Goal: Task Accomplishment & Management: Complete application form

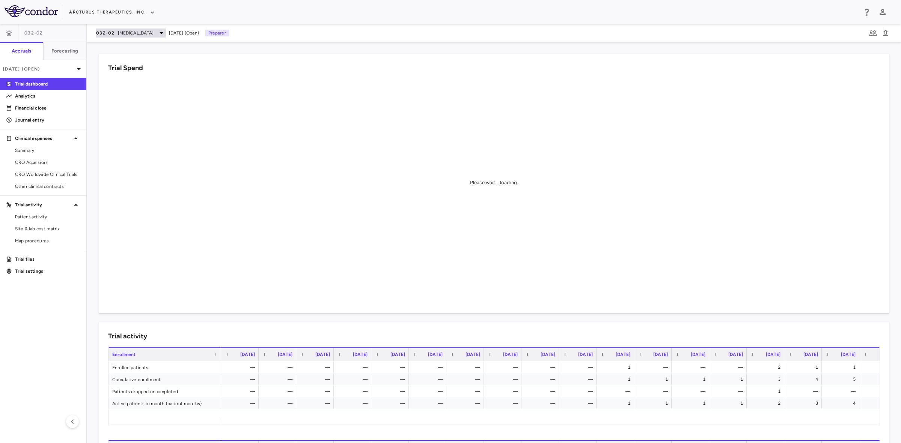
click at [127, 32] on span "Cystic Fibrosis" at bounding box center [136, 33] width 36 height 7
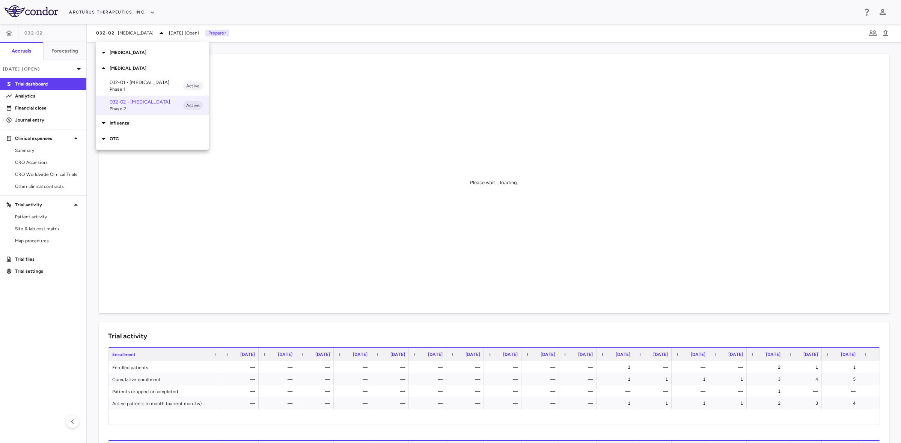
click at [122, 125] on p "Influenza" at bounding box center [159, 123] width 99 height 7
click at [129, 54] on p "COVID" at bounding box center [159, 52] width 99 height 7
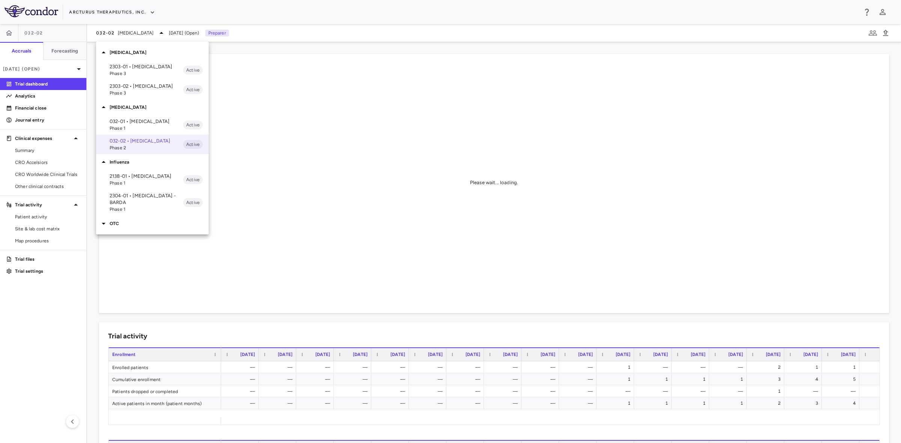
click at [131, 68] on p "2303-01 • COVID-19" at bounding box center [147, 66] width 74 height 7
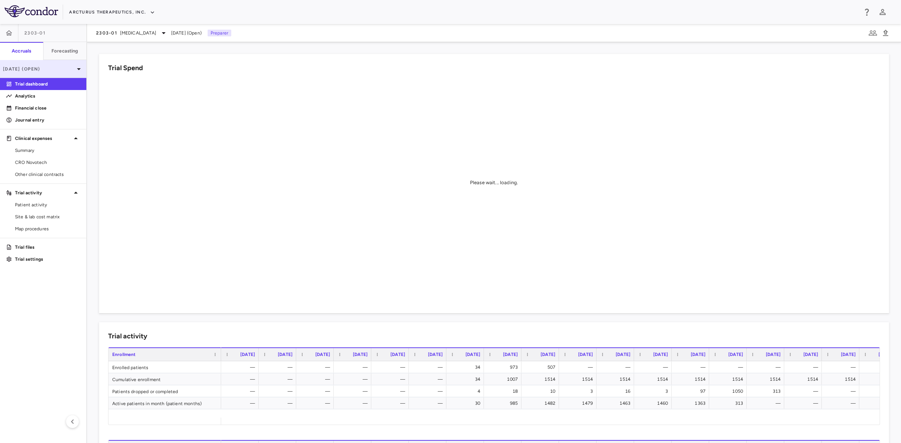
click at [60, 67] on p "Jun 2025 (Open)" at bounding box center [38, 69] width 71 height 7
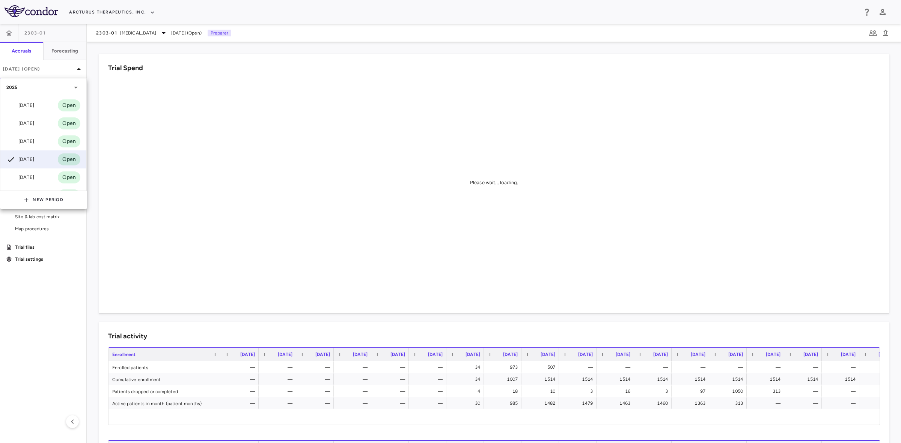
click at [34, 140] on div "Jul 2025" at bounding box center [20, 141] width 28 height 9
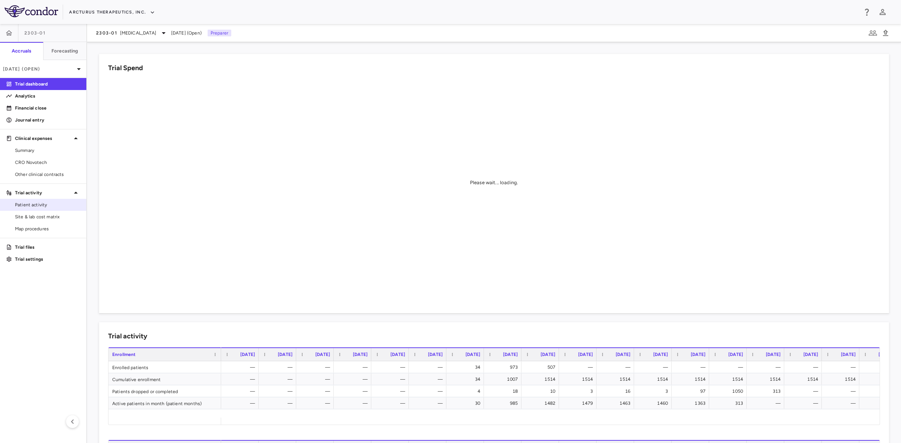
click at [37, 203] on span "Patient activity" at bounding box center [47, 204] width 65 height 7
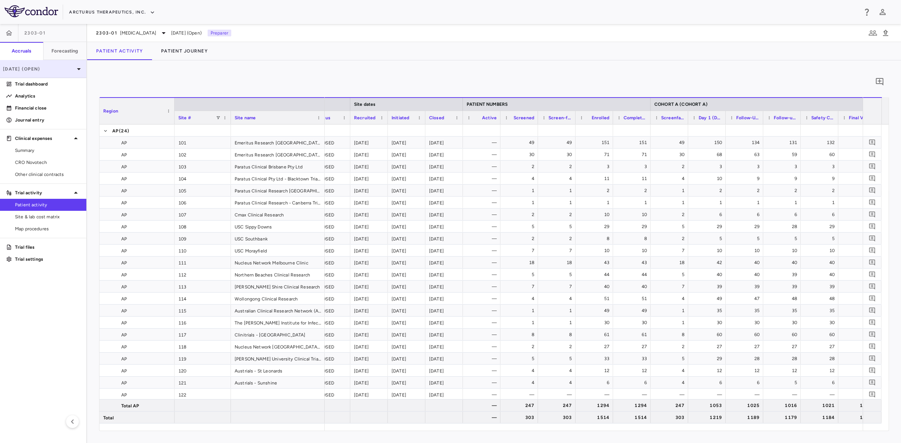
click at [53, 69] on p "Jul 2025 (Open)" at bounding box center [38, 69] width 71 height 7
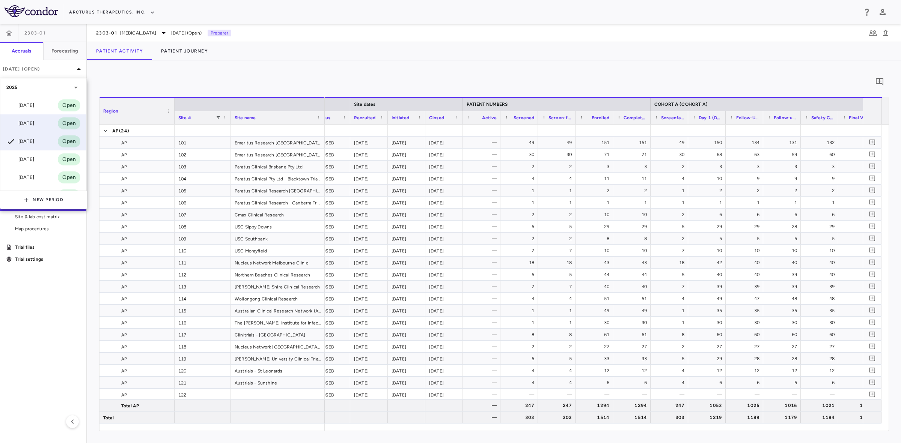
click at [27, 122] on div "Aug 2025" at bounding box center [20, 123] width 28 height 9
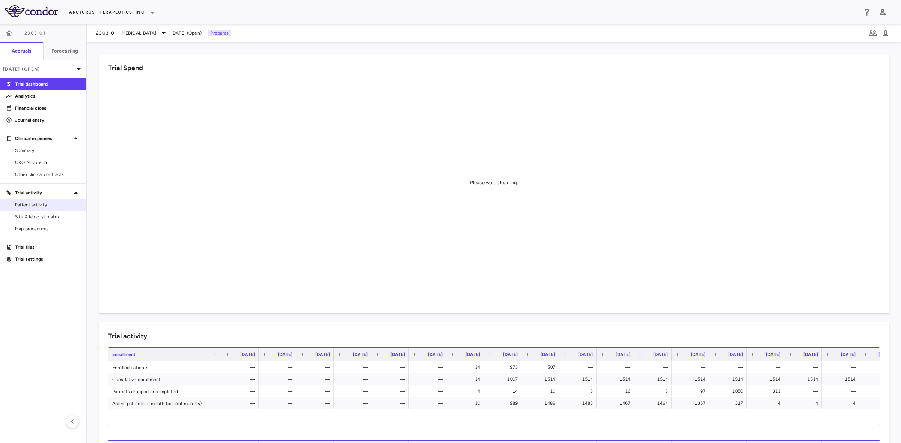
click at [45, 203] on span "Patient activity" at bounding box center [47, 204] width 65 height 7
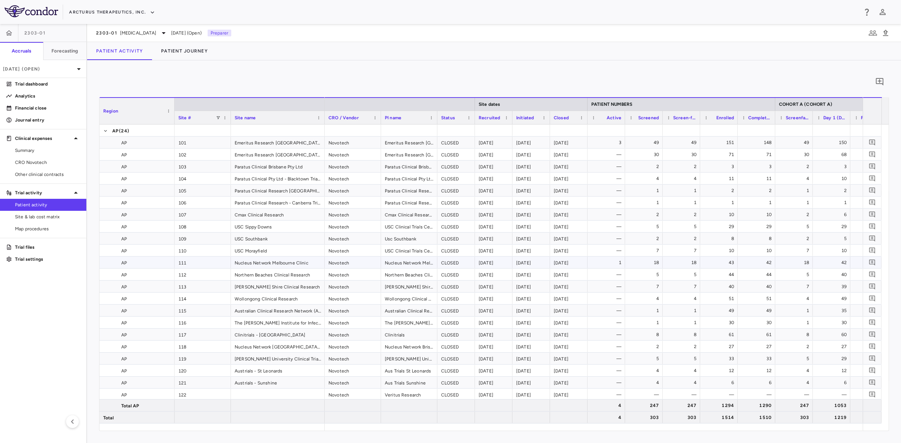
click at [622, 263] on div "1" at bounding box center [606, 263] width 38 height 12
click at [180, 51] on button "Patient Journey" at bounding box center [184, 51] width 65 height 18
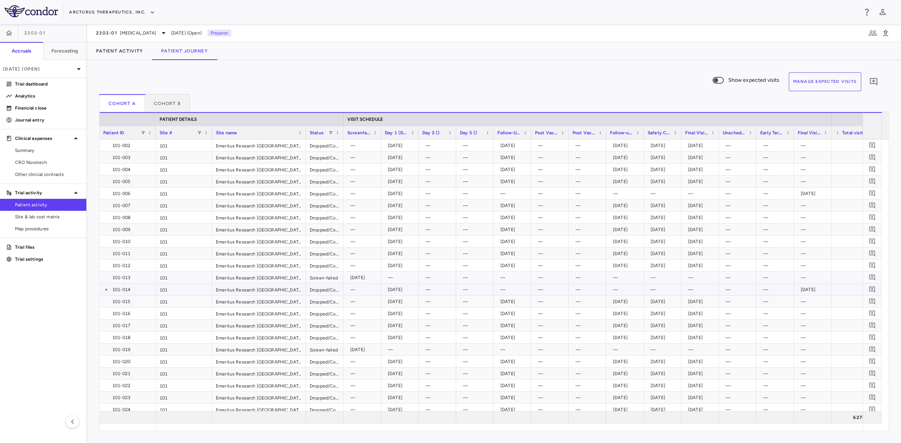
click at [105, 289] on icon at bounding box center [106, 290] width 6 height 6
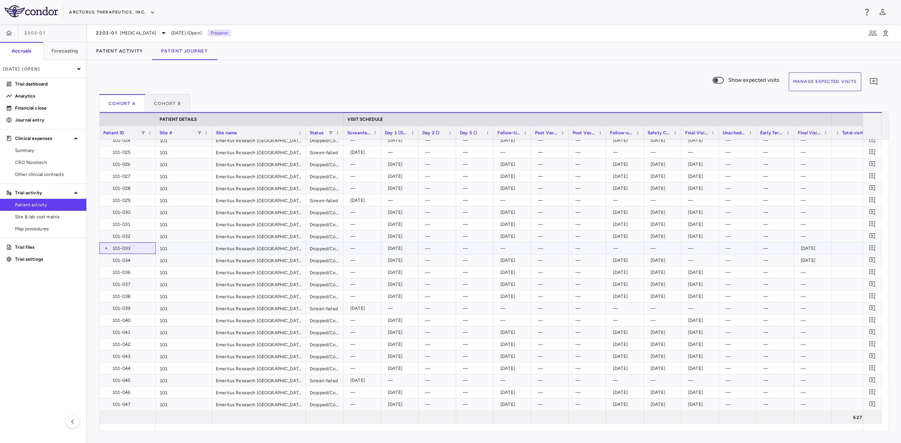
click at [104, 248] on icon at bounding box center [106, 248] width 6 height 6
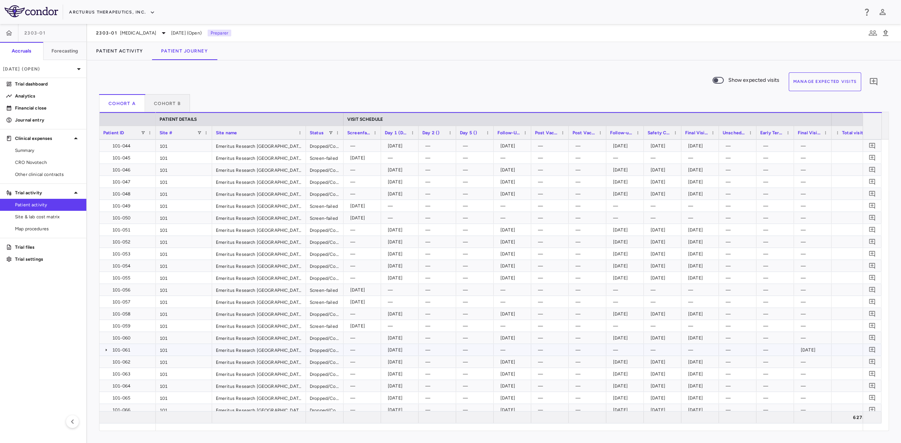
click at [107, 349] on icon at bounding box center [106, 350] width 6 height 6
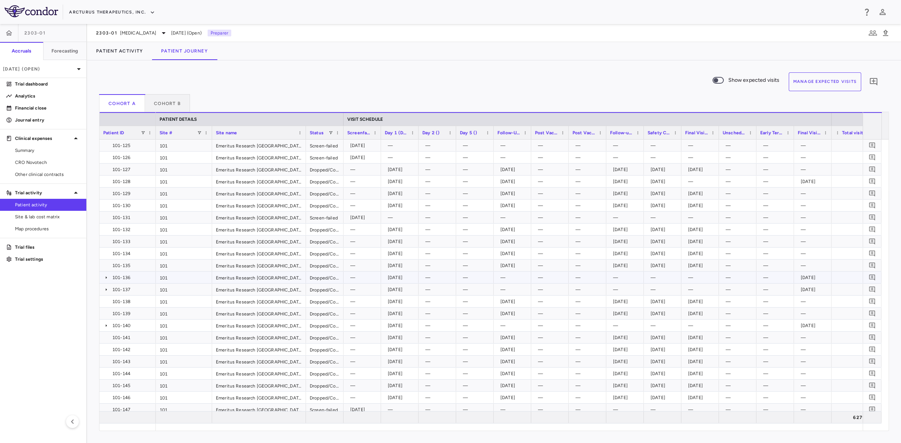
click at [106, 276] on icon at bounding box center [106, 278] width 6 height 6
click at [105, 302] on icon at bounding box center [106, 302] width 6 height 6
click at [106, 347] on icon at bounding box center [106, 350] width 6 height 6
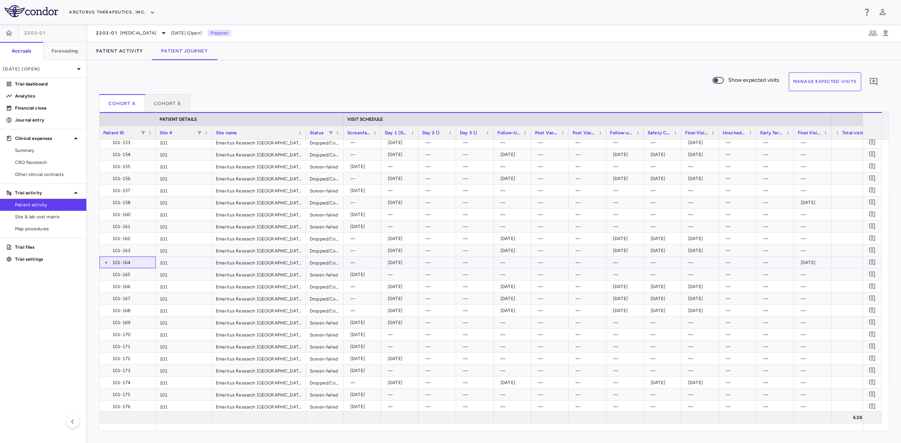
click at [106, 263] on icon at bounding box center [106, 263] width 6 height 6
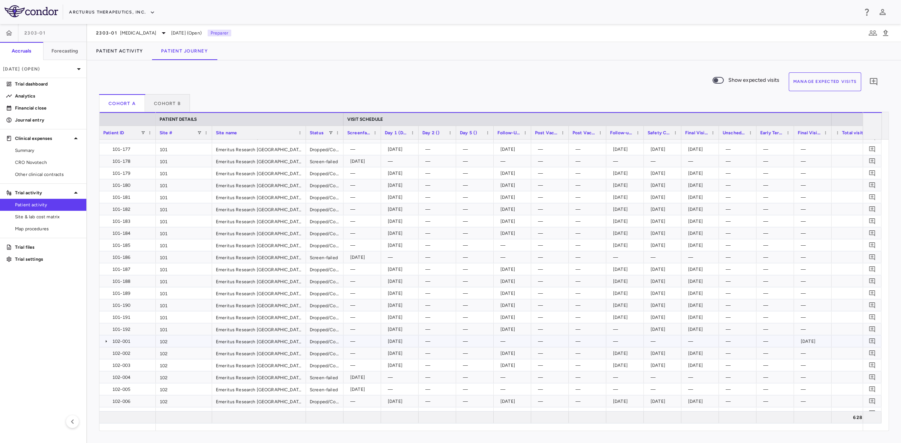
click at [107, 340] on icon at bounding box center [106, 341] width 6 height 6
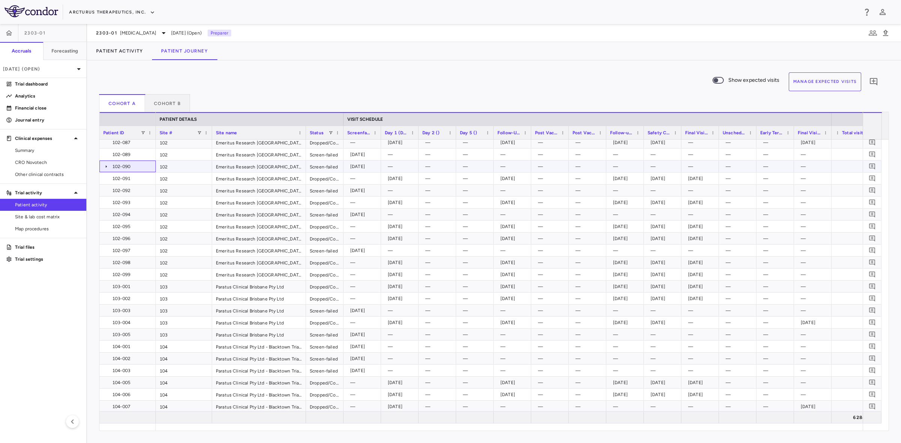
click at [107, 165] on icon at bounding box center [106, 167] width 6 height 6
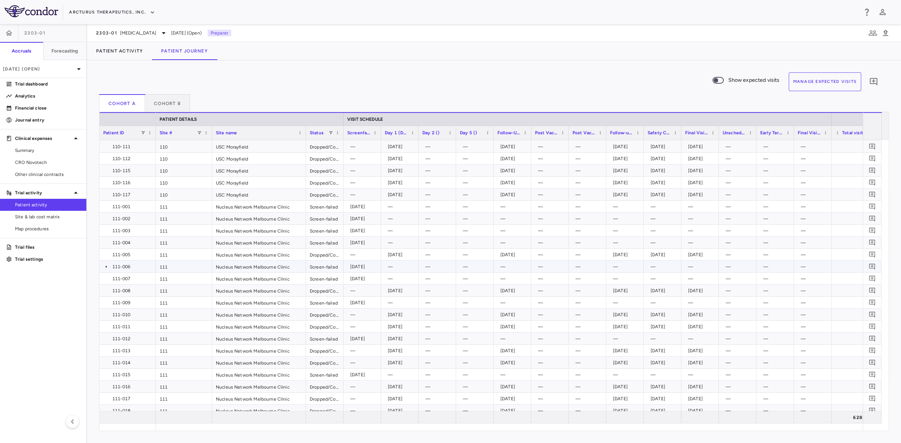
click at [106, 265] on icon at bounding box center [106, 267] width 6 height 6
click at [328, 132] on span at bounding box center [330, 133] width 5 height 5
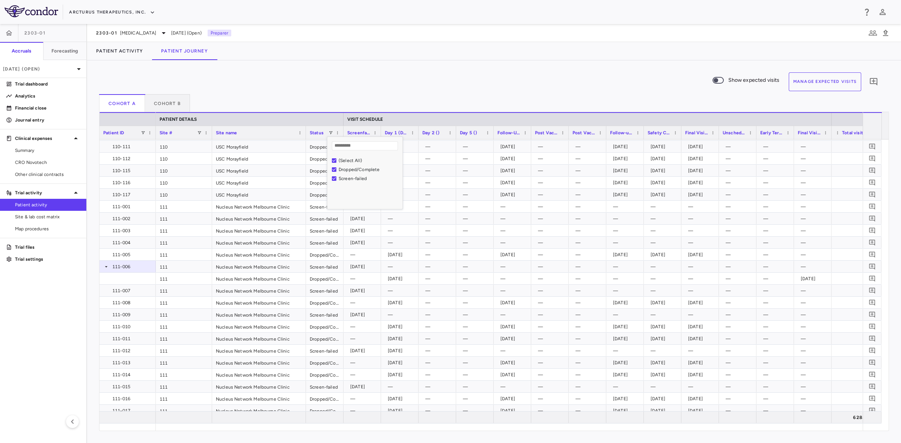
click at [338, 100] on div "Cohort A Cohort B" at bounding box center [493, 103] width 789 height 18
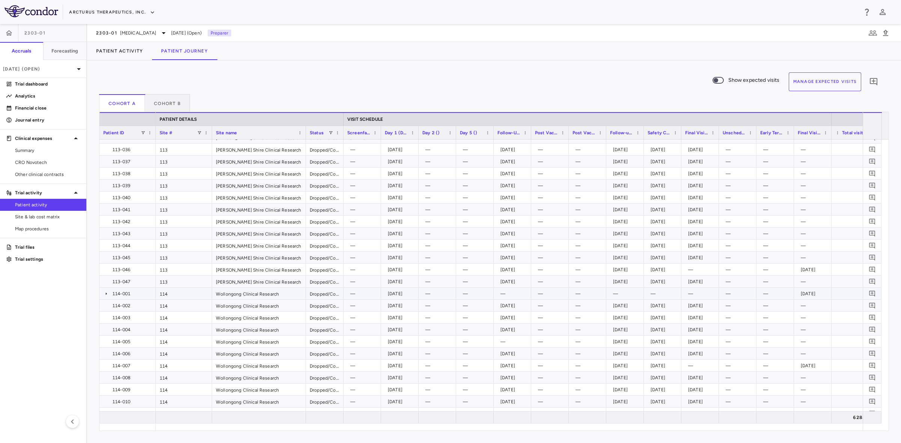
click at [105, 294] on icon at bounding box center [106, 294] width 6 height 6
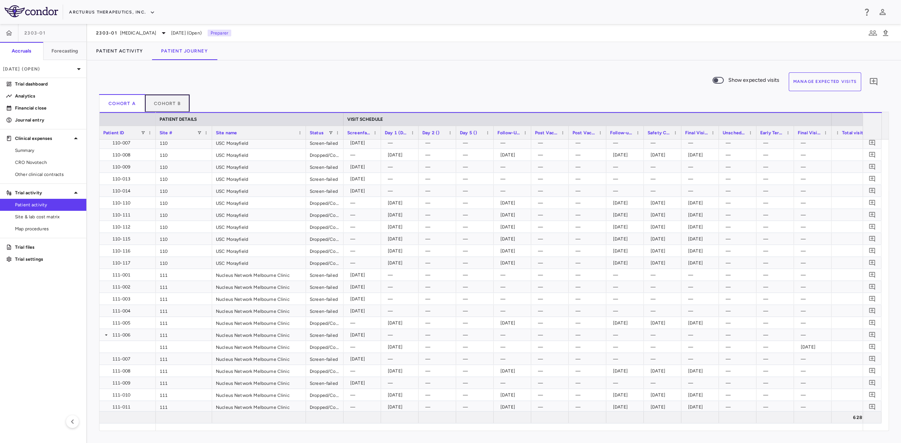
click at [163, 101] on button "Cohort B" at bounding box center [167, 103] width 45 height 18
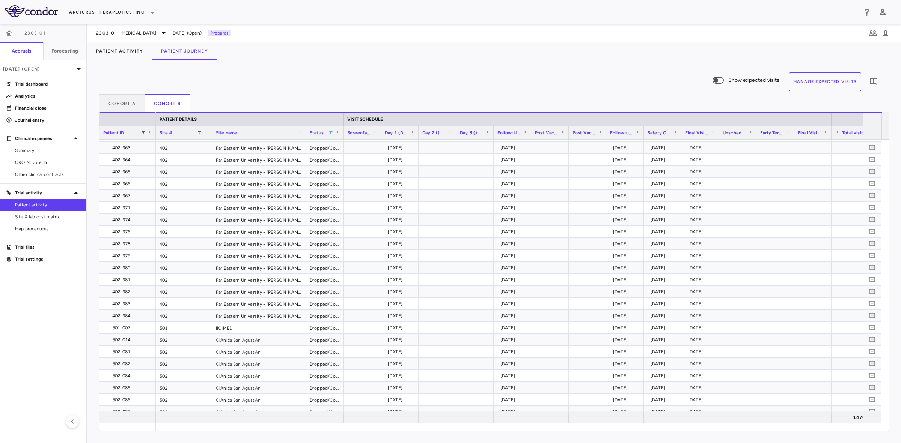
click at [331, 132] on span at bounding box center [330, 133] width 5 height 5
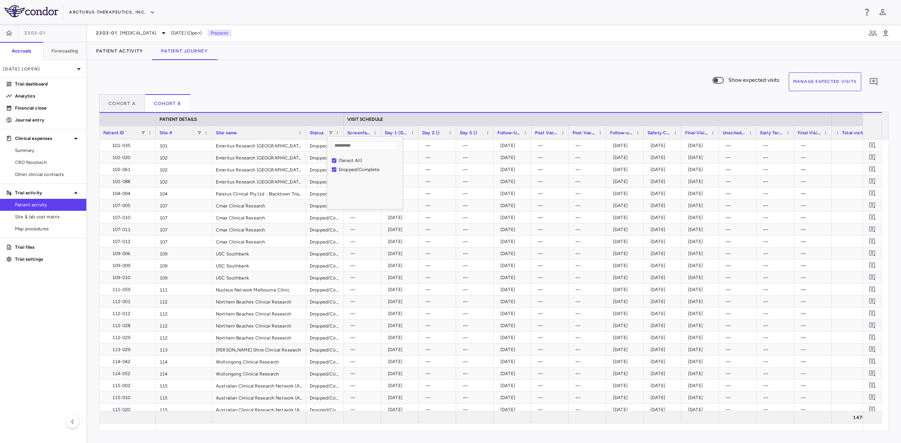
click at [224, 301] on div "Northern Beaches Clinical Research" at bounding box center [259, 302] width 94 height 12
click at [126, 104] on button "Cohort A" at bounding box center [122, 103] width 46 height 18
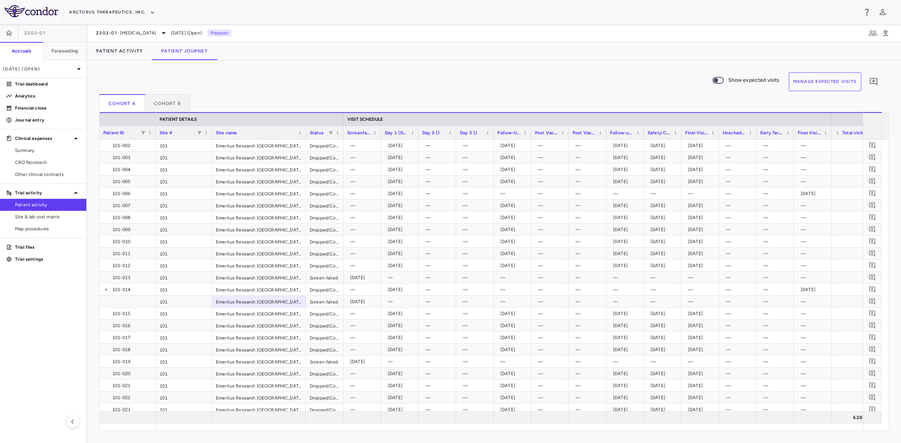
click at [54, 201] on span "Patient activity" at bounding box center [47, 204] width 65 height 7
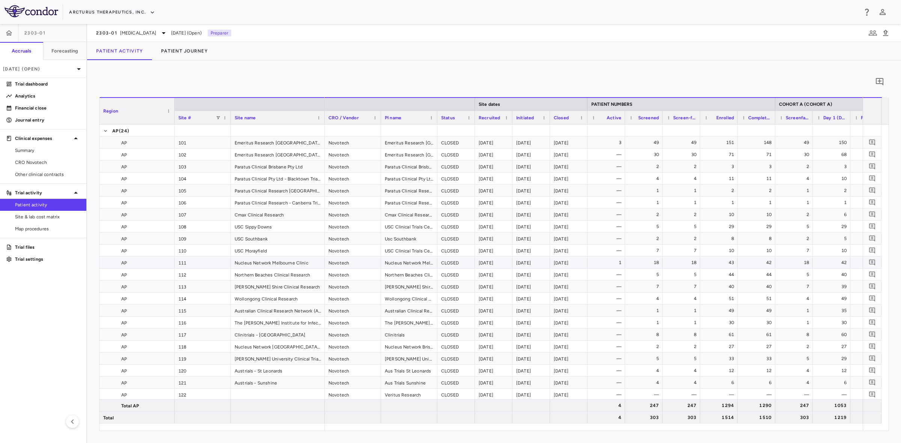
click at [616, 257] on div "1" at bounding box center [607, 263] width 27 height 12
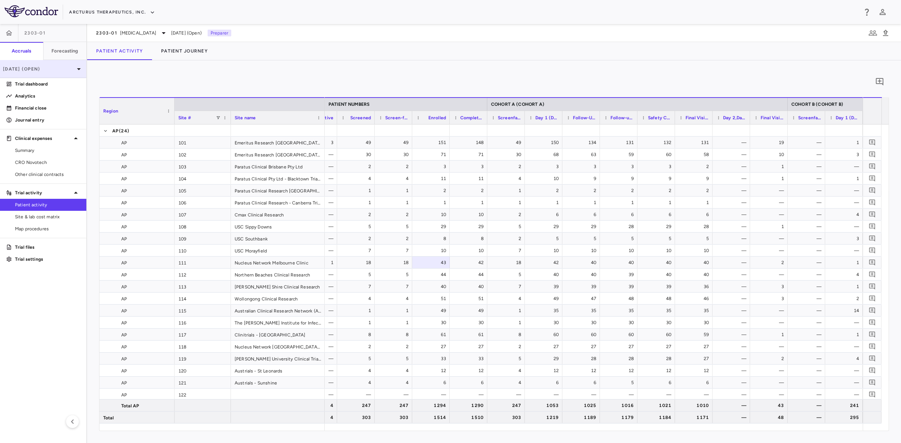
click at [53, 68] on p "Aug 2025 (Open)" at bounding box center [38, 69] width 71 height 7
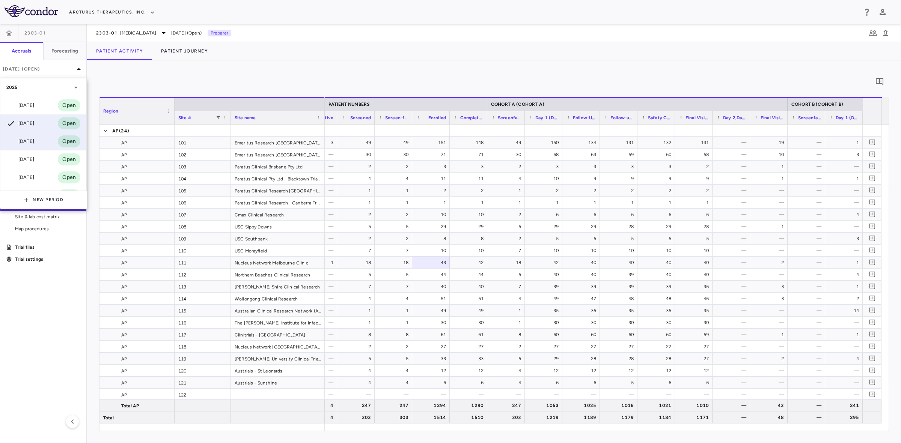
click at [34, 141] on div "Jul 2025" at bounding box center [20, 141] width 28 height 9
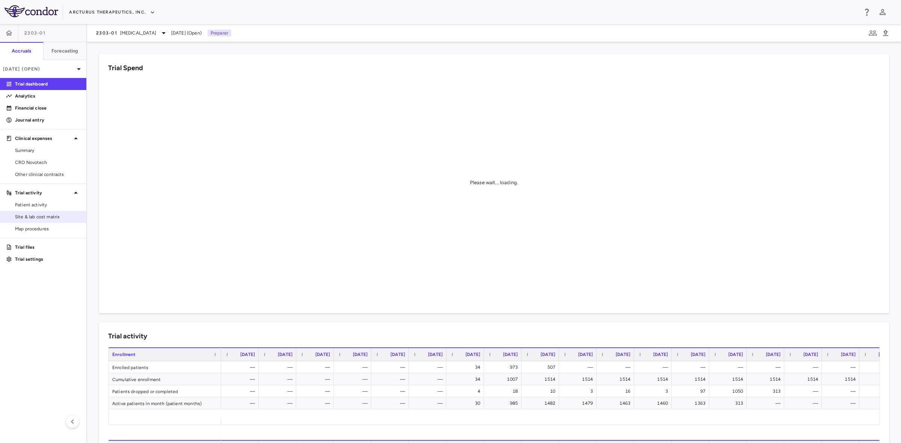
click at [44, 216] on span "Site & lab cost matrix" at bounding box center [47, 216] width 65 height 7
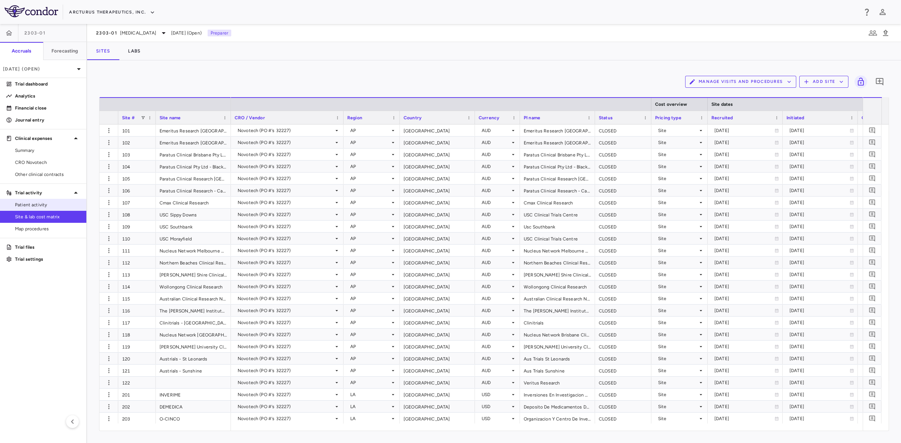
drag, startPoint x: 40, startPoint y: 206, endPoint x: 47, endPoint y: 206, distance: 7.1
click at [40, 205] on span "Patient activity" at bounding box center [47, 204] width 65 height 7
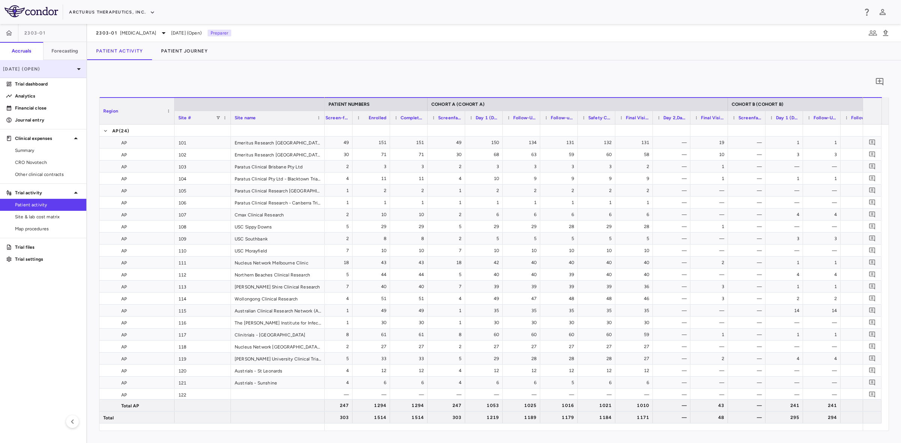
drag, startPoint x: 44, startPoint y: 66, endPoint x: 30, endPoint y: 71, distance: 13.9
click at [30, 71] on p "Jul 2025 (Open)" at bounding box center [38, 69] width 71 height 7
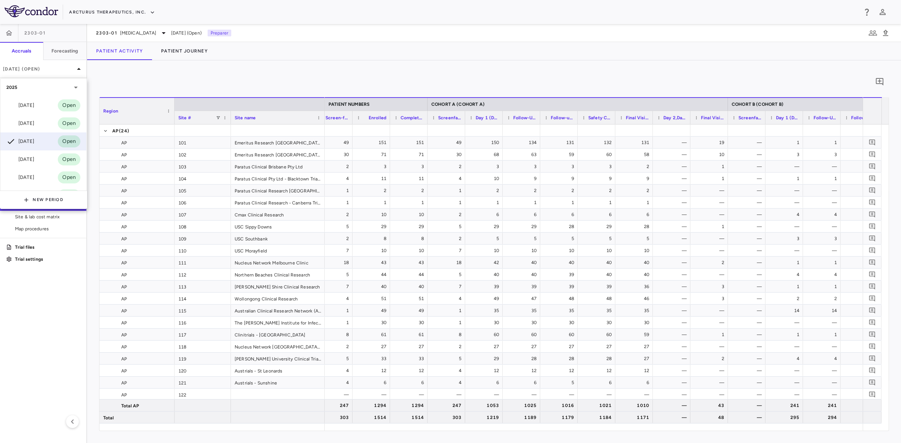
click at [34, 126] on div "Aug 2025" at bounding box center [20, 123] width 28 height 9
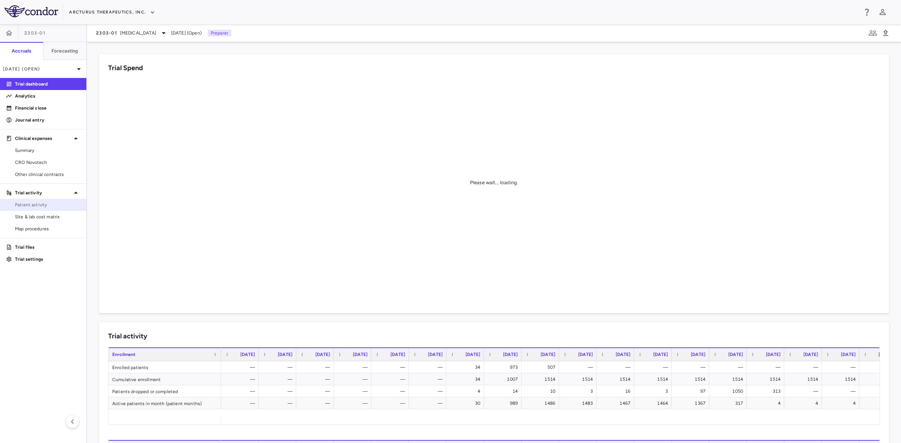
click at [44, 203] on span "Patient activity" at bounding box center [47, 204] width 65 height 7
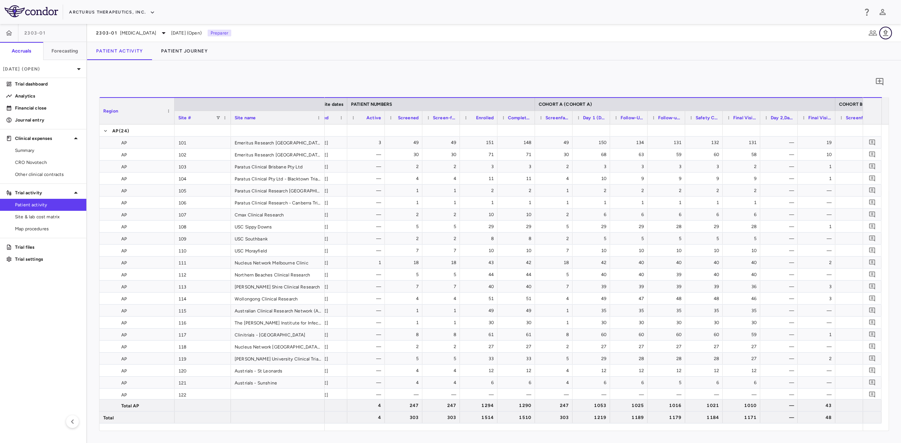
click at [888, 29] on icon "button" at bounding box center [885, 33] width 9 height 9
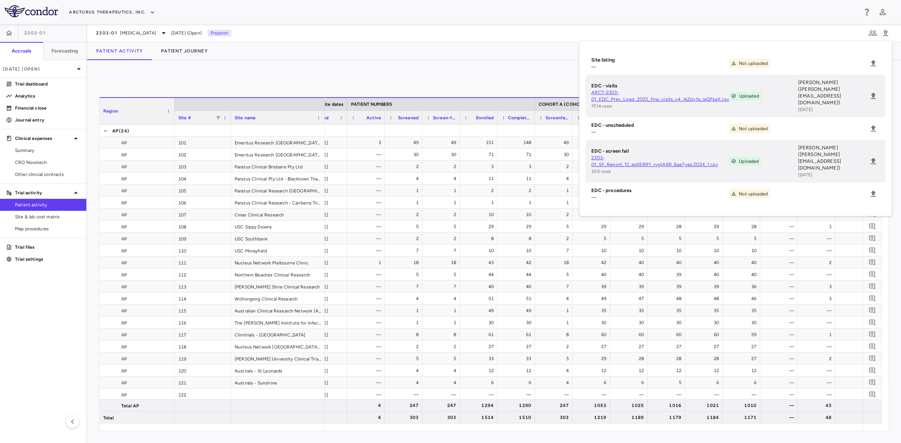
click at [604, 91] on link "ARCT-2303-01_EDC_Prev_Load_2025_fina_visits_v4_IkZdvfa_ieQfkaX.csv" at bounding box center [660, 96] width 138 height 14
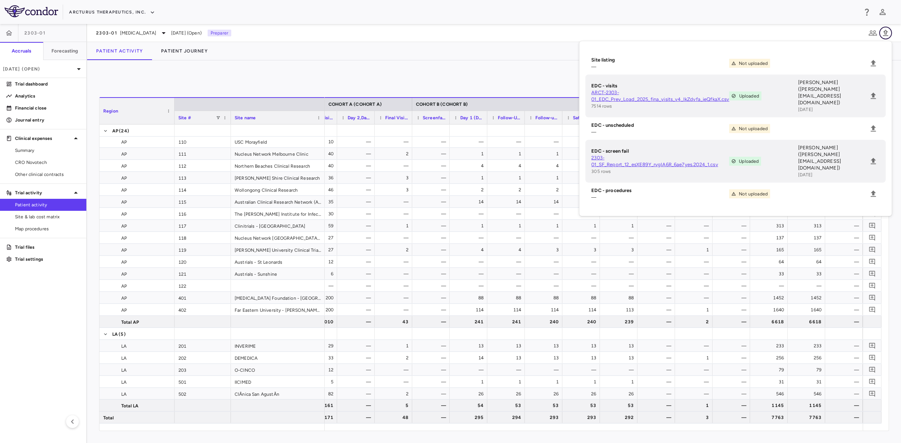
click at [888, 33] on icon "button" at bounding box center [885, 33] width 9 height 9
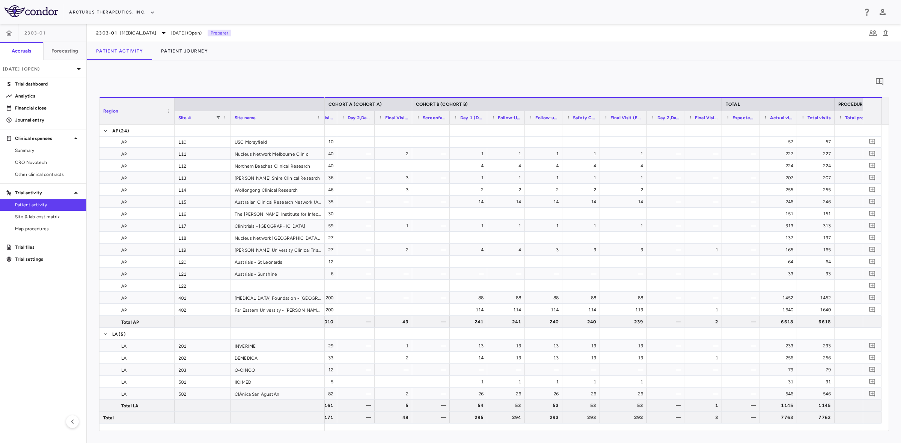
drag, startPoint x: 636, startPoint y: 115, endPoint x: 645, endPoint y: 122, distance: 11.0
click at [645, 122] on div at bounding box center [646, 117] width 3 height 13
click at [713, 418] on div "3" at bounding box center [703, 418] width 27 height 12
drag, startPoint x: 644, startPoint y: 118, endPoint x: 719, endPoint y: 123, distance: 75.2
click at [719, 123] on div at bounding box center [720, 117] width 3 height 13
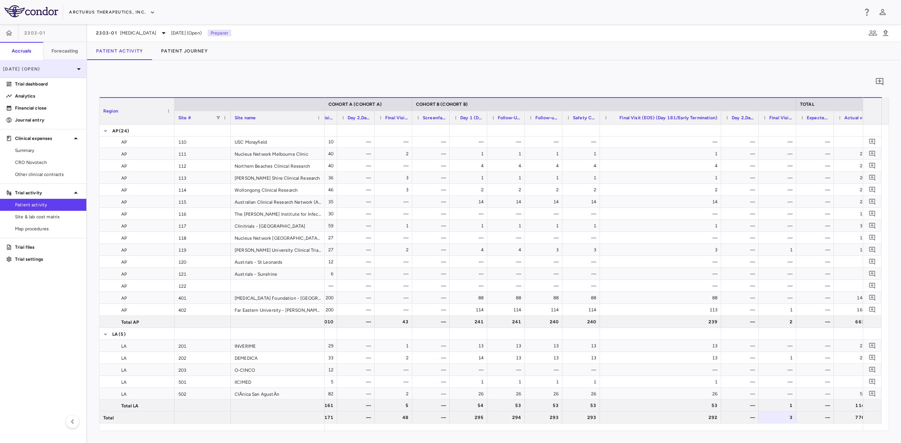
click at [39, 71] on p "Aug 2025 (Open)" at bounding box center [38, 69] width 71 height 7
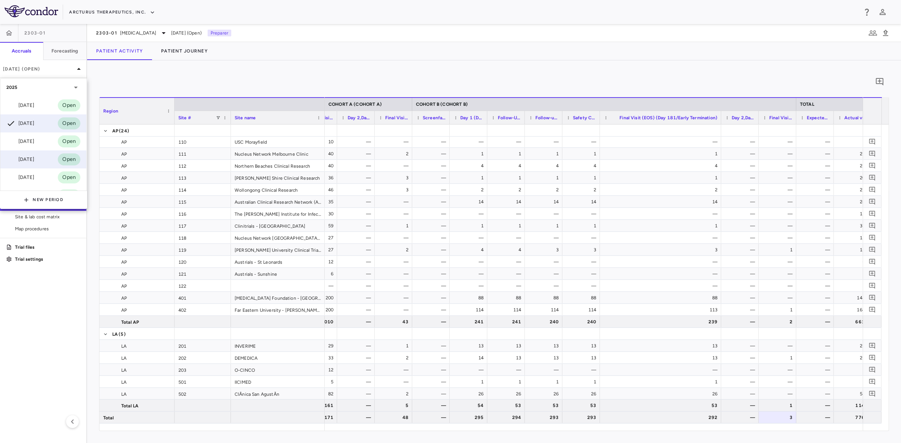
click at [32, 158] on div "Jun 2025" at bounding box center [20, 159] width 28 height 9
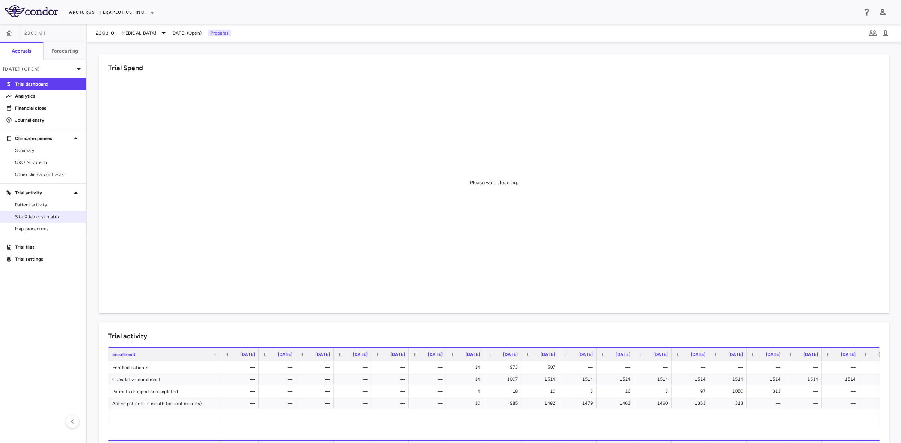
click at [39, 216] on span "Site & lab cost matrix" at bounding box center [47, 216] width 65 height 7
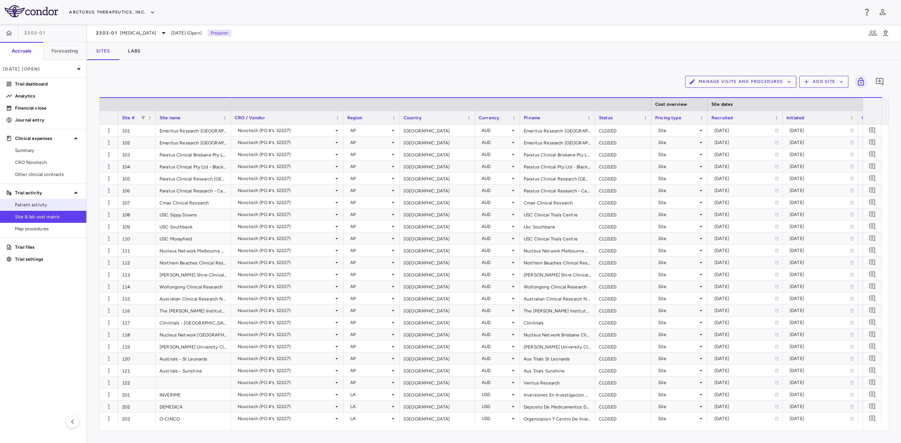
click at [46, 201] on span "Patient activity" at bounding box center [47, 204] width 65 height 7
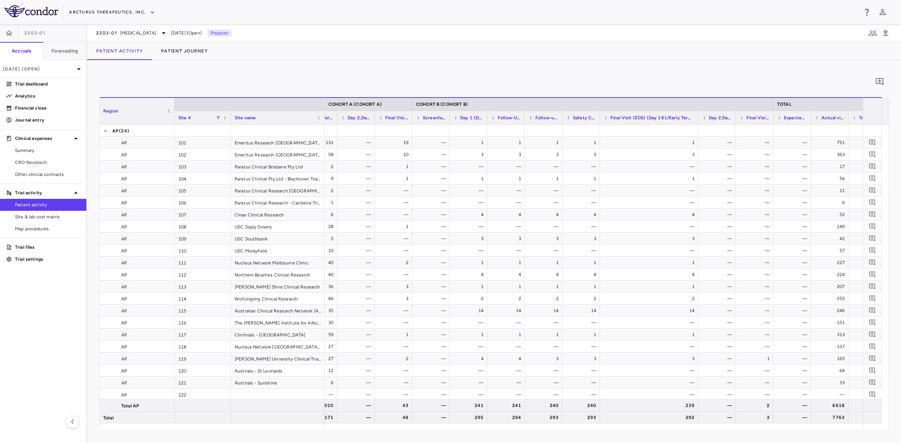
drag, startPoint x: 636, startPoint y: 116, endPoint x: 697, endPoint y: 124, distance: 61.3
click at [697, 124] on div at bounding box center [697, 117] width 3 height 13
drag, startPoint x: 771, startPoint y: 116, endPoint x: 827, endPoint y: 119, distance: 56.4
click at [827, 119] on div at bounding box center [828, 117] width 3 height 13
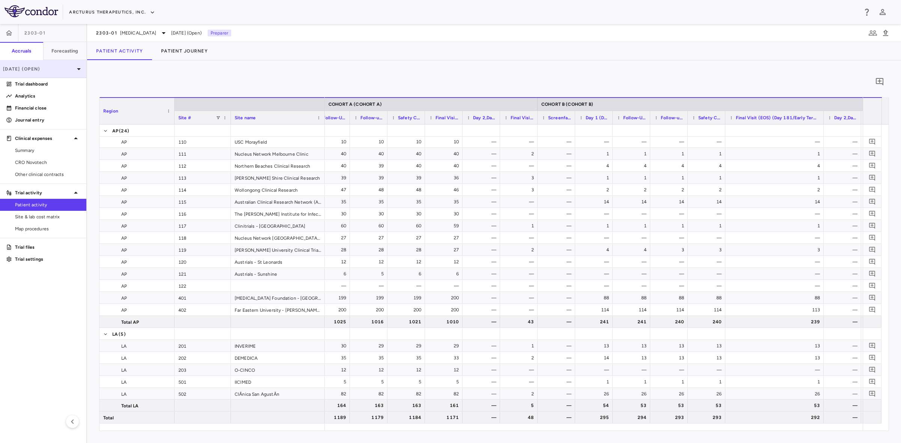
click at [55, 71] on p "Jun 2025 (Open)" at bounding box center [38, 69] width 71 height 7
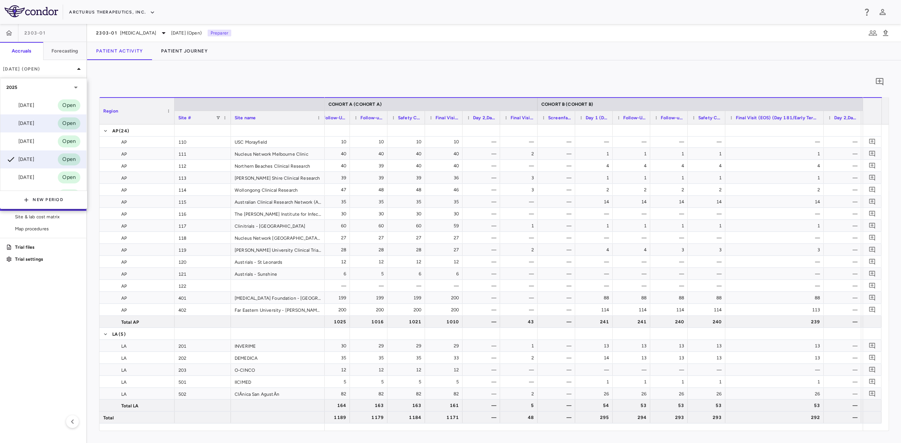
click at [32, 122] on div "[DATE]" at bounding box center [20, 123] width 28 height 9
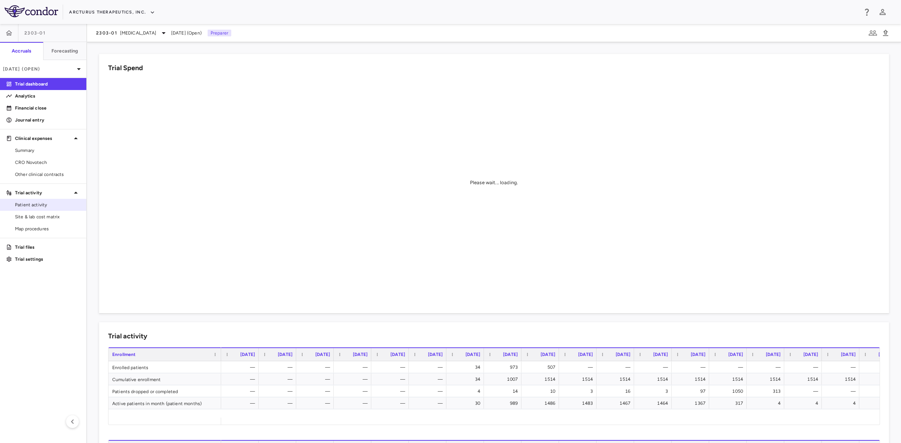
click at [46, 201] on span "Patient activity" at bounding box center [47, 204] width 65 height 7
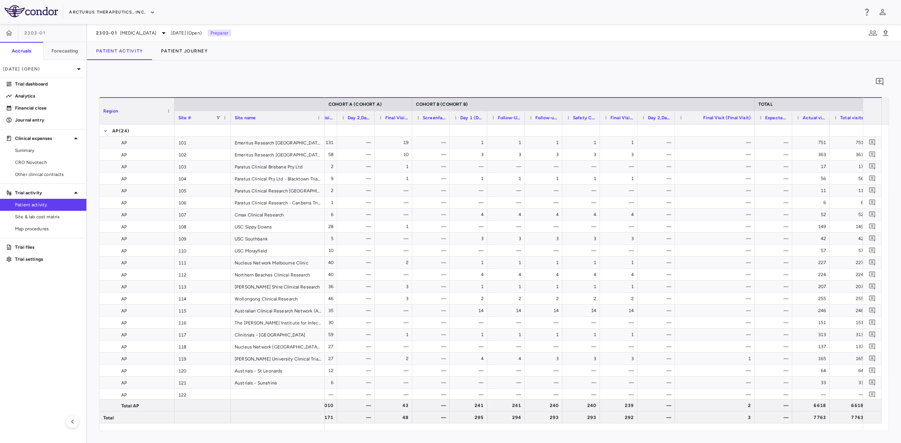
drag, startPoint x: 710, startPoint y: 119, endPoint x: 752, endPoint y: 126, distance: 42.7
click at [752, 126] on div "Region Site # Site name COHORT A (COHORT A) COHORT B (COHORT B) TOTAL AP" at bounding box center [493, 264] width 789 height 334
drag, startPoint x: 636, startPoint y: 117, endPoint x: 674, endPoint y: 119, distance: 37.6
click at [674, 119] on div at bounding box center [673, 117] width 3 height 13
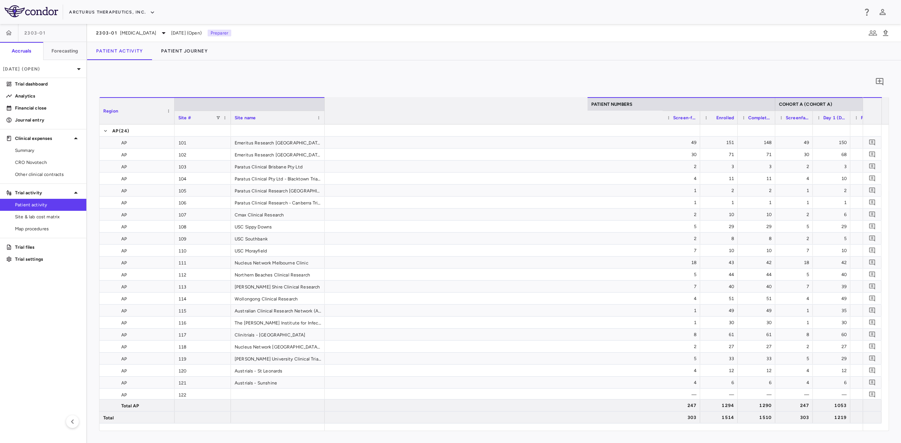
scroll to position [0, 450]
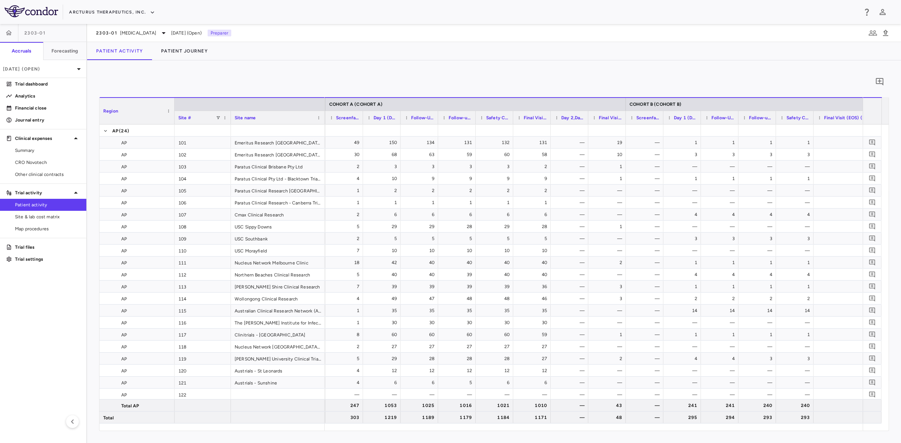
drag, startPoint x: 623, startPoint y: 116, endPoint x: 670, endPoint y: 119, distance: 47.1
drag, startPoint x: 549, startPoint y: 117, endPoint x: 567, endPoint y: 116, distance: 18.9
click at [567, 116] on div at bounding box center [568, 117] width 3 height 13
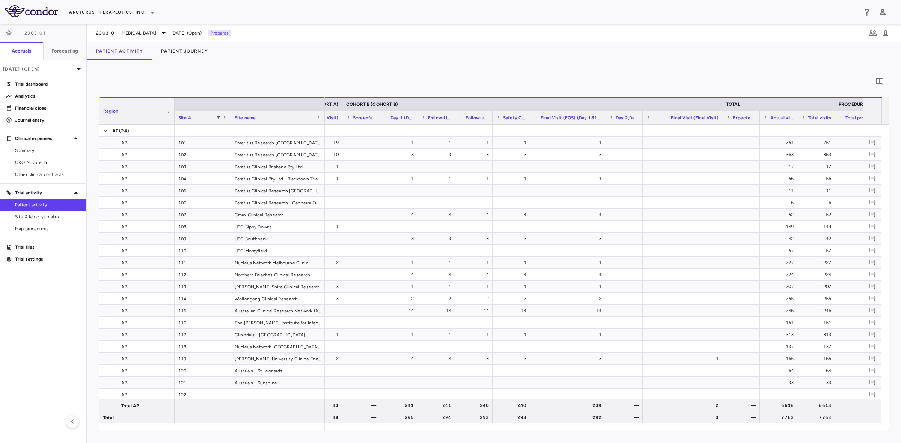
scroll to position [0, 0]
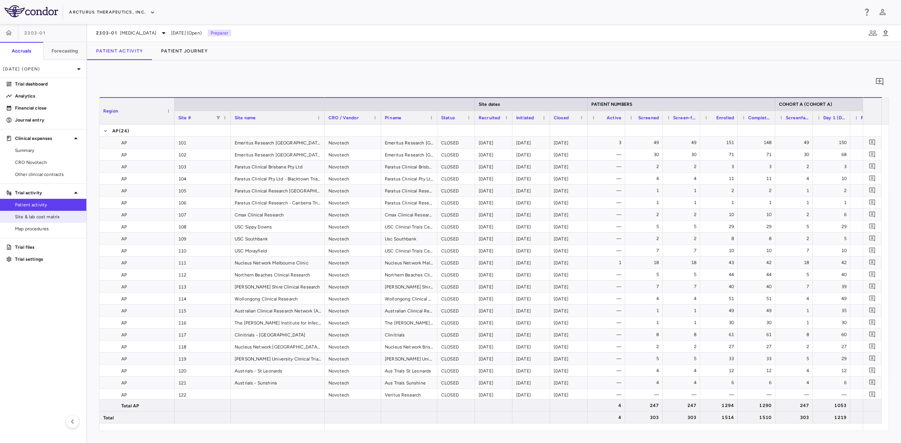
click at [53, 214] on span "Site & lab cost matrix" at bounding box center [47, 216] width 65 height 7
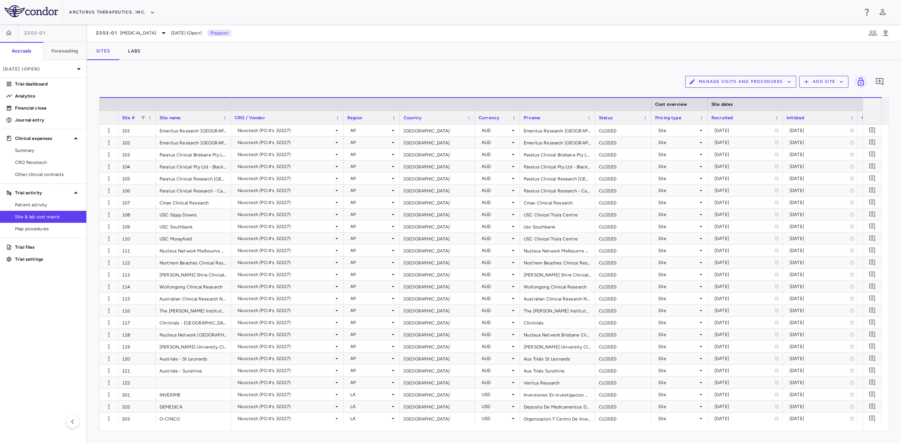
click at [770, 74] on div "Manage Visits and Procedures Add Site 0" at bounding box center [493, 81] width 789 height 19
click at [765, 86] on button "Manage Visits and Procedures" at bounding box center [740, 82] width 111 height 12
click at [712, 96] on li "Visit Schedules" at bounding box center [733, 96] width 80 height 11
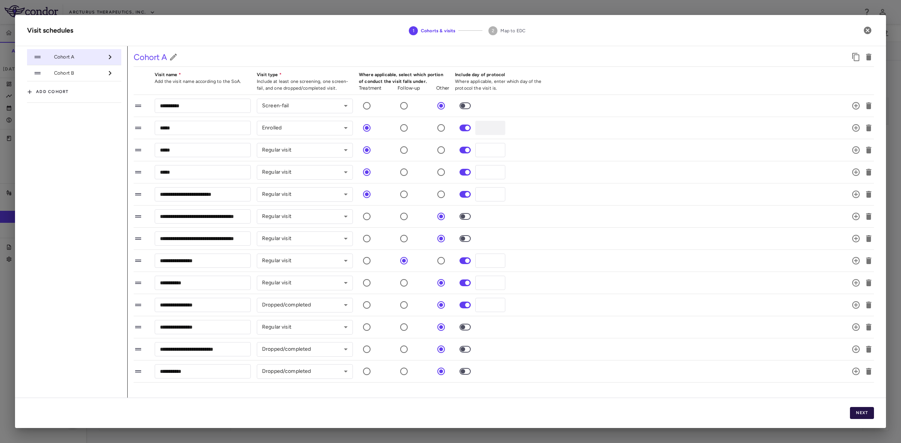
click at [861, 409] on button "Next" at bounding box center [861, 413] width 24 height 12
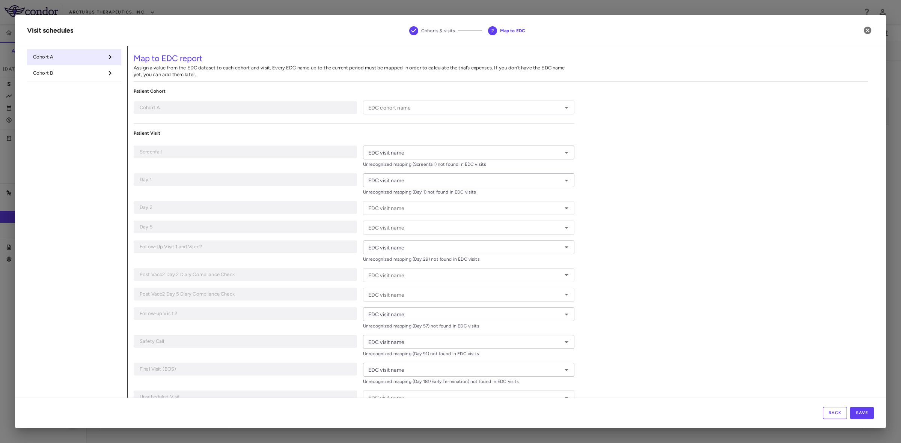
type input "********"
type input "**********"
type input "*****"
type input "******"
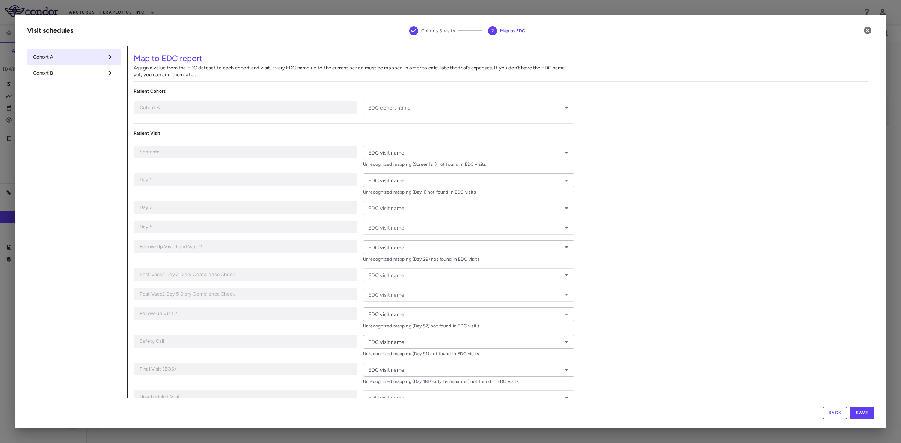
type input "******"
type input "**********"
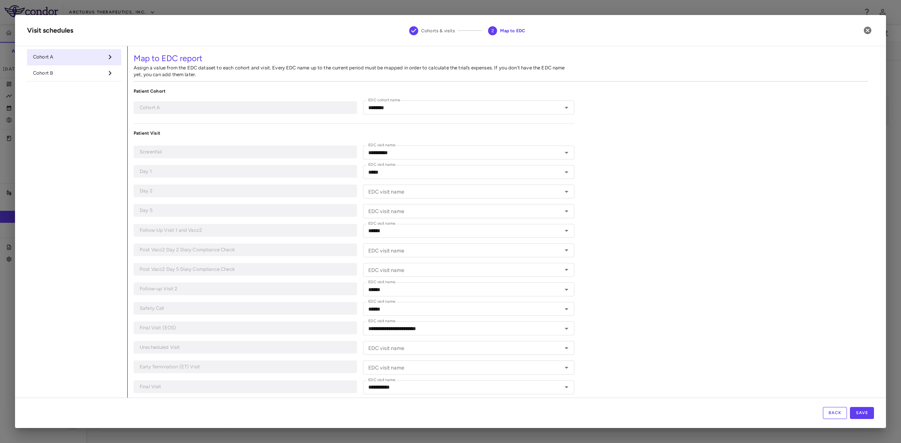
click at [847, 408] on div "Back Save" at bounding box center [450, 413] width 870 height 30
click at [833, 415] on button "Back" at bounding box center [834, 413] width 24 height 12
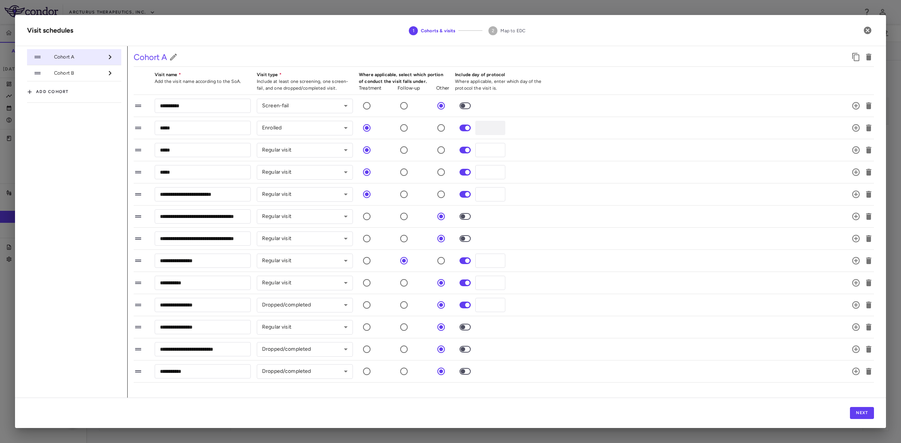
click at [89, 76] on span "Cohort B" at bounding box center [78, 73] width 49 height 7
click at [86, 57] on span "Cohort A" at bounding box center [78, 57] width 49 height 7
click at [85, 71] on span "Cohort B" at bounding box center [78, 73] width 49 height 7
click at [78, 75] on span "Cohort B" at bounding box center [78, 73] width 49 height 7
click at [68, 57] on span "Cohort A" at bounding box center [78, 57] width 49 height 7
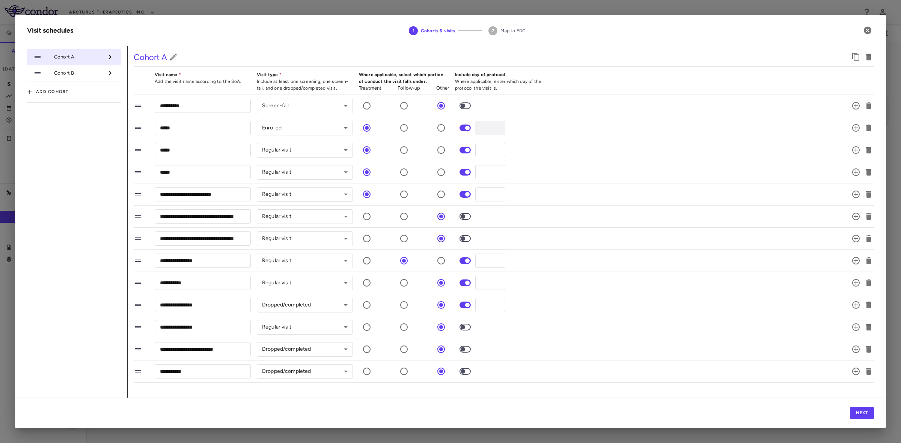
click at [68, 65] on li "Cohort A" at bounding box center [74, 57] width 94 height 16
click at [66, 72] on span "Cohort B" at bounding box center [78, 73] width 49 height 7
click at [862, 413] on button "Next" at bounding box center [861, 413] width 24 height 12
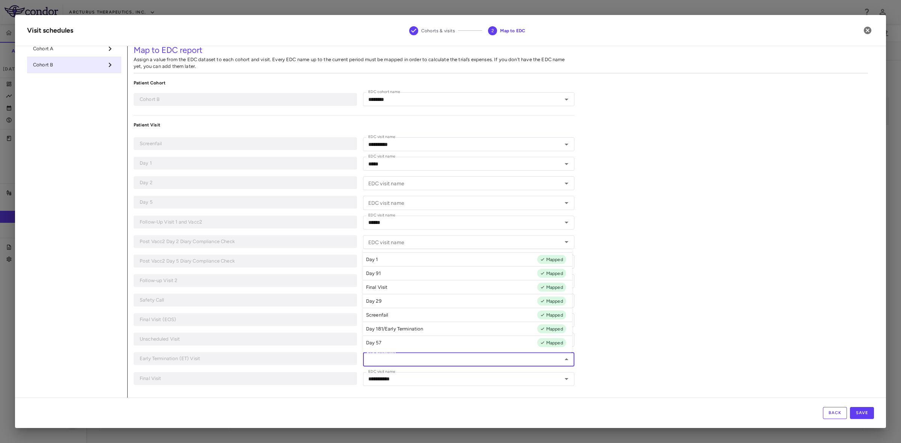
click at [384, 361] on input "EDC visit name" at bounding box center [462, 359] width 194 height 9
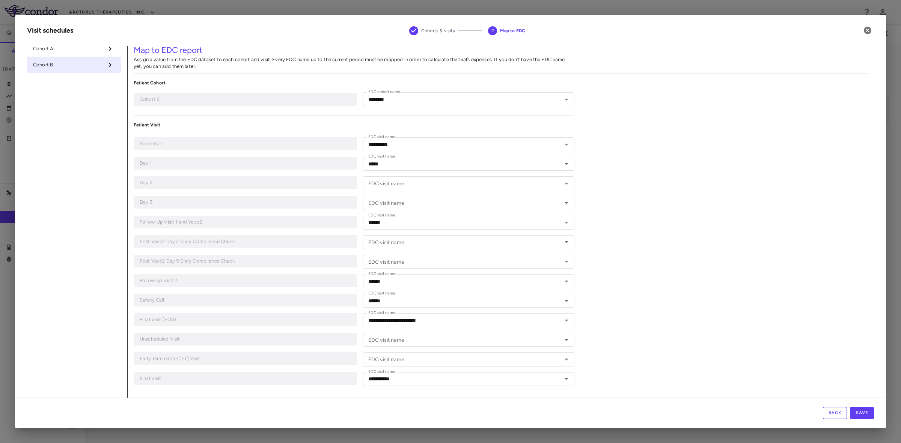
click at [702, 306] on div "**********" at bounding box center [501, 218] width 746 height 360
click at [59, 67] on span "Cohort B" at bounding box center [68, 65] width 70 height 7
click at [91, 50] on span "Cohort A" at bounding box center [68, 48] width 70 height 7
click at [84, 63] on span "Cohort B" at bounding box center [68, 65] width 70 height 7
type input "********"
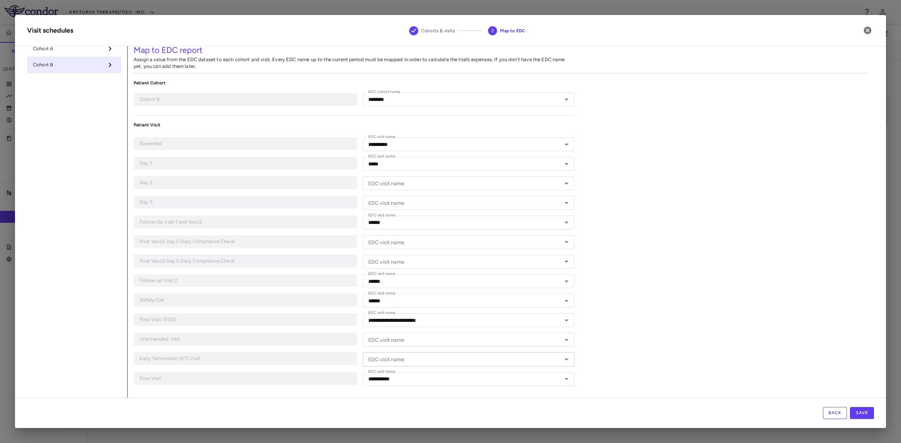
click at [410, 359] on input "EDC visit name" at bounding box center [462, 359] width 194 height 9
click at [692, 365] on div "**********" at bounding box center [501, 218] width 746 height 360
click at [869, 27] on icon "button" at bounding box center [867, 30] width 9 height 9
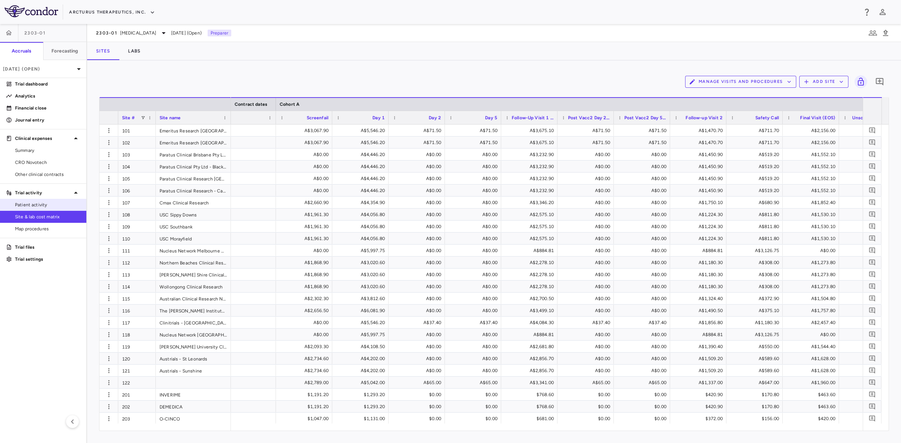
click at [46, 207] on span "Patient activity" at bounding box center [47, 204] width 65 height 7
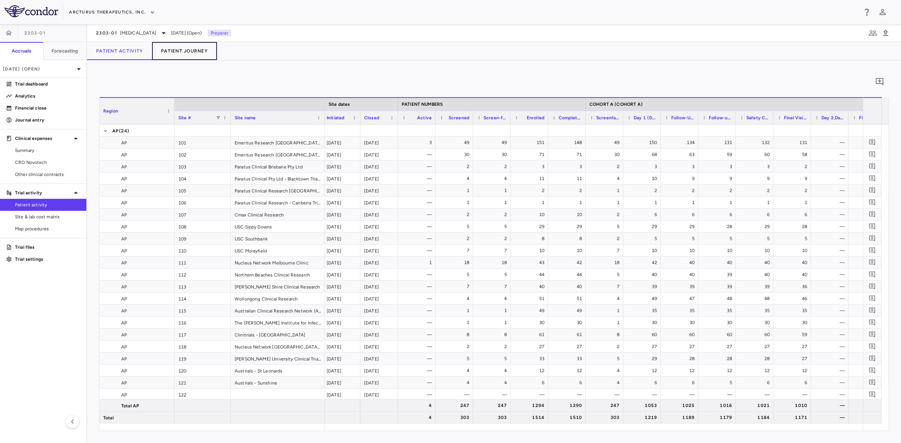
click at [190, 55] on button "Patient Journey" at bounding box center [184, 51] width 65 height 18
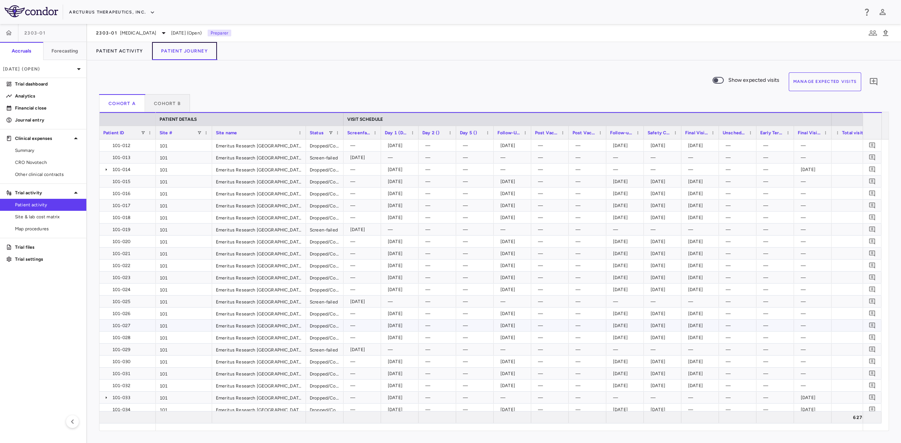
scroll to position [141, 0]
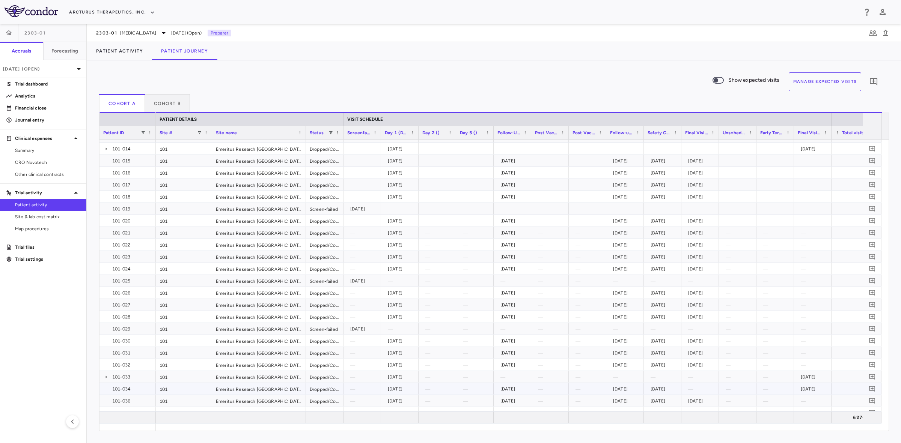
click at [129, 388] on div "101-034" at bounding box center [129, 389] width 46 height 12
click at [327, 395] on div "101 Emeritus Research Melbourne Dropped/Complete — 2024-04-02 — — 2024-05-01 — …" at bounding box center [531, 389] width 750 height 12
click at [428, 391] on div "—" at bounding box center [438, 389] width 27 height 12
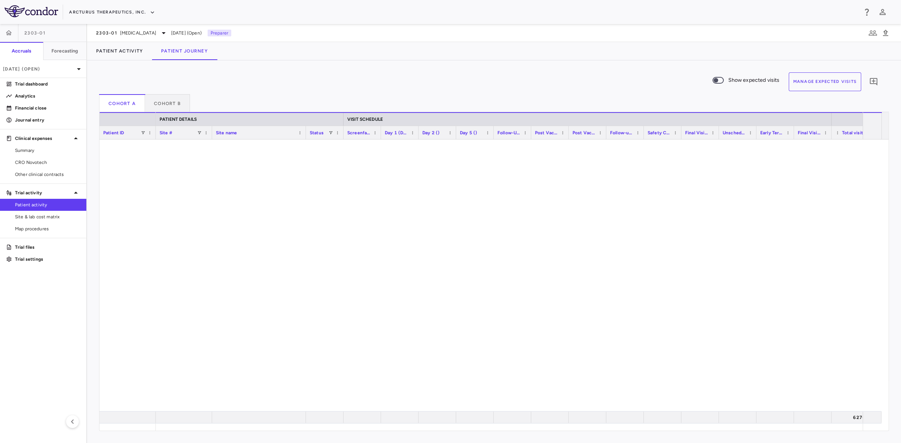
scroll to position [5565, 0]
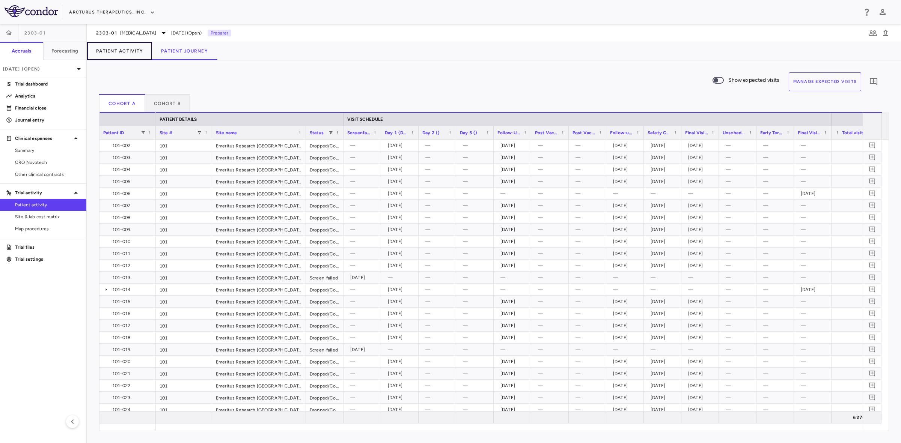
click at [121, 51] on button "Patient Activity" at bounding box center [119, 51] width 65 height 18
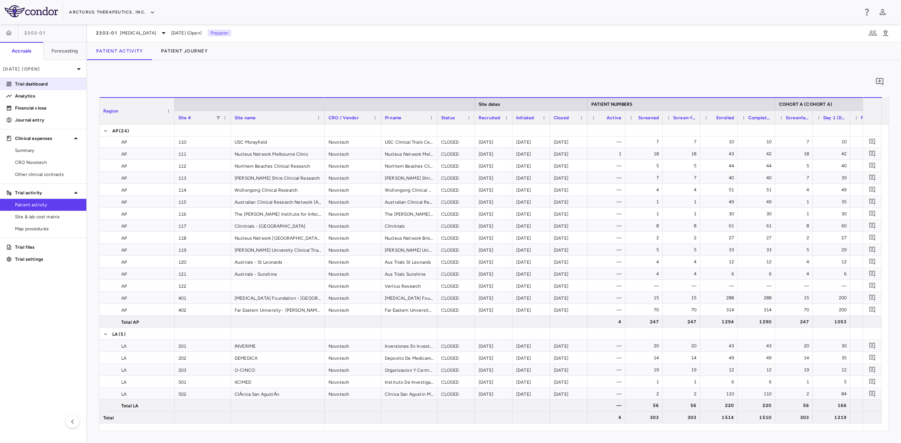
click at [42, 84] on p "Trial dashboard" at bounding box center [47, 84] width 65 height 7
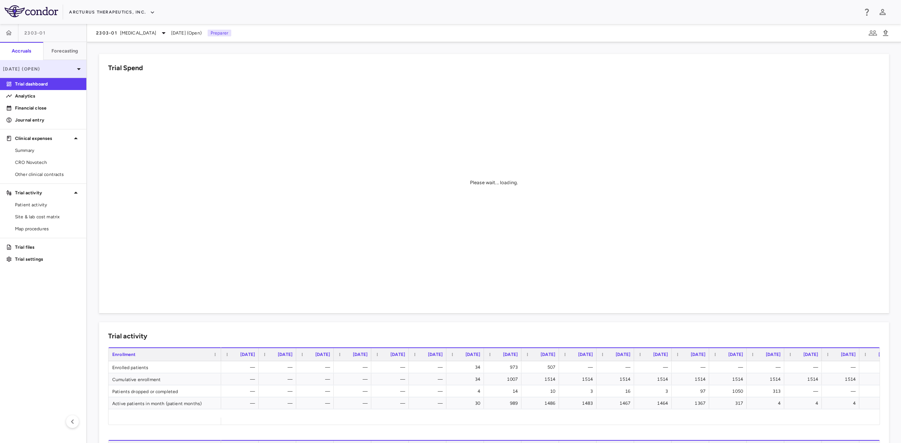
click at [53, 70] on p "[DATE] (Open)" at bounding box center [38, 69] width 71 height 7
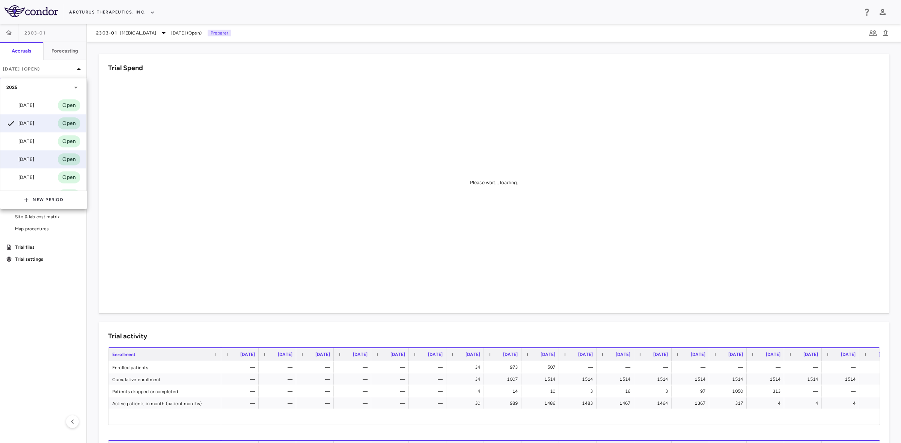
click at [30, 158] on div "Jun 2025" at bounding box center [20, 159] width 28 height 9
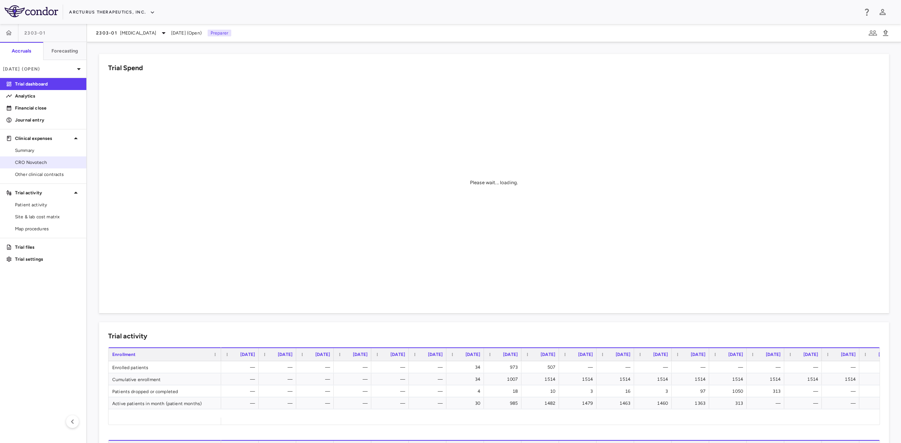
click at [52, 159] on span "CRO Novotech" at bounding box center [47, 162] width 65 height 7
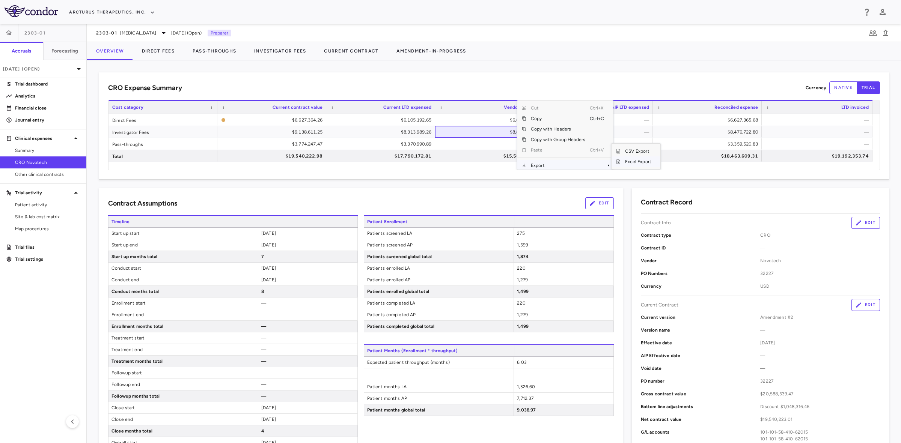
click at [636, 149] on span "CSV Export" at bounding box center [637, 151] width 35 height 11
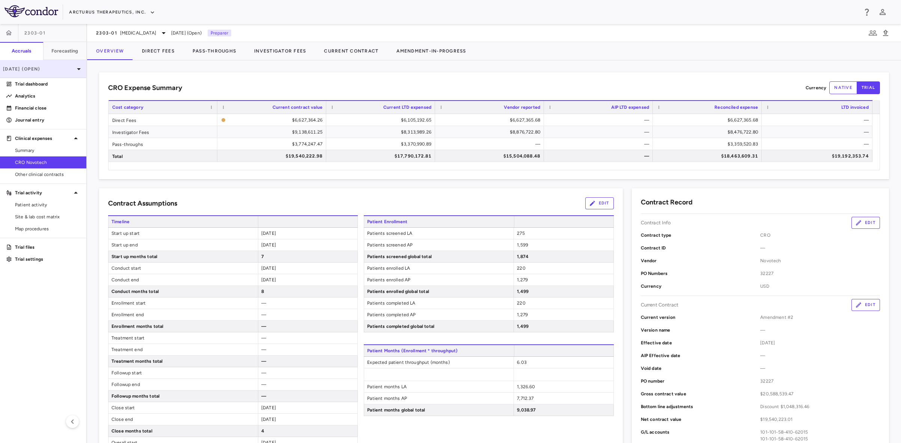
click at [59, 67] on p "Jun 2025 (Open)" at bounding box center [38, 69] width 71 height 7
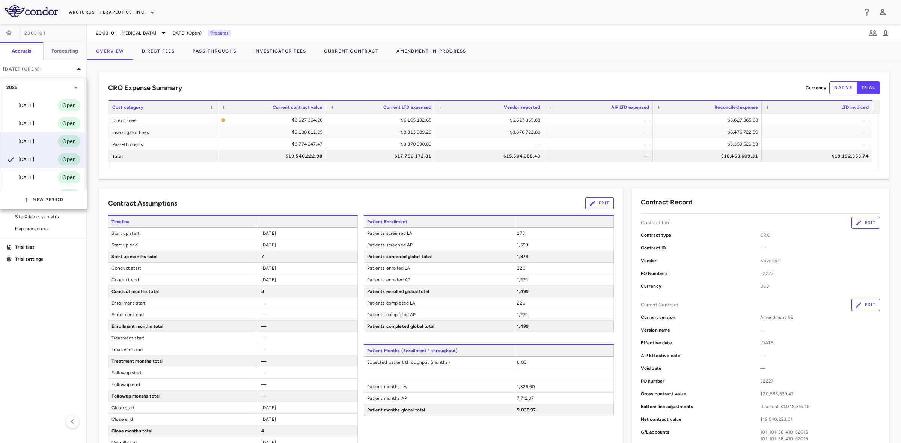
click at [30, 143] on div "[DATE]" at bounding box center [20, 141] width 28 height 9
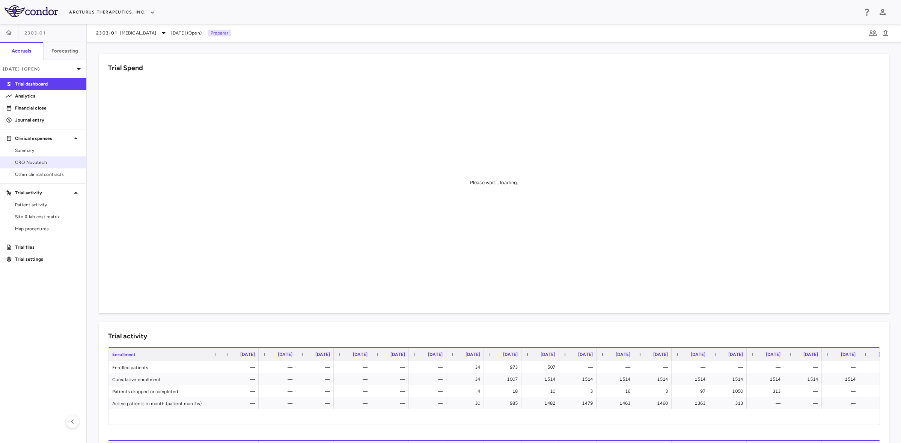
click at [45, 164] on span "CRO Novotech" at bounding box center [47, 162] width 65 height 7
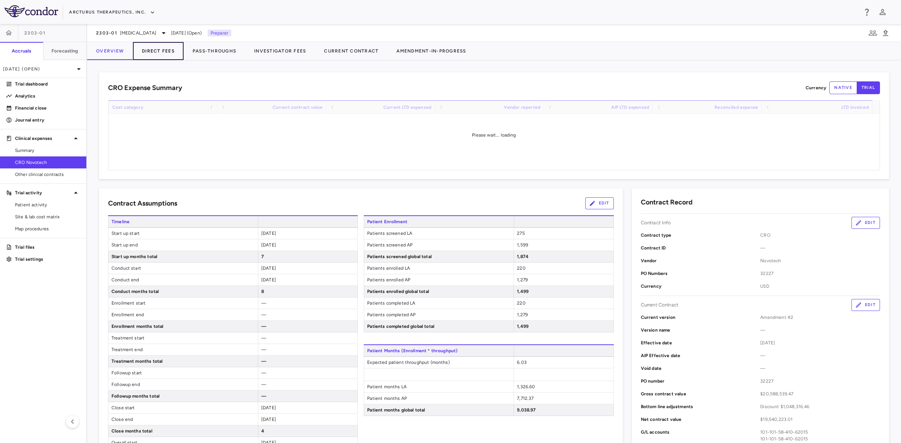
click at [155, 51] on button "Direct Fees" at bounding box center [158, 51] width 51 height 18
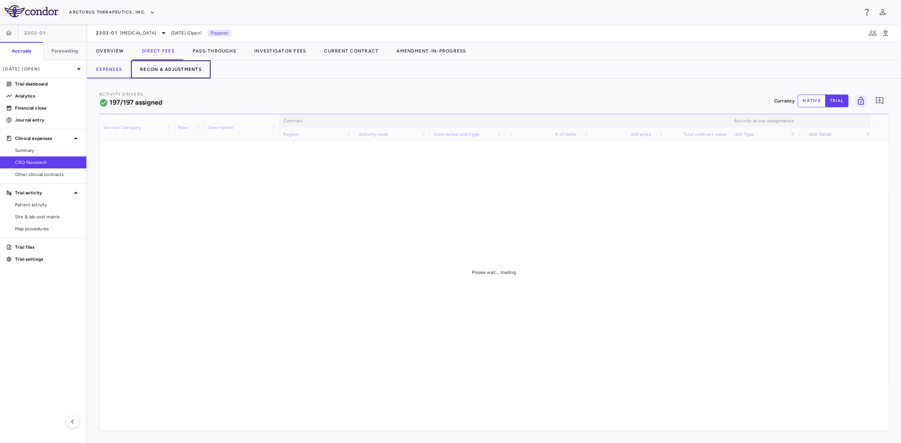
click at [181, 73] on button "Recon & Adjustments" at bounding box center [171, 69] width 80 height 18
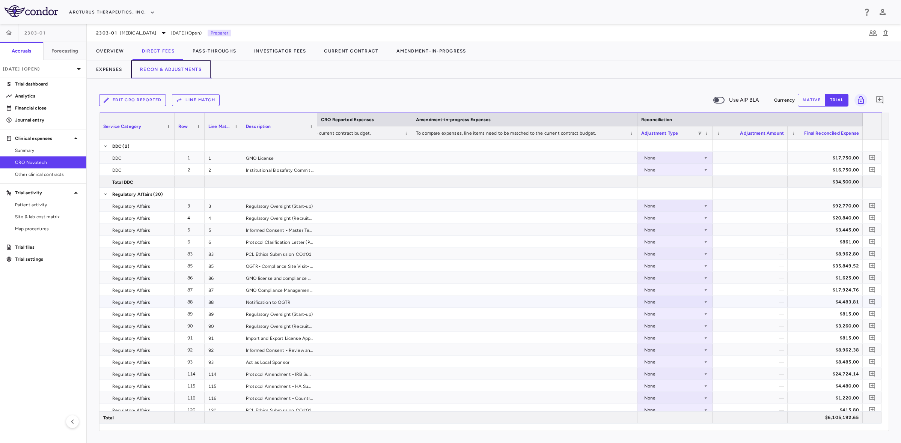
scroll to position [2502, 0]
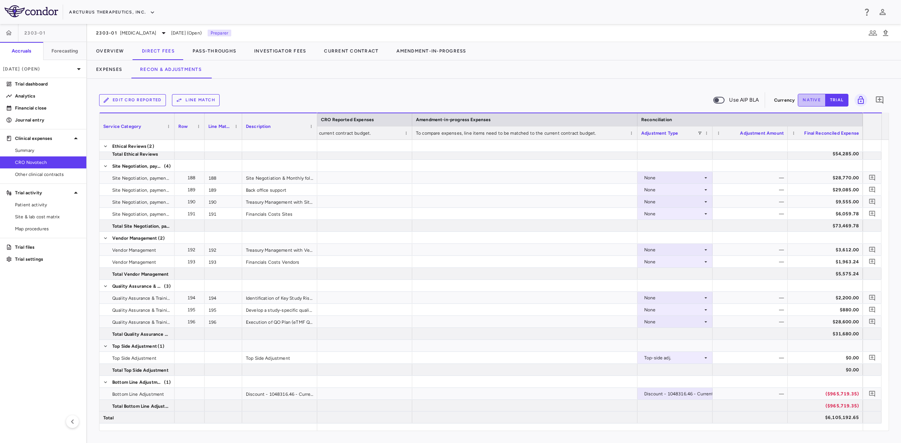
click at [807, 99] on button "native" at bounding box center [811, 100] width 28 height 13
click at [766, 395] on div "—" at bounding box center [751, 394] width 65 height 12
click at [767, 353] on div "$0.00" at bounding box center [751, 358] width 65 height 12
type input "**********"
click at [804, 359] on div "$0.00" at bounding box center [826, 358] width 65 height 12
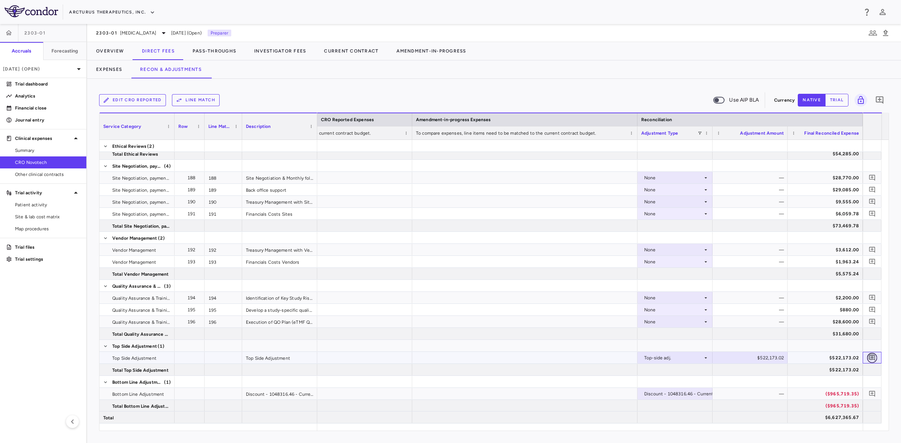
click at [871, 361] on icon "Add comment" at bounding box center [871, 357] width 7 height 7
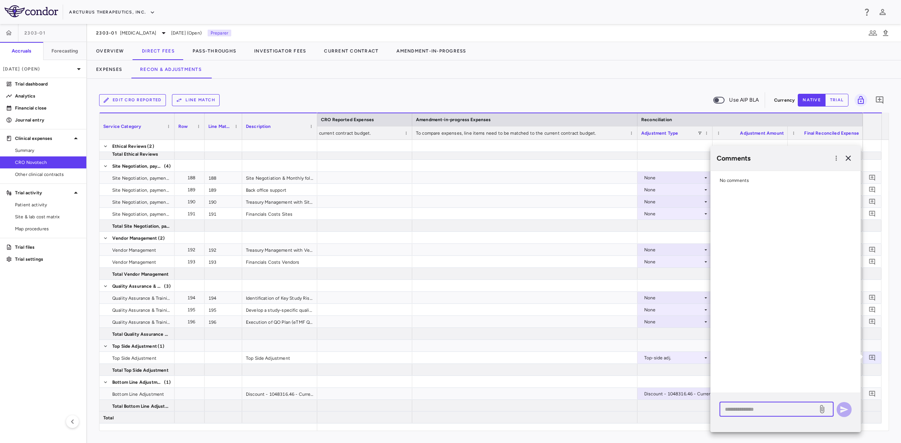
click at [757, 410] on textarea at bounding box center [769, 409] width 88 height 8
type textarea "**********"
click at [847, 411] on icon "button" at bounding box center [843, 409] width 9 height 9
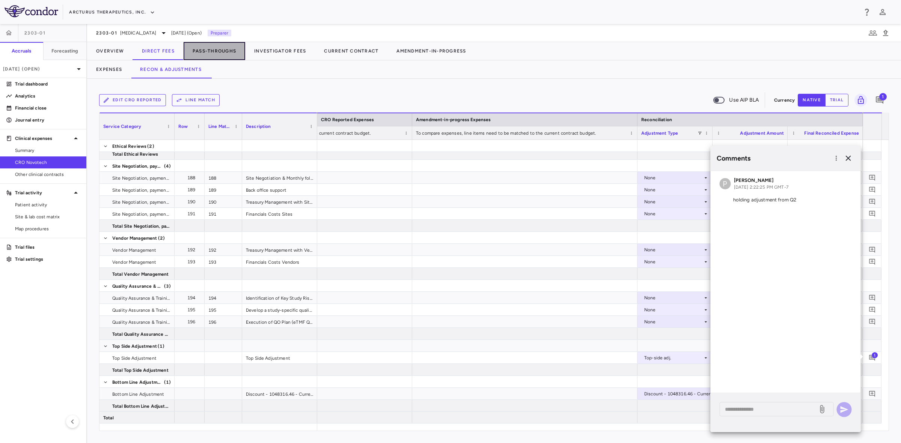
click at [226, 54] on button "Pass-Throughs" at bounding box center [214, 51] width 62 height 18
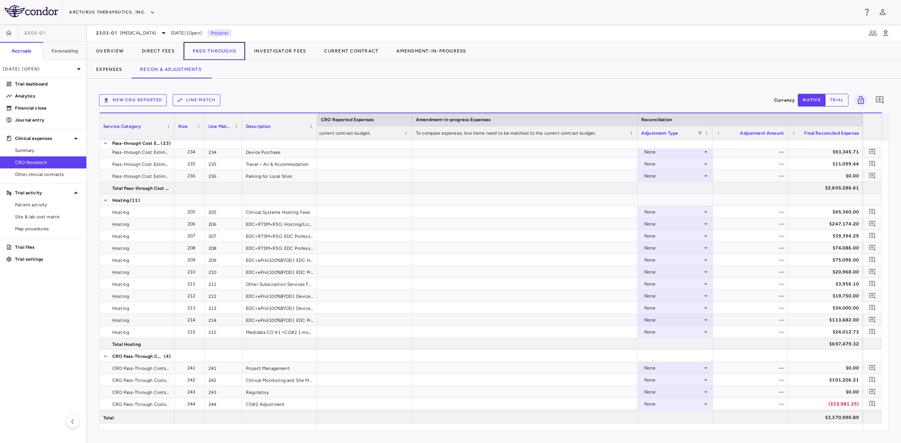
scroll to position [293, 0]
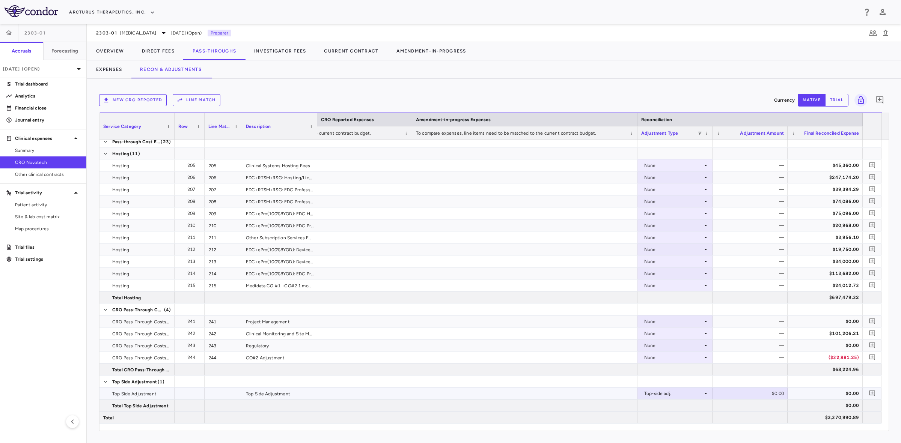
click at [769, 392] on div "$0.00" at bounding box center [751, 394] width 65 height 12
click at [759, 393] on div "$0.00" at bounding box center [751, 394] width 65 height 12
click at [868, 393] on icon "Add comment" at bounding box center [871, 393] width 7 height 7
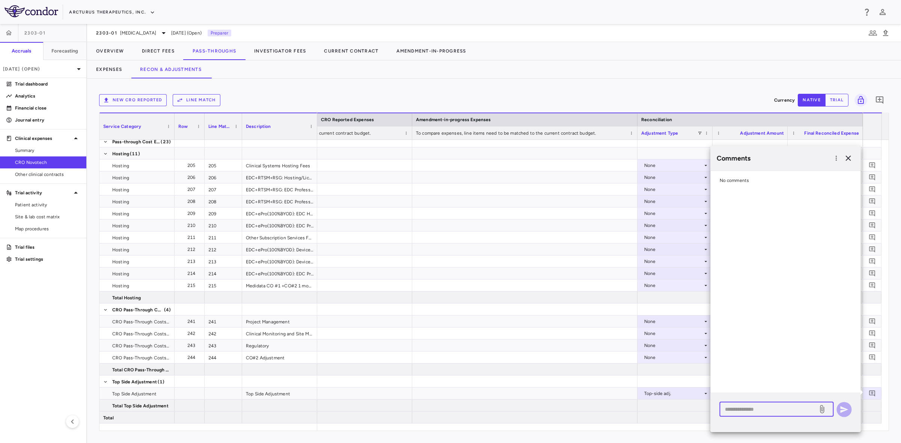
click at [760, 409] on textarea at bounding box center [769, 409] width 88 height 8
type textarea "**********"
click at [843, 408] on icon "button" at bounding box center [844, 409] width 8 height 7
click at [846, 156] on icon "button" at bounding box center [847, 158] width 9 height 9
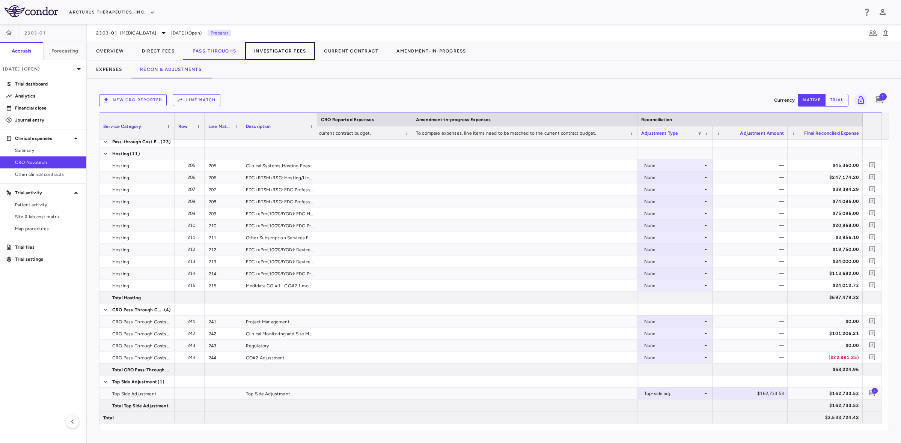
click at [285, 49] on button "Investigator Fees" at bounding box center [280, 51] width 70 height 18
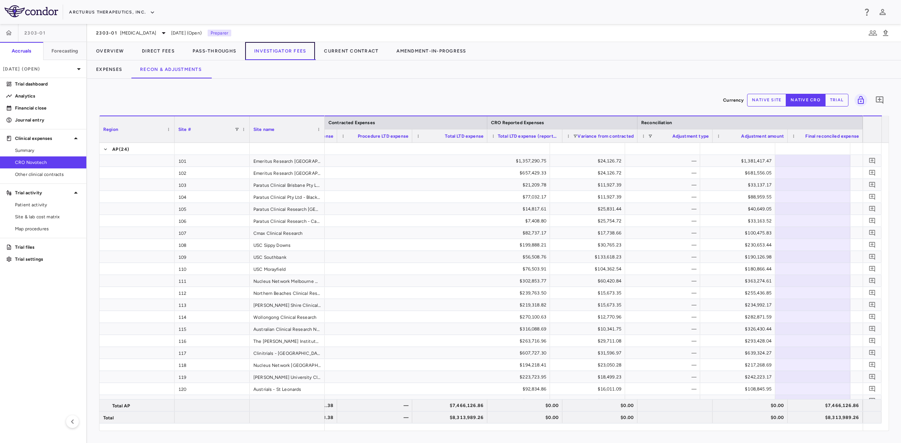
scroll to position [0, 288]
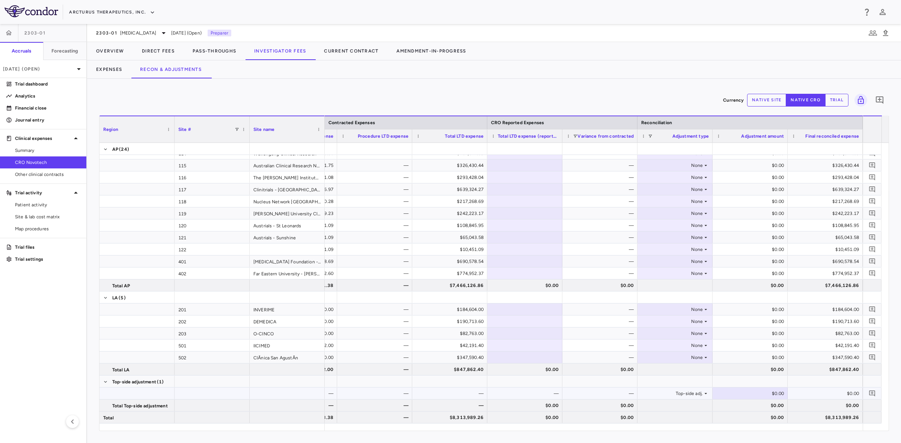
click at [741, 392] on div "$0.00" at bounding box center [751, 394] width 65 height 12
type input "*********"
click at [809, 396] on div "$0.00" at bounding box center [826, 394] width 65 height 12
click at [872, 391] on icon "Add comment" at bounding box center [871, 393] width 7 height 7
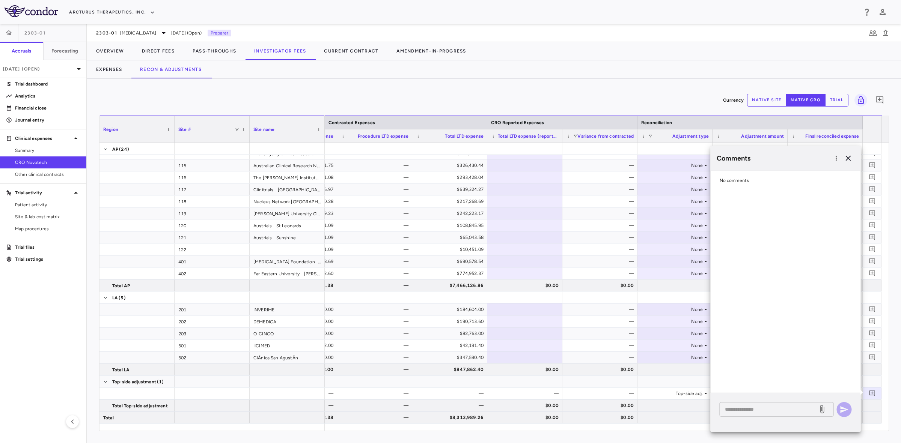
click at [768, 414] on div "* ​" at bounding box center [776, 409] width 114 height 15
type textarea "**********"
click at [843, 416] on button "button" at bounding box center [843, 409] width 15 height 15
click at [850, 156] on icon "button" at bounding box center [847, 158] width 5 height 5
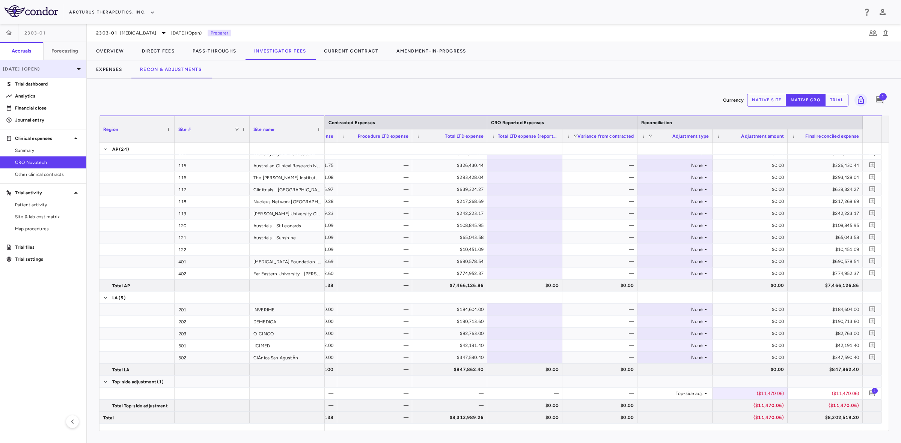
click at [61, 71] on p "Jul 2025 (Open)" at bounding box center [38, 69] width 71 height 7
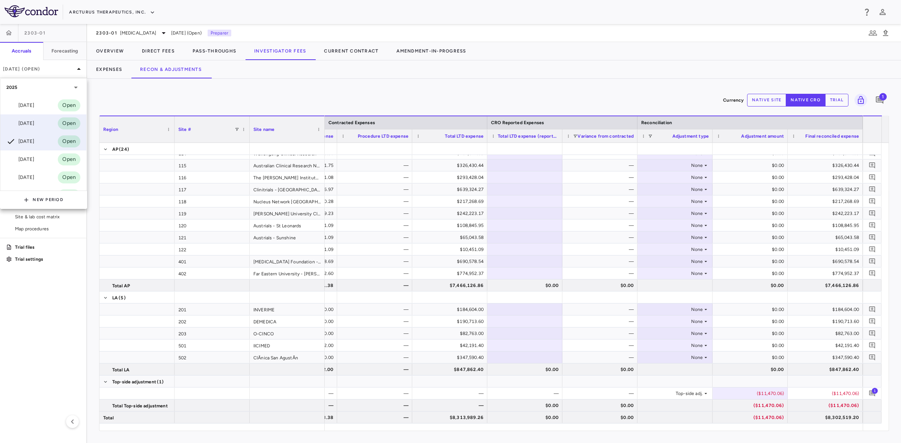
click at [32, 120] on div "[DATE]" at bounding box center [20, 123] width 28 height 9
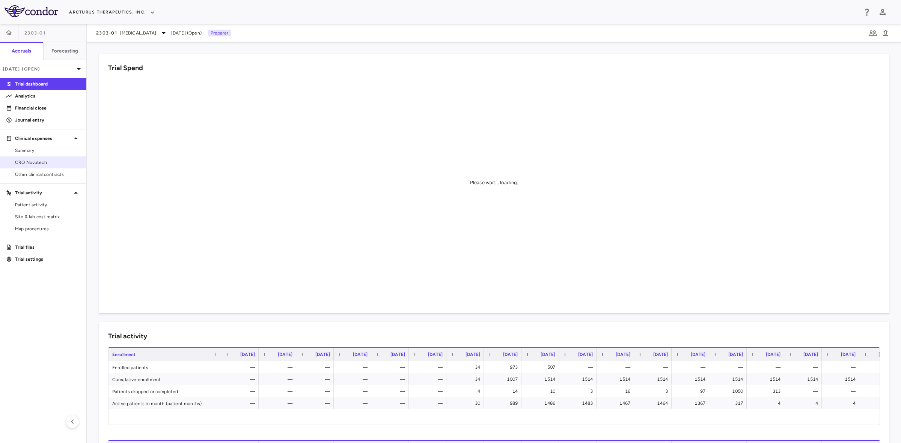
click at [53, 163] on span "CRO Novotech" at bounding box center [47, 162] width 65 height 7
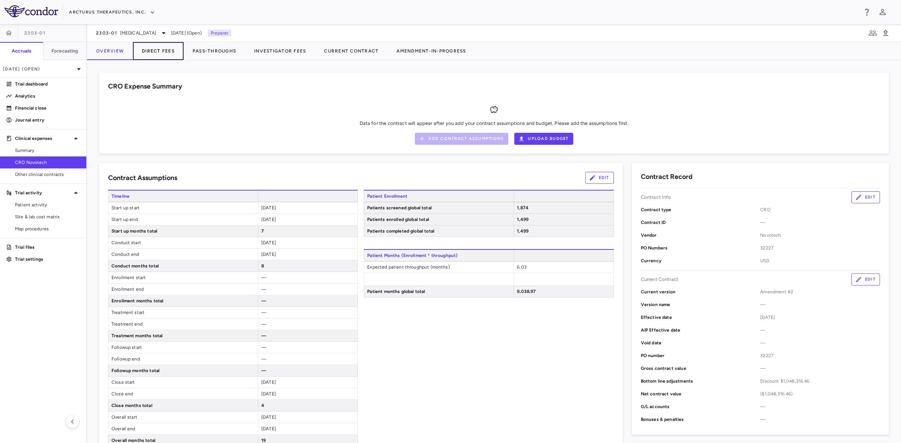
click at [165, 51] on button "Direct Fees" at bounding box center [158, 51] width 51 height 18
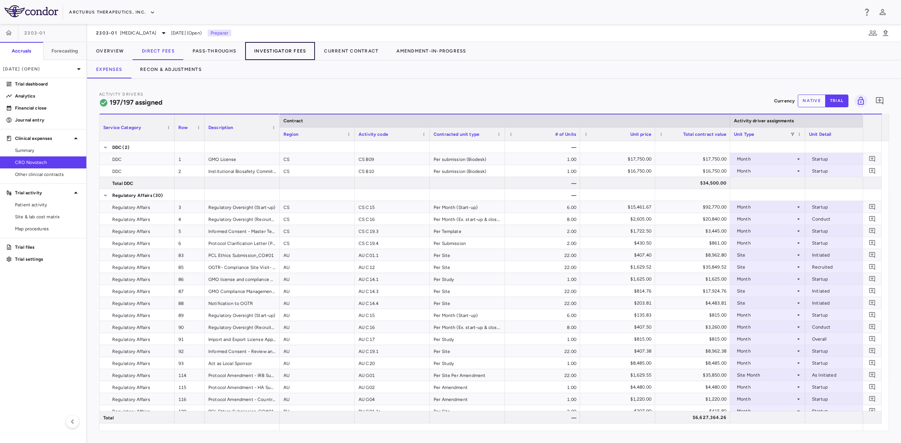
click at [275, 53] on button "Investigator Fees" at bounding box center [280, 51] width 70 height 18
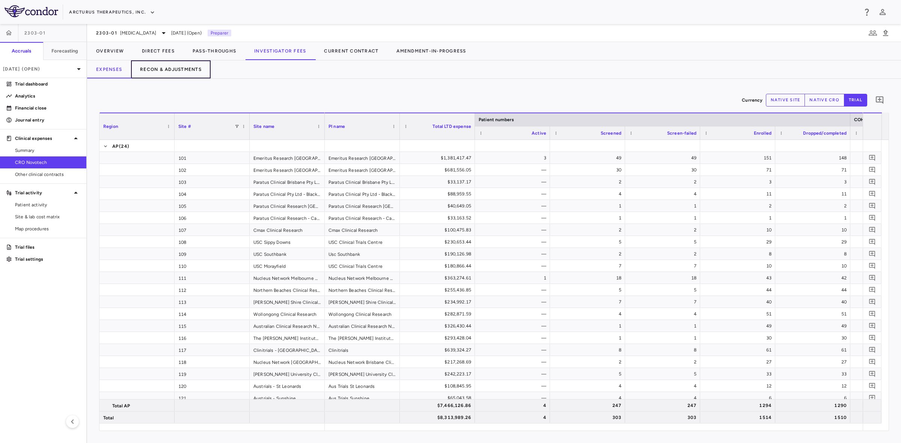
click at [173, 67] on button "Recon & Adjustments" at bounding box center [171, 69] width 80 height 18
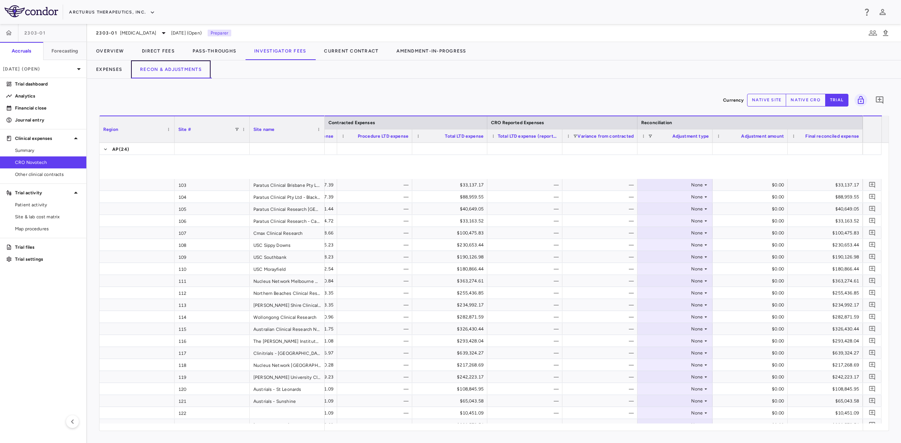
scroll to position [164, 0]
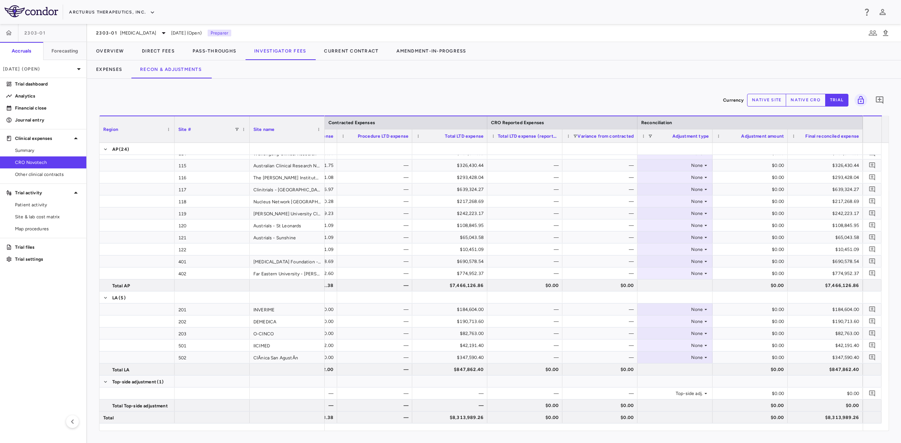
click at [797, 102] on button "native cro" at bounding box center [805, 100] width 40 height 13
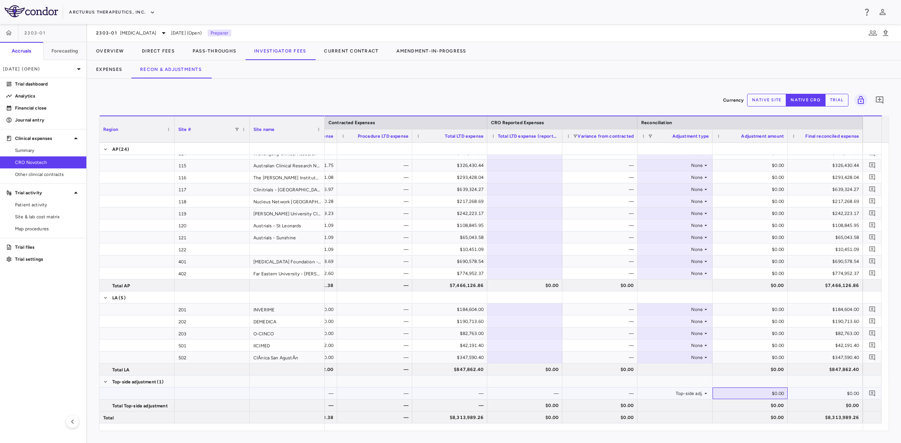
click at [768, 394] on div "$0.00" at bounding box center [751, 394] width 65 height 12
click at [870, 393] on icon "Add comment" at bounding box center [871, 393] width 7 height 7
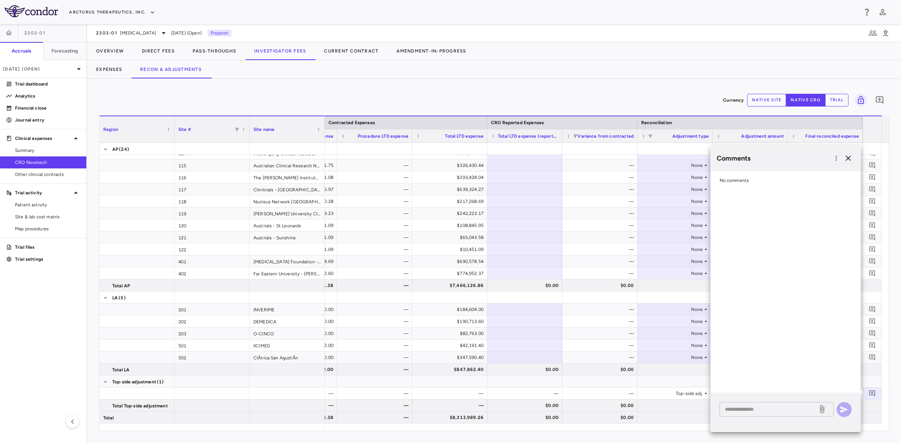
click at [757, 404] on div "* ​" at bounding box center [776, 409] width 114 height 15
type textarea "**********"
click at [846, 409] on icon "button" at bounding box center [844, 409] width 8 height 7
click at [847, 154] on icon "button" at bounding box center [847, 158] width 9 height 9
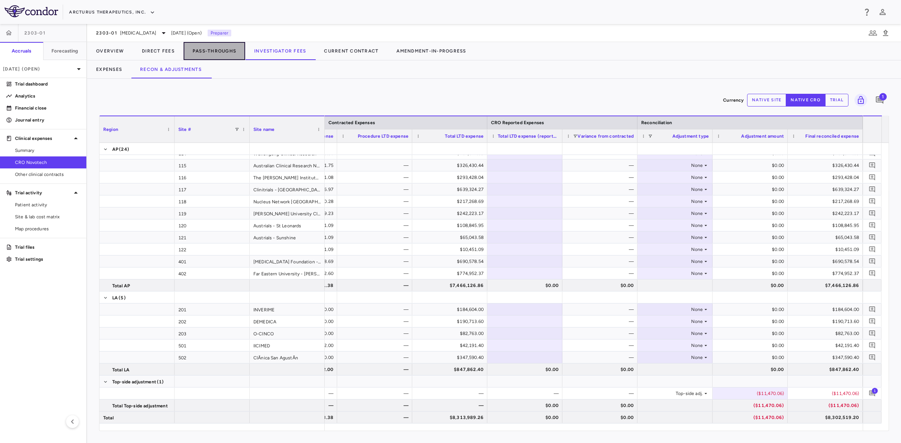
click at [221, 49] on button "Pass-Throughs" at bounding box center [214, 51] width 62 height 18
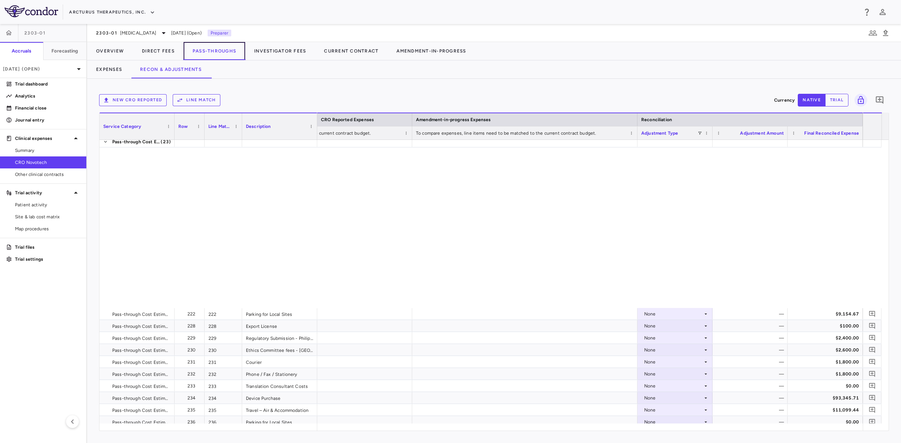
scroll to position [293, 0]
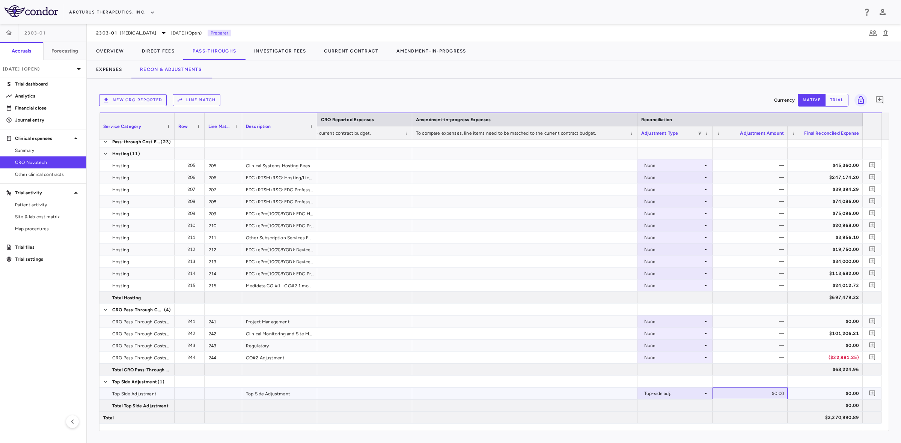
click at [751, 395] on div "$0.00" at bounding box center [751, 394] width 65 height 12
click at [873, 395] on icon "Add comment" at bounding box center [871, 393] width 7 height 7
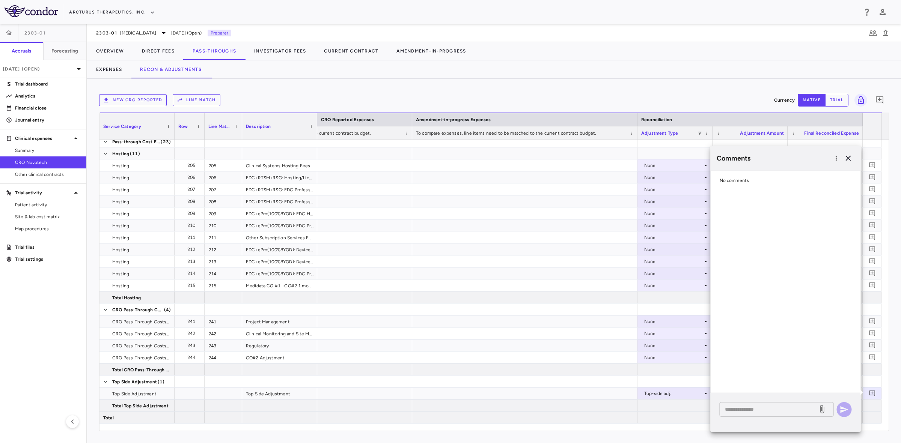
click at [762, 411] on textarea at bounding box center [769, 409] width 88 height 8
type textarea "**********"
click at [843, 404] on button "button" at bounding box center [843, 409] width 15 height 15
click at [847, 158] on icon "button" at bounding box center [847, 158] width 5 height 5
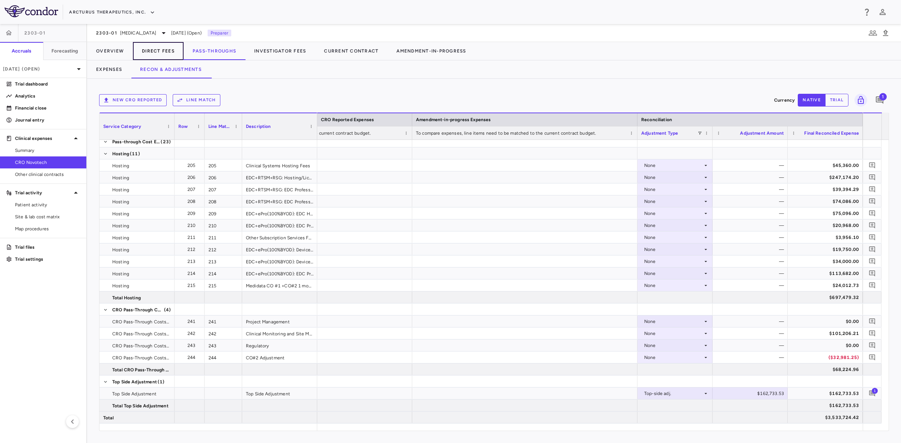
click at [152, 51] on button "Direct Fees" at bounding box center [158, 51] width 51 height 18
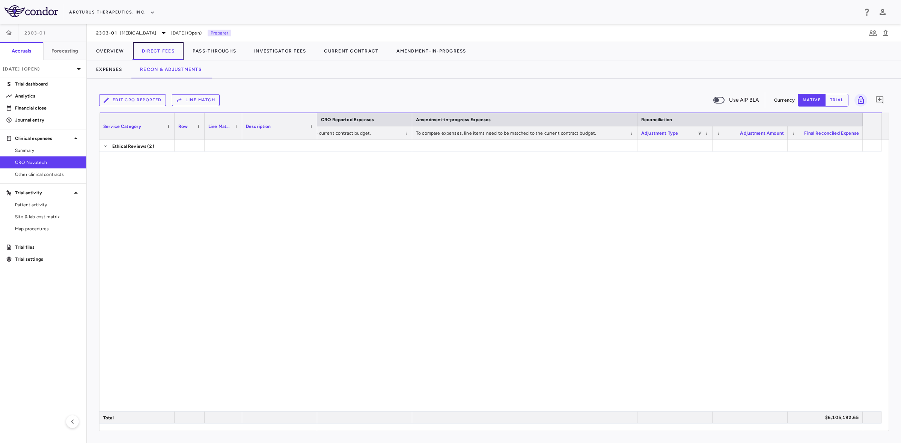
scroll to position [2502, 0]
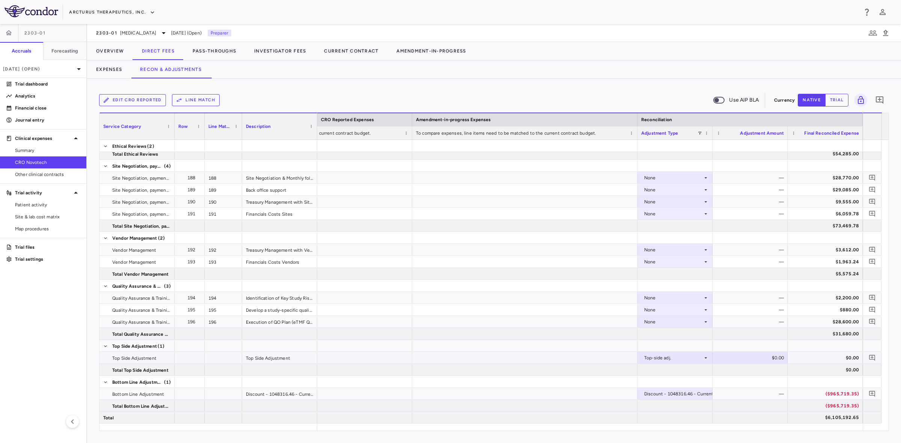
click at [765, 358] on div "$0.00" at bounding box center [751, 358] width 65 height 12
click at [828, 357] on div "$522,173.02" at bounding box center [826, 358] width 65 height 12
click at [831, 344] on div at bounding box center [825, 345] width 68 height 11
click at [58, 69] on p "[DATE] (Open)" at bounding box center [38, 69] width 71 height 7
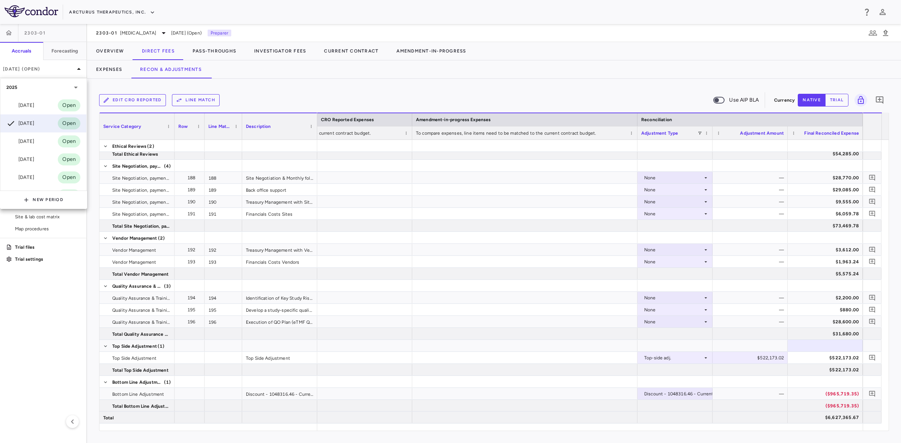
drag, startPoint x: 759, startPoint y: 427, endPoint x: 814, endPoint y: 431, distance: 55.4
click at [814, 431] on div at bounding box center [450, 221] width 901 height 443
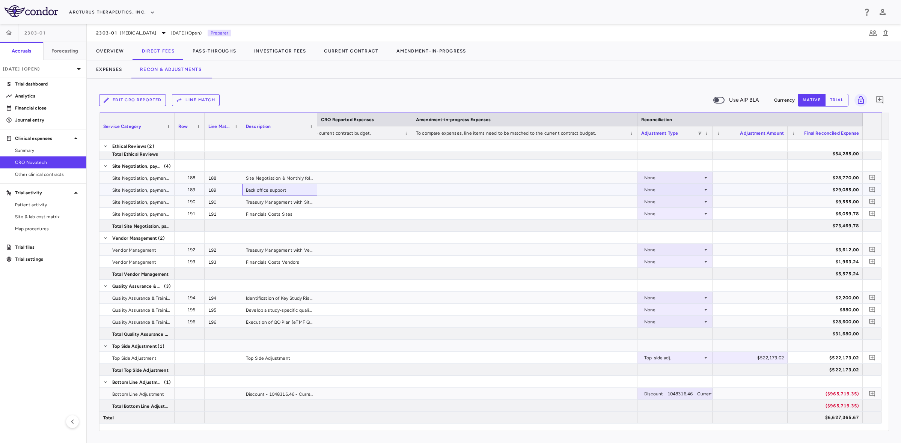
click at [289, 194] on div "Back office support" at bounding box center [279, 190] width 75 height 12
click at [79, 66] on icon at bounding box center [78, 69] width 9 height 9
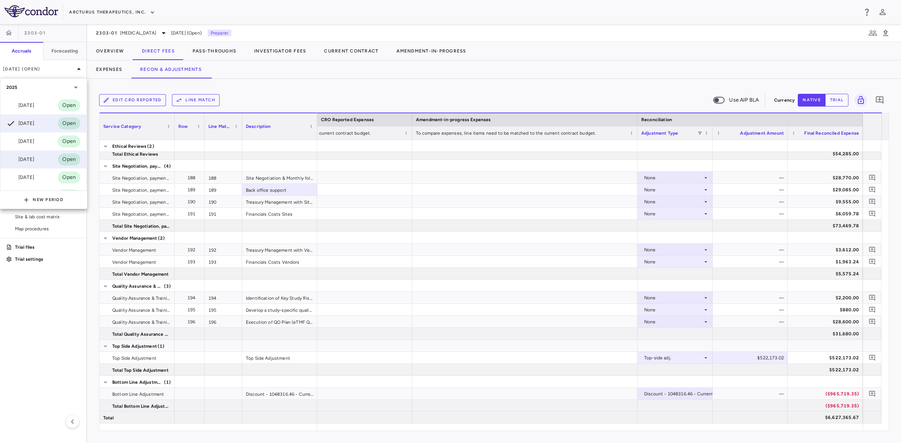
click at [42, 158] on div "Jun 2025 Open" at bounding box center [43, 159] width 86 height 18
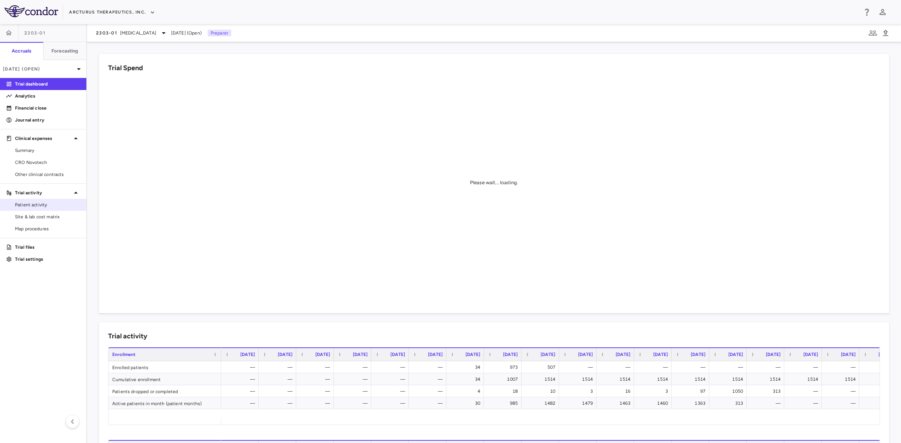
click at [42, 207] on span "Patient activity" at bounding box center [47, 204] width 65 height 7
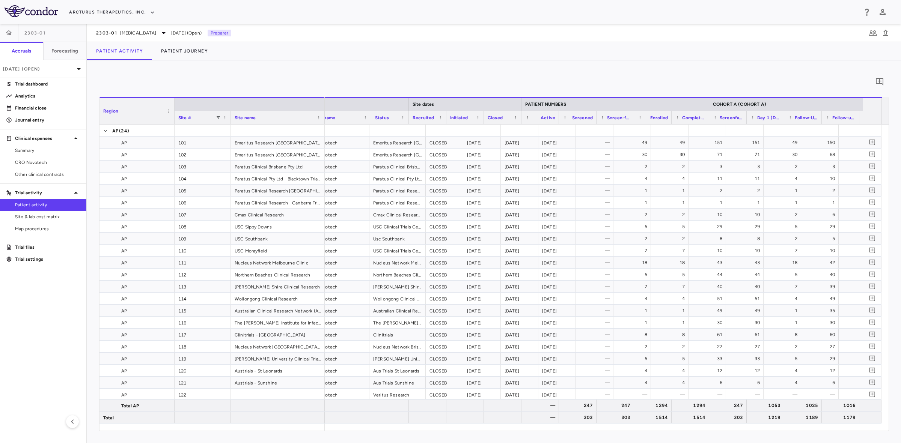
scroll to position [0, 66]
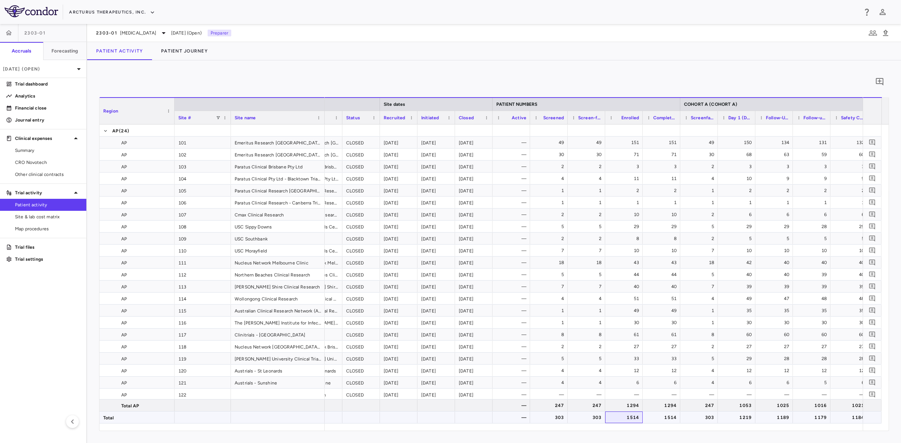
click at [627, 418] on div "1514" at bounding box center [625, 418] width 27 height 12
click at [671, 419] on div "1514" at bounding box center [662, 418] width 27 height 12
click at [560, 417] on div "303" at bounding box center [550, 418] width 27 height 12
click at [588, 420] on div "303" at bounding box center [587, 418] width 27 height 12
click at [556, 418] on div "303" at bounding box center [550, 418] width 27 height 12
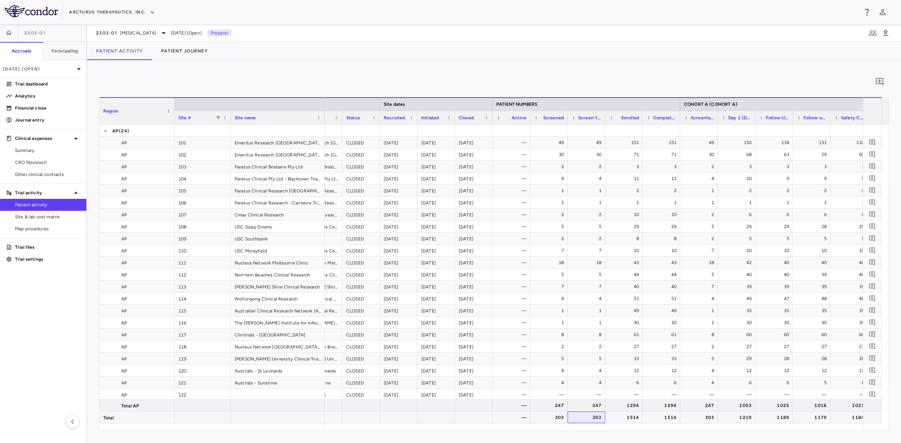
click at [582, 417] on div "303" at bounding box center [587, 418] width 27 height 12
click at [627, 414] on div "1514" at bounding box center [625, 418] width 27 height 12
click at [668, 416] on div "1514" at bounding box center [662, 418] width 27 height 12
click at [71, 71] on p "Jun 2025 (Open)" at bounding box center [38, 69] width 71 height 7
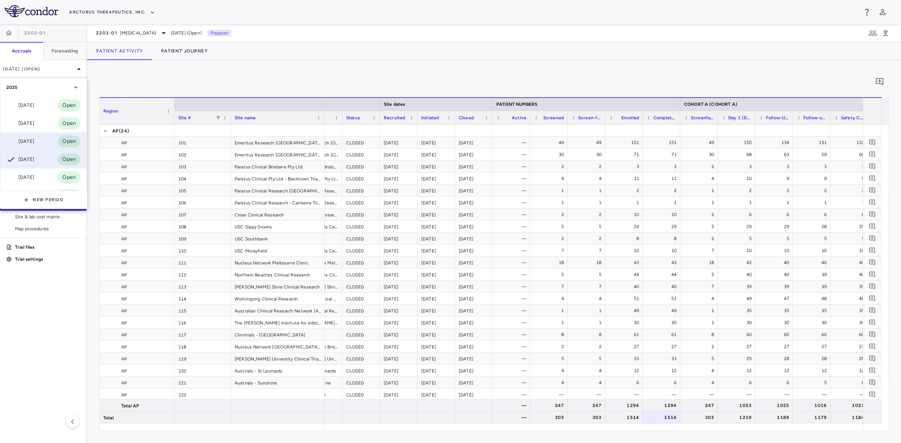
click at [40, 139] on div "Jul 2025 Open" at bounding box center [43, 141] width 86 height 18
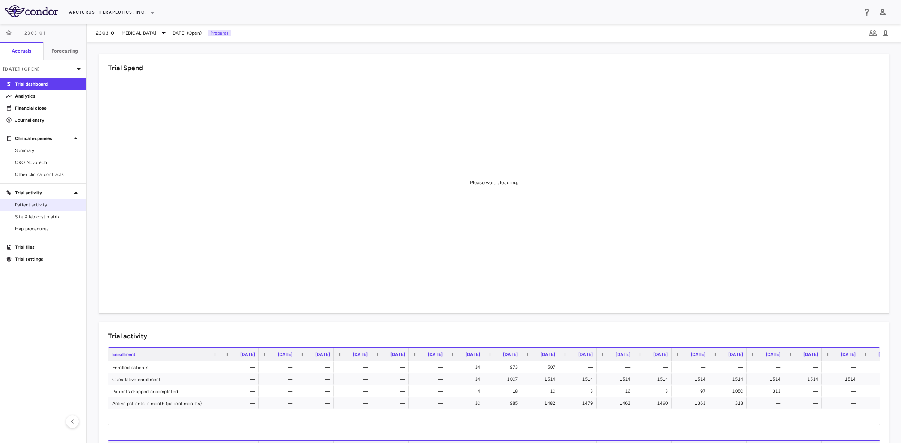
click at [44, 203] on span "Patient activity" at bounding box center [47, 204] width 65 height 7
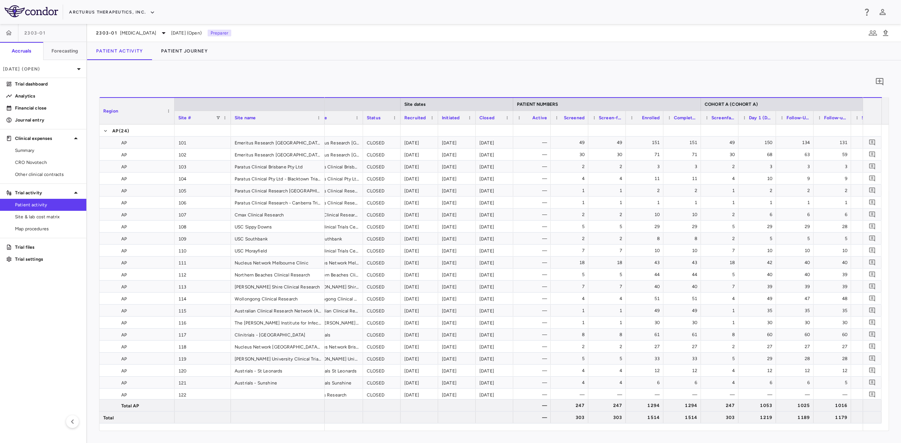
scroll to position [0, 160]
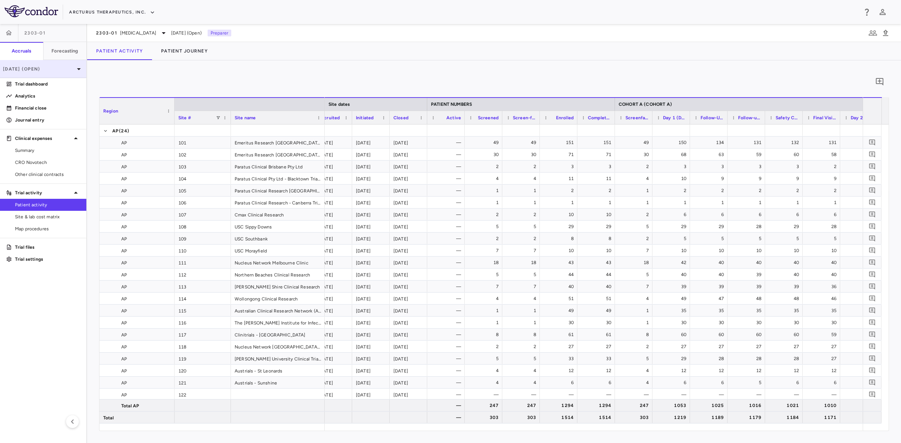
click at [66, 66] on p "Jul 2025 (Open)" at bounding box center [38, 69] width 71 height 7
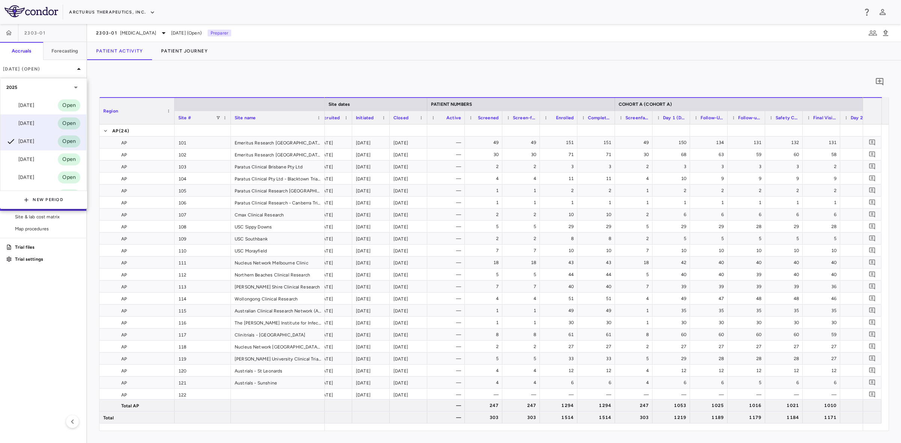
click at [27, 126] on div "[DATE]" at bounding box center [20, 123] width 28 height 9
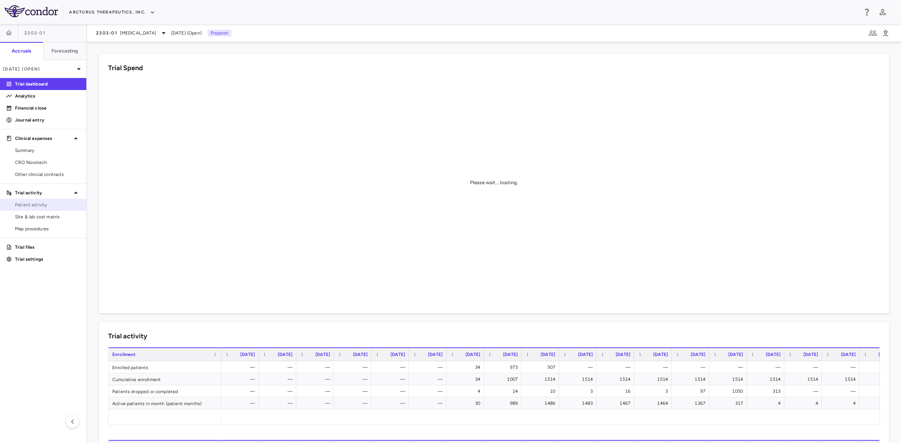
click at [42, 203] on span "Patient activity" at bounding box center [47, 204] width 65 height 7
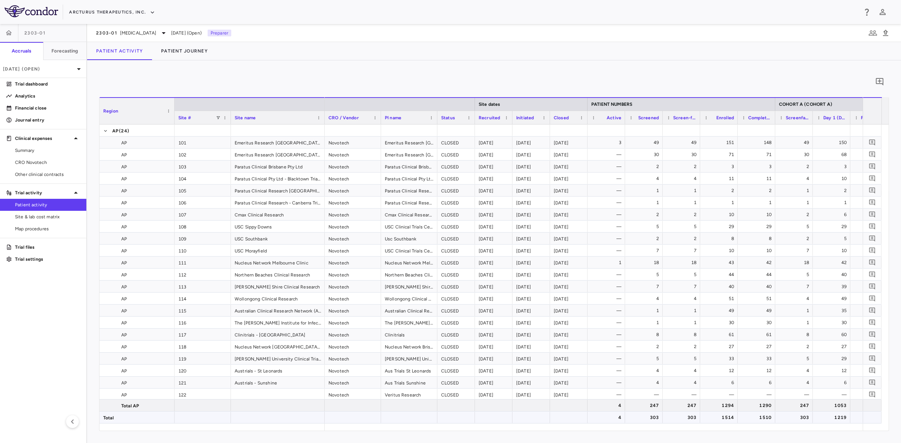
click at [608, 418] on div "4" at bounding box center [607, 418] width 27 height 12
click at [192, 55] on button "Patient Journey" at bounding box center [184, 51] width 65 height 18
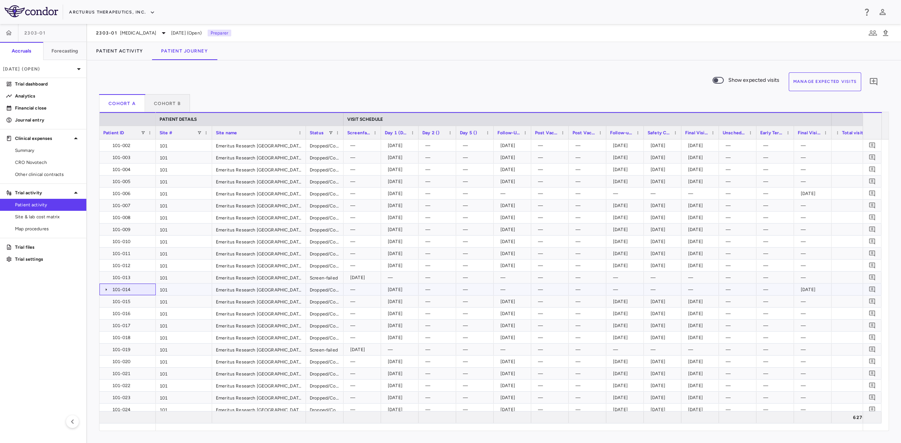
click at [105, 290] on icon at bounding box center [106, 290] width 6 height 6
click at [331, 131] on span at bounding box center [330, 133] width 5 height 5
click at [169, 97] on button "Cohort B" at bounding box center [167, 103] width 45 height 18
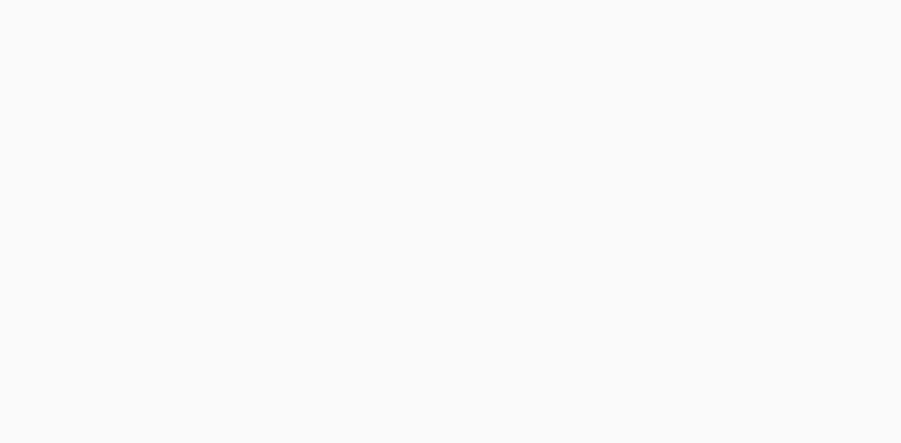
click at [331, 132] on div at bounding box center [450, 221] width 901 height 443
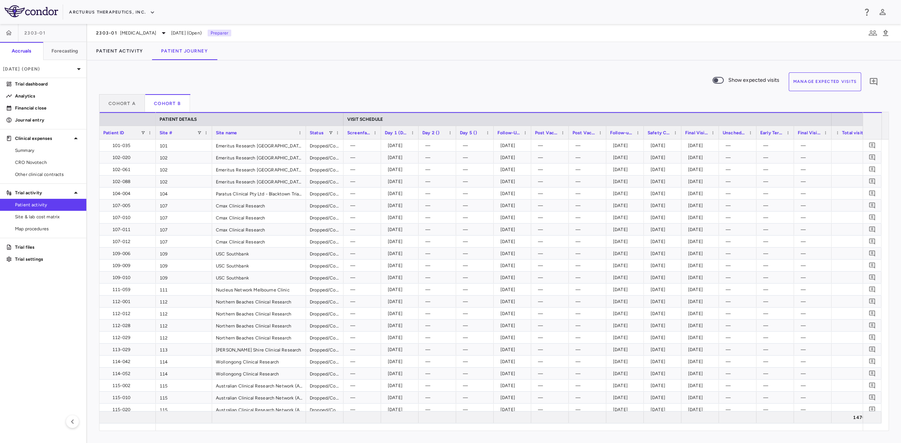
click at [331, 132] on span at bounding box center [330, 133] width 5 height 5
click at [132, 99] on button "Cohort A" at bounding box center [122, 103] width 46 height 18
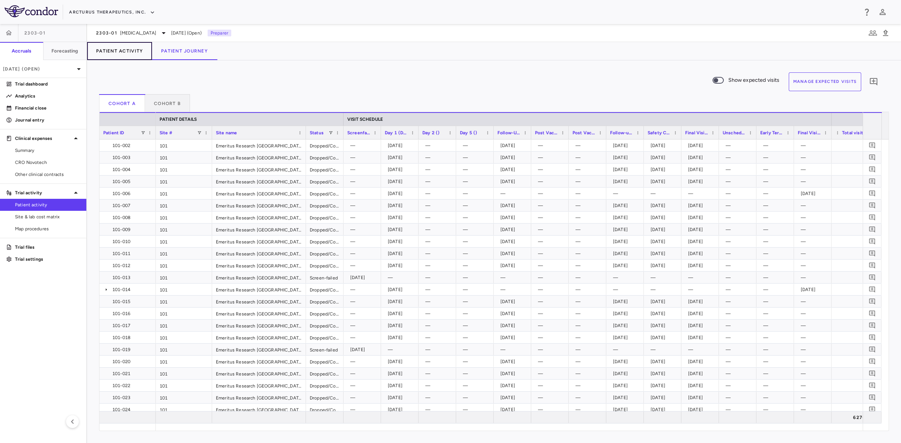
click at [125, 49] on button "Patient Activity" at bounding box center [119, 51] width 65 height 18
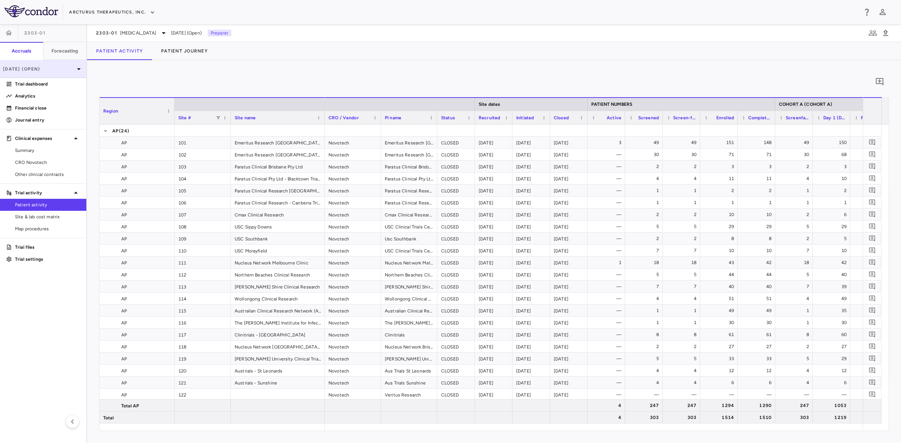
click at [57, 68] on p "[DATE] (Open)" at bounding box center [38, 69] width 71 height 7
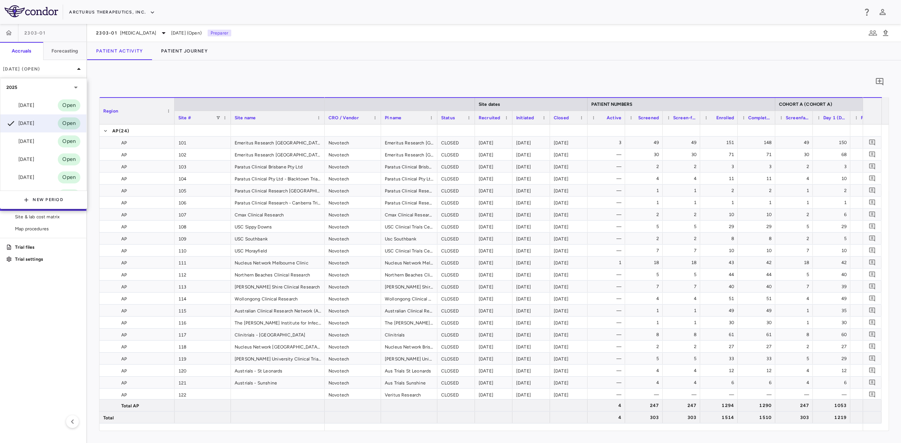
click at [161, 87] on div at bounding box center [450, 221] width 901 height 443
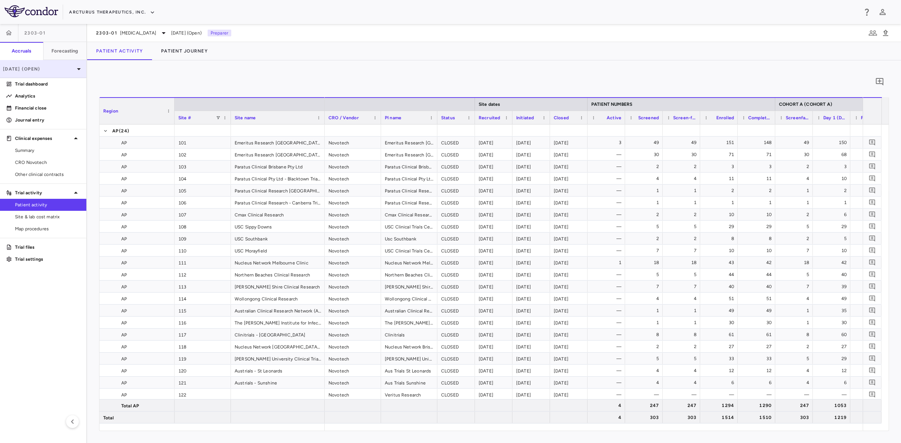
click at [65, 70] on p "[DATE] (Open)" at bounding box center [38, 69] width 71 height 7
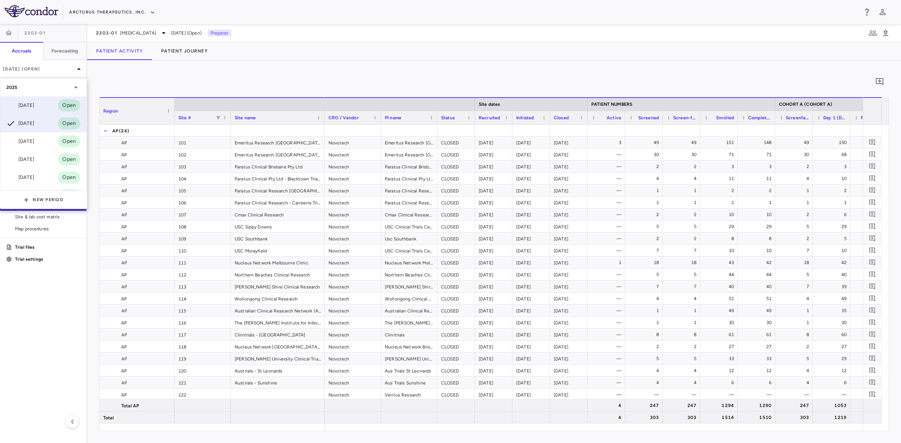
click at [26, 104] on div "[DATE]" at bounding box center [20, 105] width 28 height 9
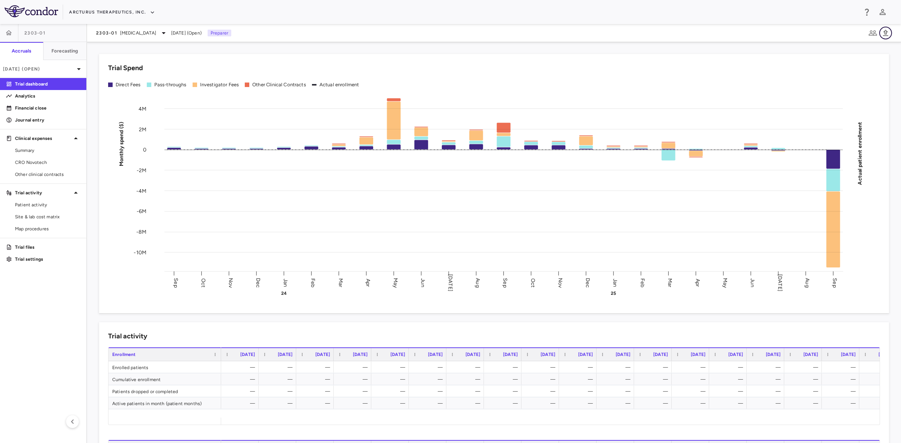
click at [886, 29] on icon "button" at bounding box center [885, 33] width 9 height 9
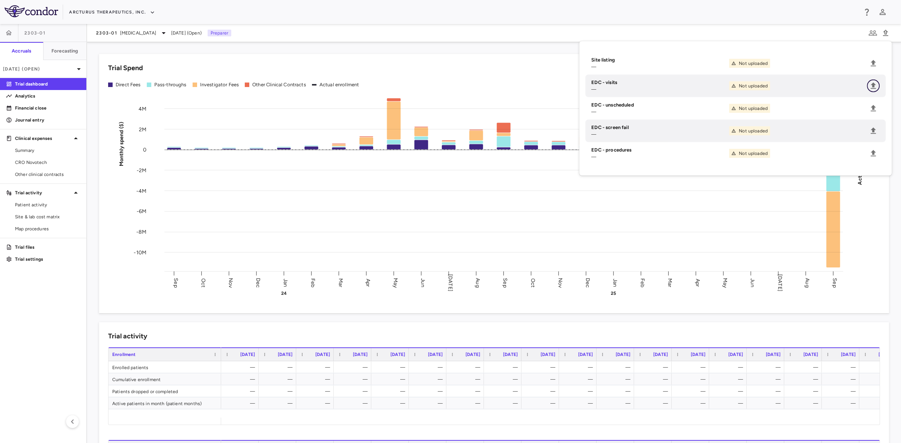
click at [873, 85] on icon "Upload" at bounding box center [872, 86] width 5 height 6
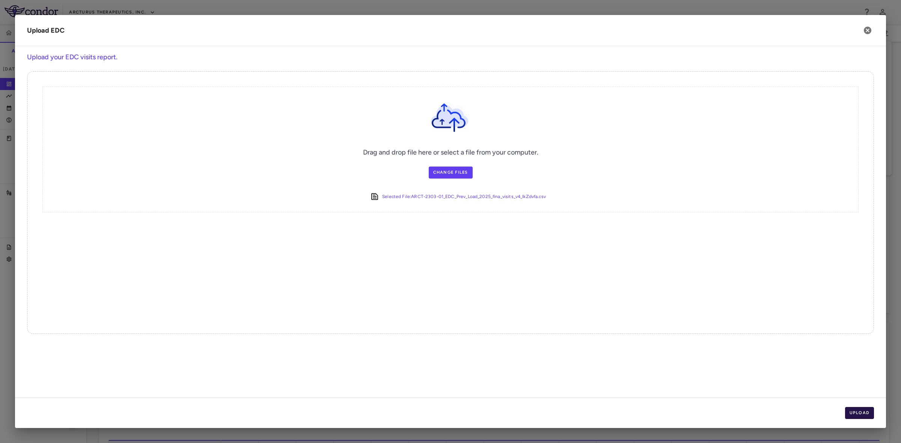
click at [865, 413] on button "Upload" at bounding box center [859, 413] width 29 height 12
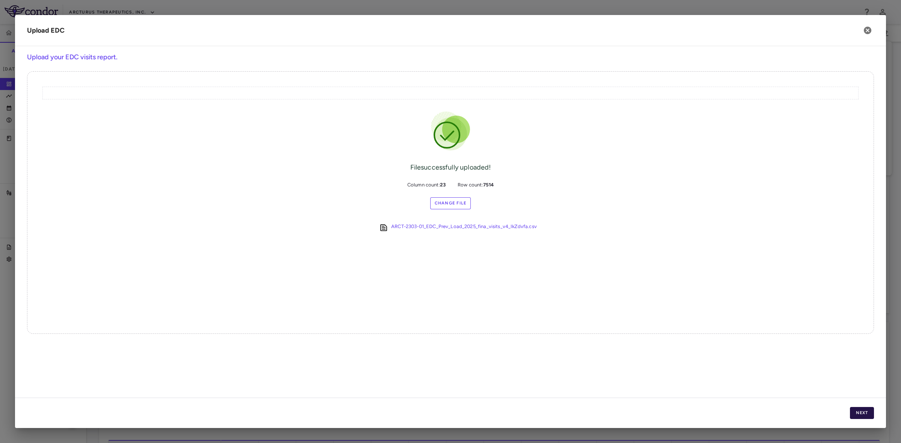
click at [869, 416] on button "Next" at bounding box center [861, 413] width 24 height 12
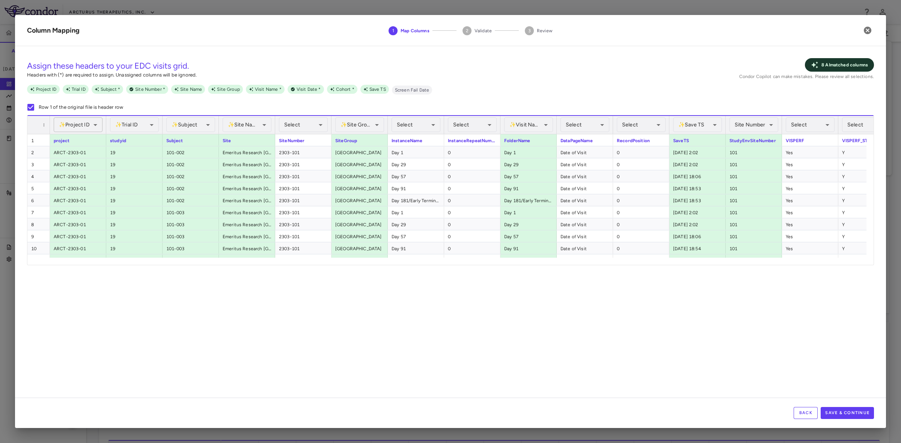
click at [89, 124] on div "✨ Project ID Assigned" at bounding box center [78, 124] width 49 height 15
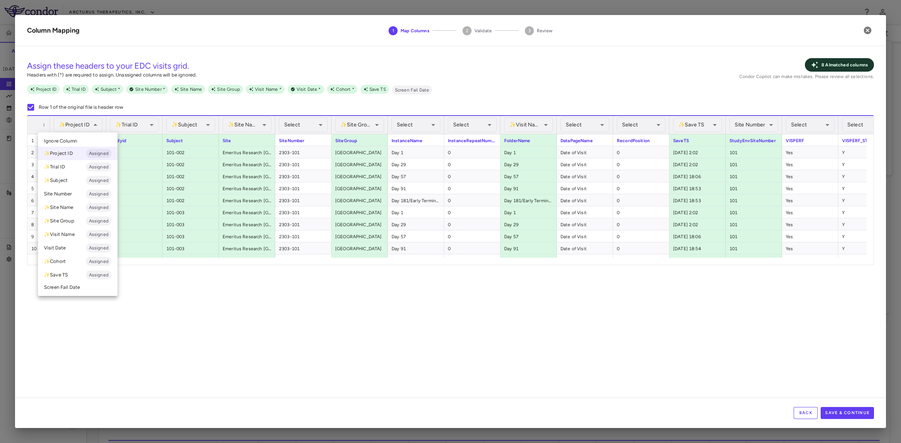
click at [72, 138] on span "Ignore Column" at bounding box center [60, 141] width 33 height 7
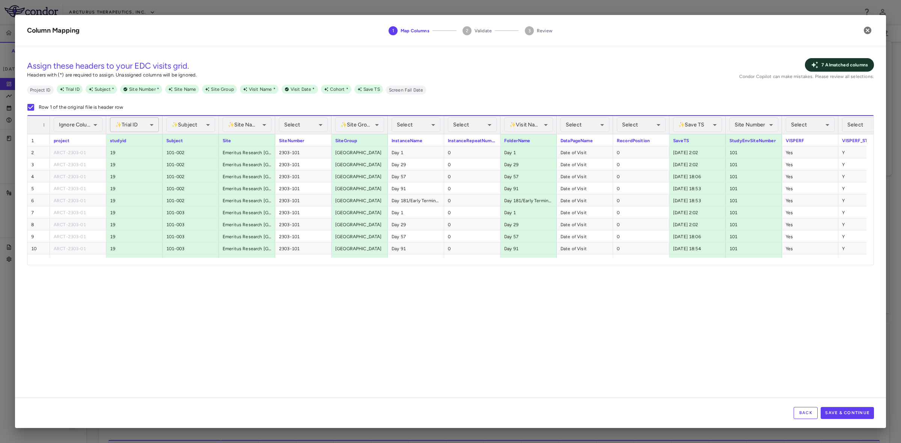
click at [138, 121] on div "✨ Trial ID Assigned" at bounding box center [134, 124] width 49 height 15
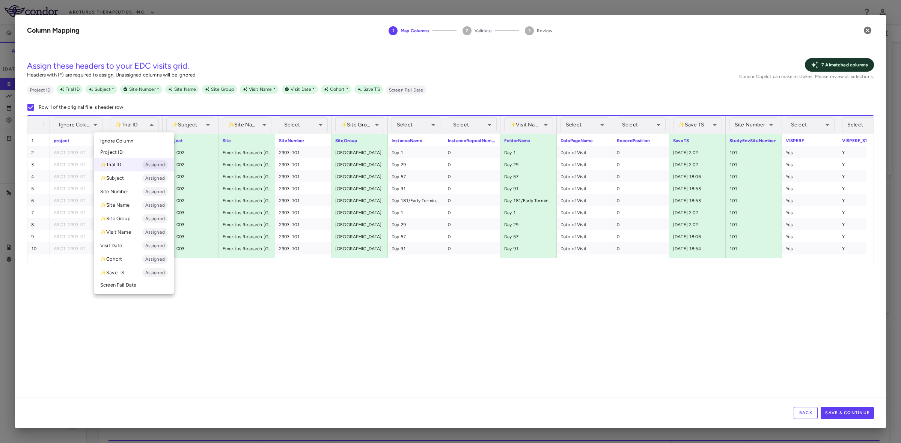
click at [131, 143] on span "Ignore Column" at bounding box center [116, 141] width 33 height 7
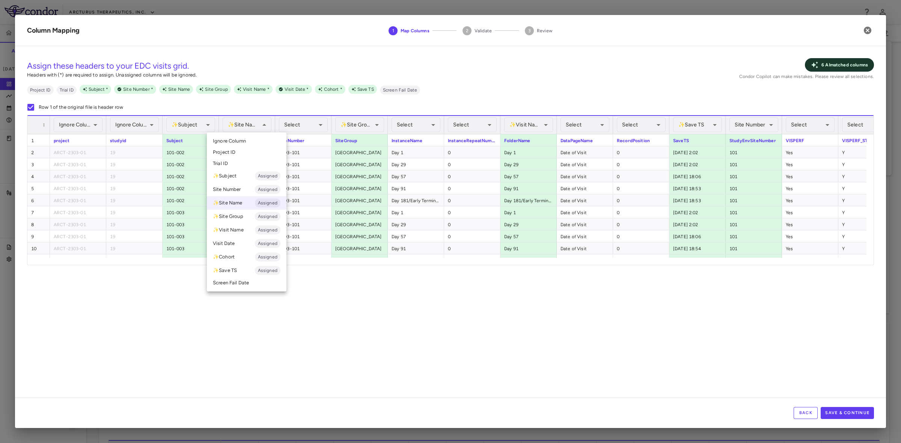
click at [257, 136] on li "Ignore Column" at bounding box center [247, 140] width 80 height 11
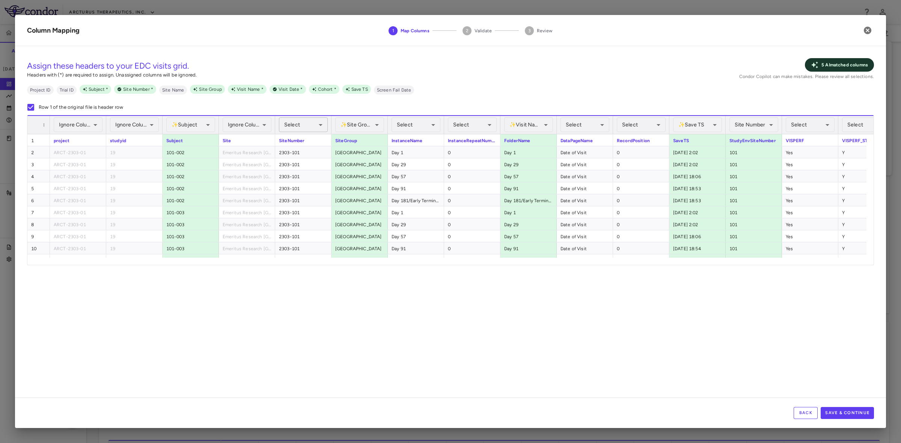
click at [314, 123] on div "Select" at bounding box center [303, 124] width 49 height 15
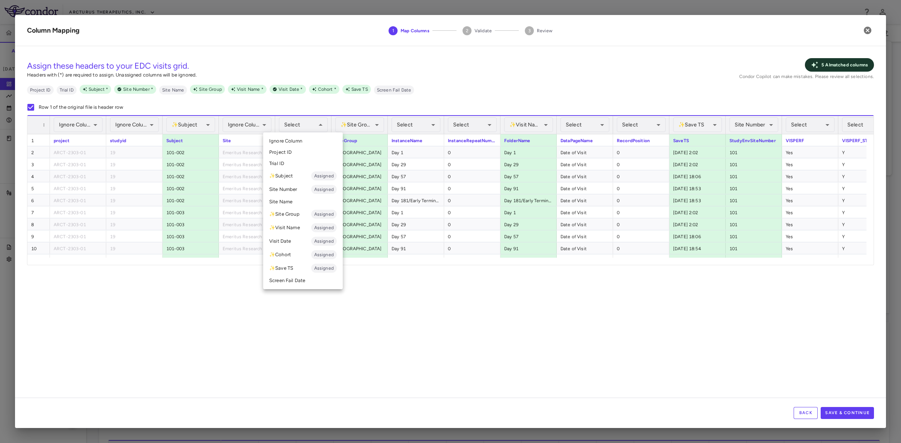
click at [314, 123] on div at bounding box center [450, 221] width 901 height 443
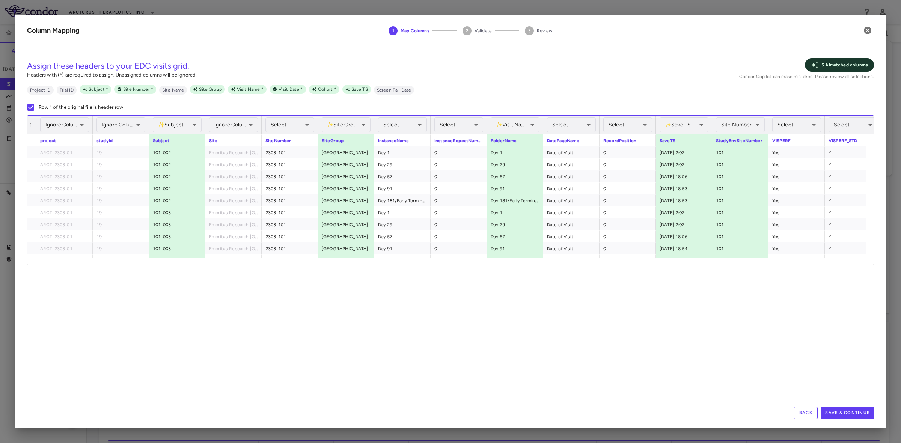
scroll to position [0, 16]
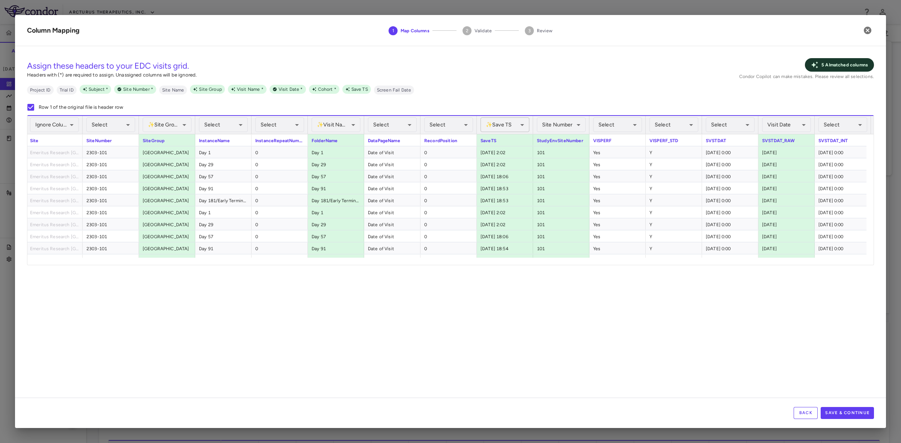
click at [494, 123] on div "✨ Save TS Assigned" at bounding box center [504, 124] width 49 height 15
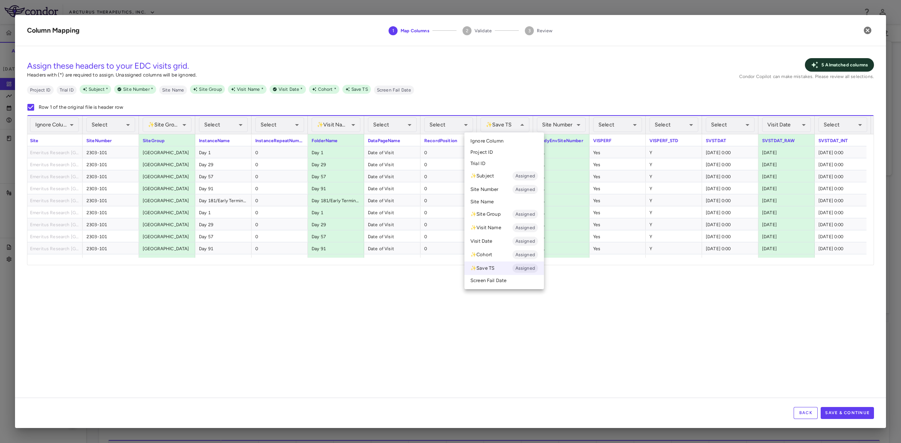
click at [489, 141] on span "Ignore Column" at bounding box center [486, 141] width 33 height 7
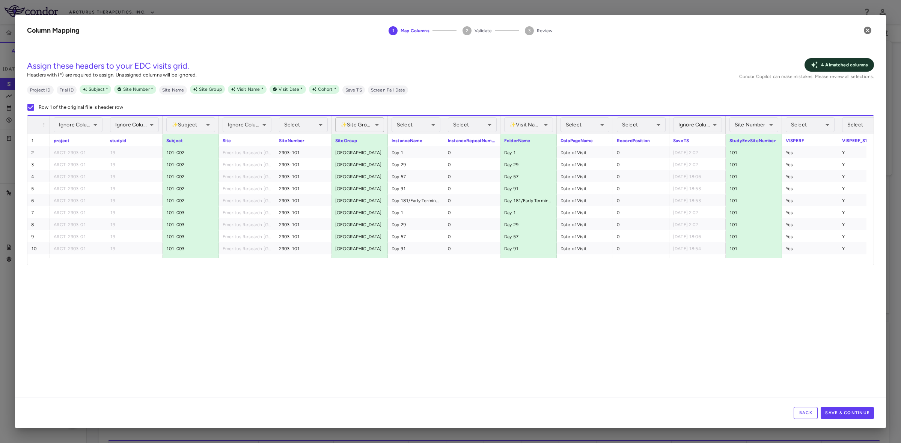
click at [353, 126] on div "✨ Site Group Assigned" at bounding box center [359, 124] width 49 height 15
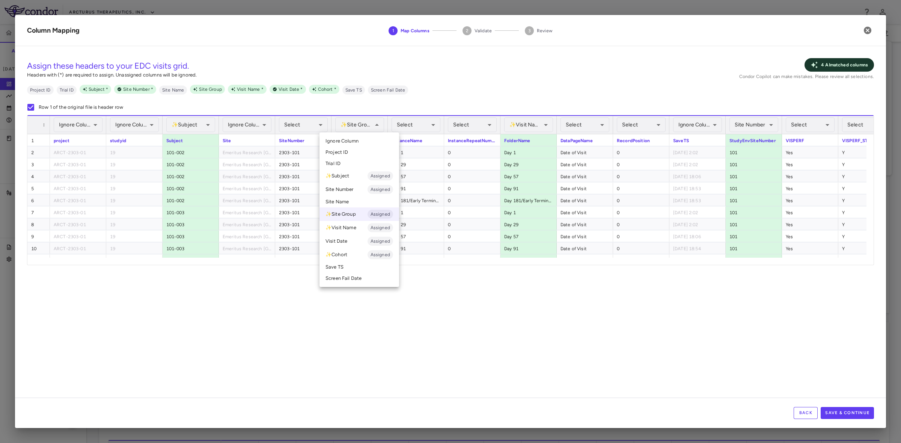
click at [347, 140] on span "Ignore Column" at bounding box center [341, 141] width 33 height 7
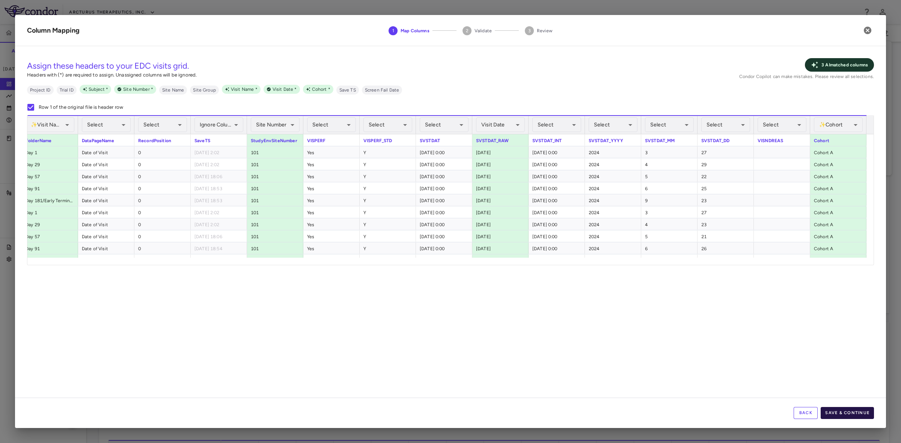
click at [856, 409] on button "Save & Continue" at bounding box center [846, 413] width 53 height 12
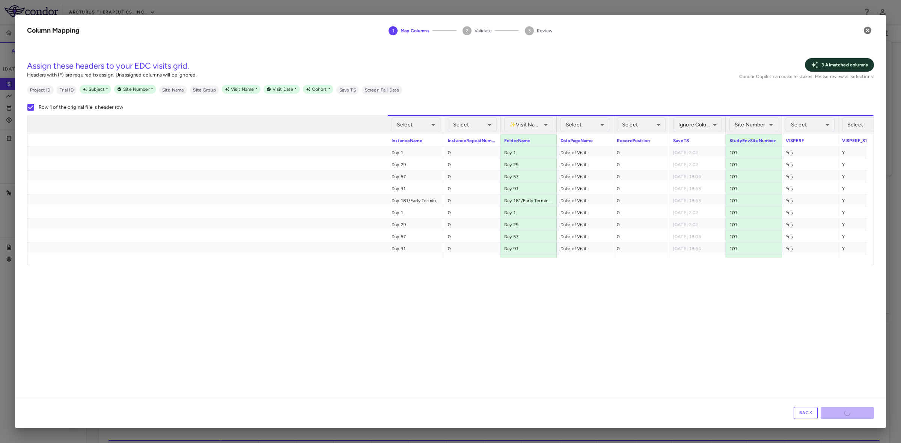
scroll to position [0, 478]
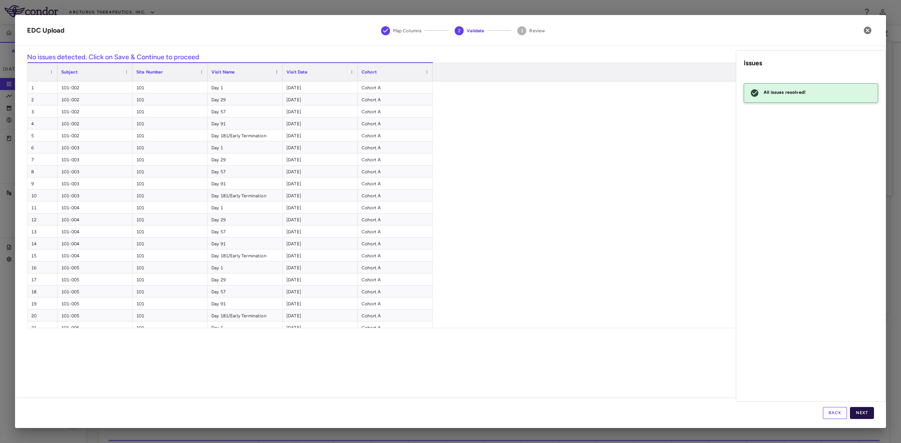
click at [864, 410] on button "Next" at bounding box center [861, 413] width 24 height 12
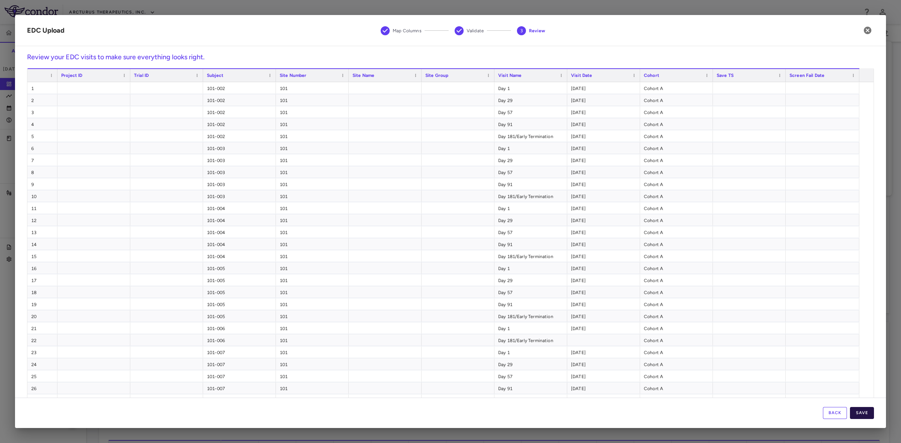
click at [860, 411] on button "Save" at bounding box center [861, 413] width 24 height 12
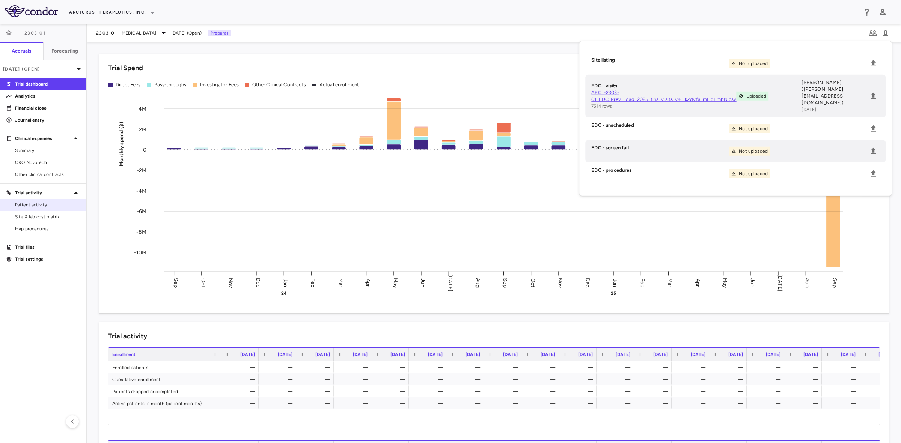
click at [44, 202] on span "Patient activity" at bounding box center [47, 204] width 65 height 7
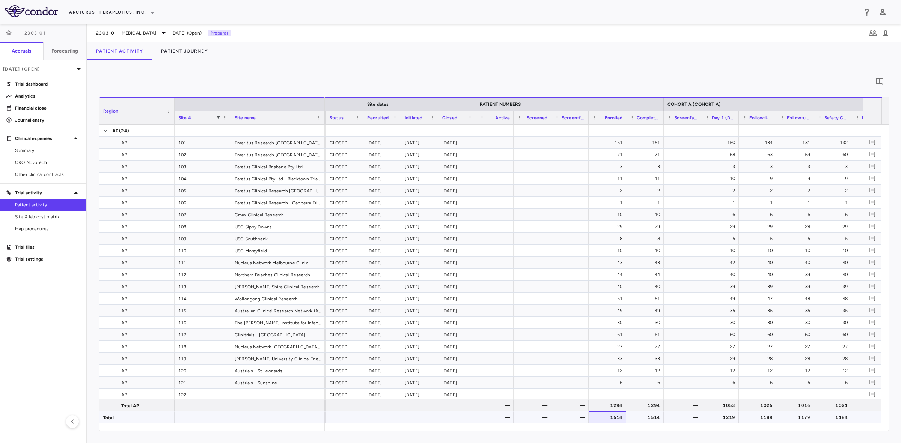
click at [613, 416] on div "1514" at bounding box center [608, 418] width 27 height 12
click at [640, 419] on div "1514" at bounding box center [646, 418] width 27 height 12
click at [615, 418] on div "1514" at bounding box center [608, 418] width 27 height 12
click at [648, 418] on div "1514" at bounding box center [646, 418] width 27 height 12
click at [618, 415] on div "1514" at bounding box center [608, 418] width 27 height 12
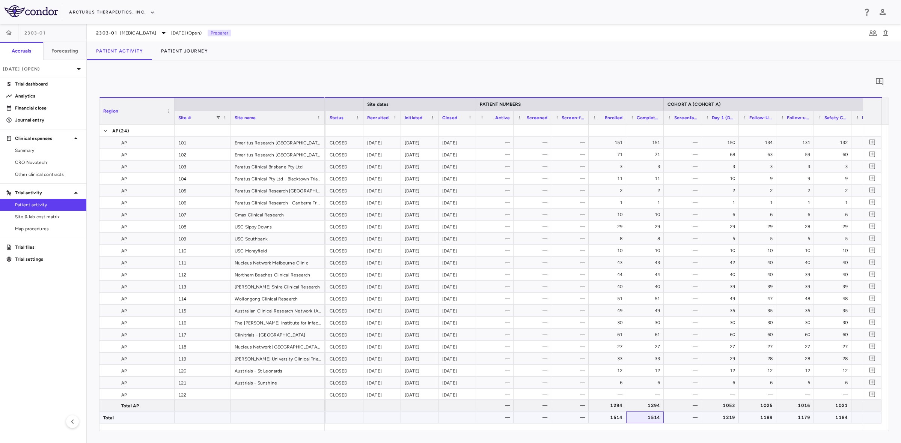
click at [642, 416] on div "1514" at bounding box center [646, 418] width 27 height 12
click at [613, 416] on div "1514" at bounding box center [608, 418] width 27 height 12
click at [642, 417] on div "1514" at bounding box center [646, 418] width 27 height 12
click at [879, 84] on icon "Add comment" at bounding box center [879, 82] width 8 height 8
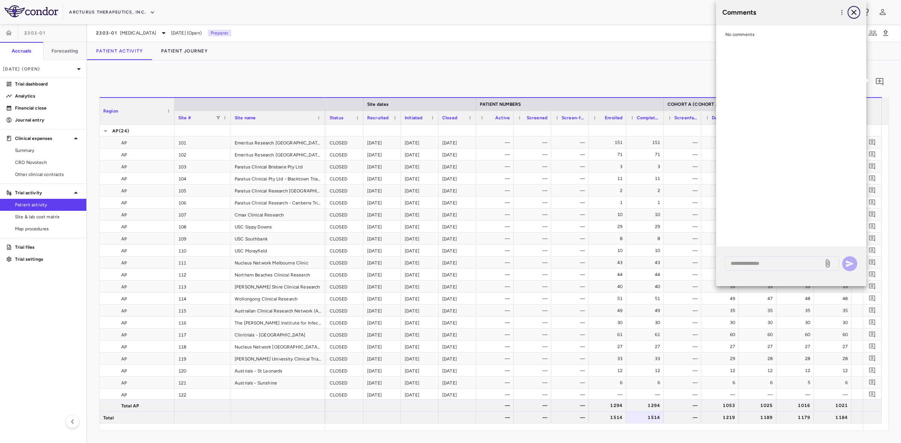
click at [854, 11] on icon "button" at bounding box center [853, 12] width 5 height 5
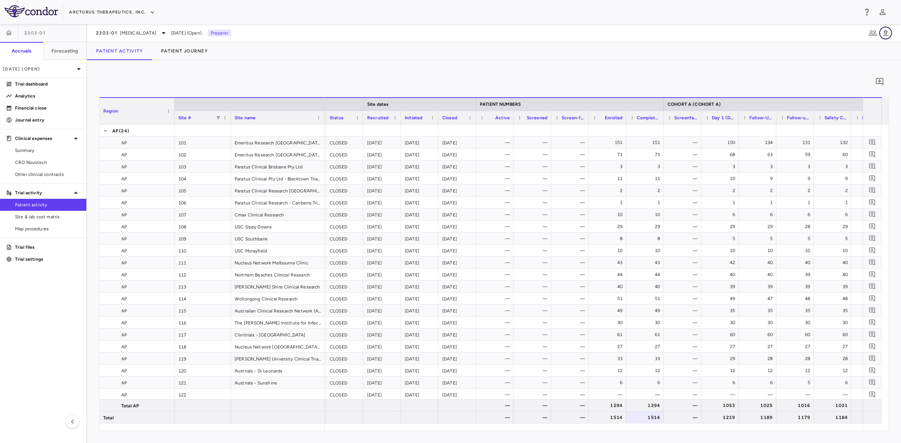
click at [886, 29] on icon "button" at bounding box center [885, 33] width 9 height 9
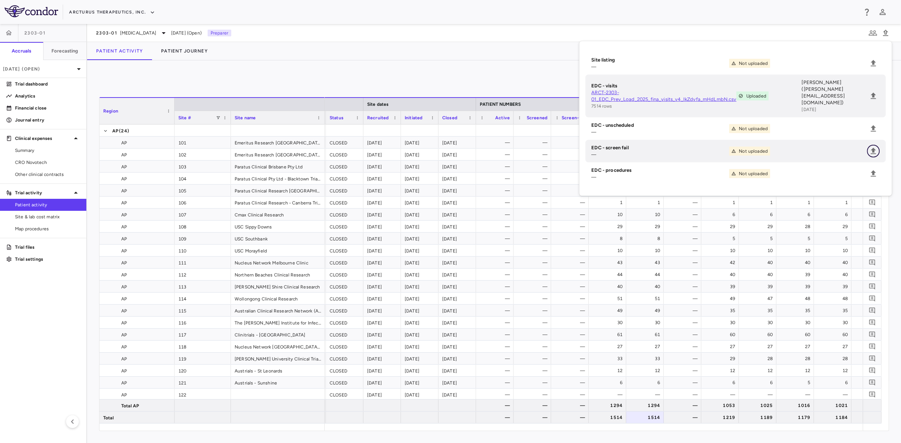
click at [870, 147] on icon "Upload" at bounding box center [872, 151] width 9 height 9
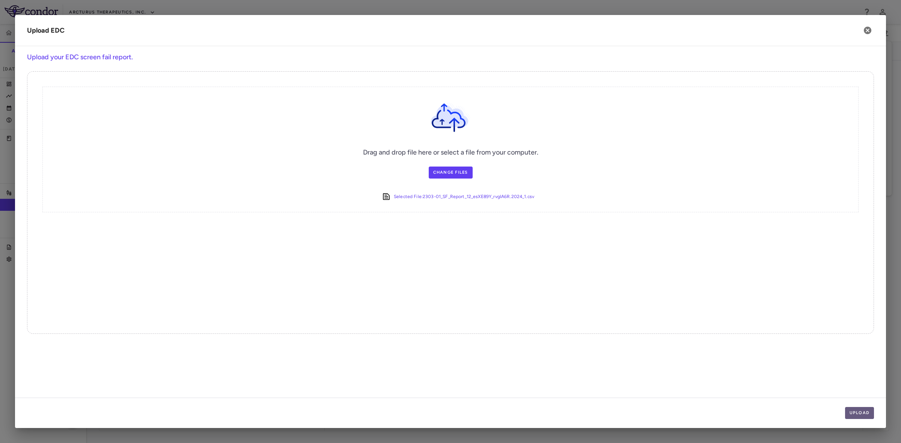
click at [867, 413] on button "Upload" at bounding box center [859, 413] width 29 height 12
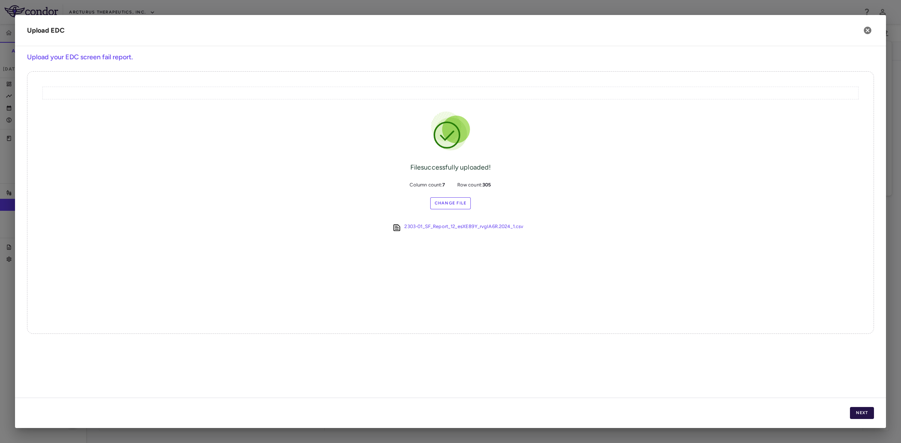
click at [861, 412] on button "Next" at bounding box center [861, 413] width 24 height 12
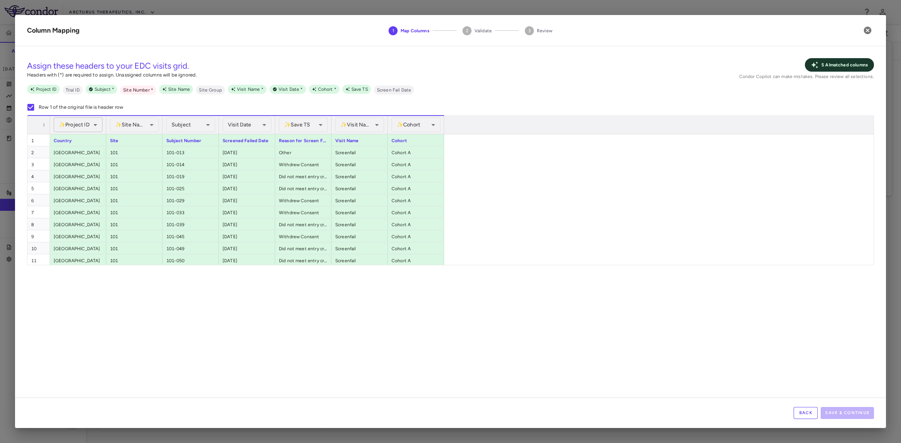
click at [89, 125] on div "✨ Project ID Assigned" at bounding box center [78, 124] width 49 height 15
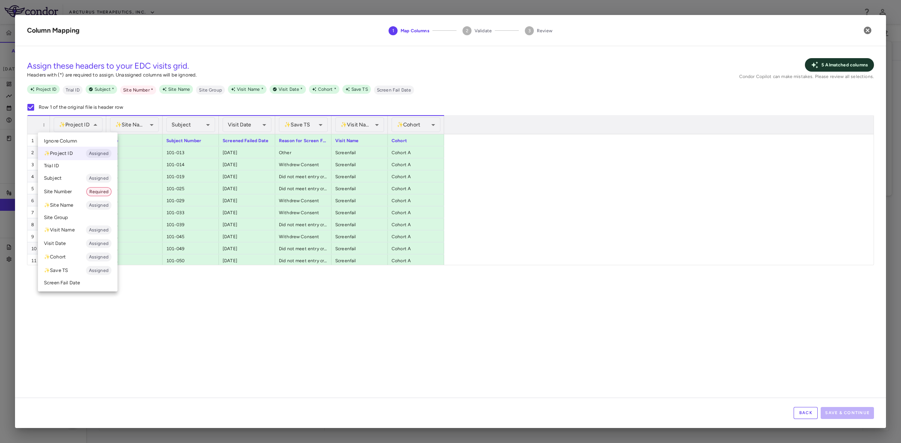
click at [67, 139] on span "Ignore Column" at bounding box center [60, 141] width 33 height 7
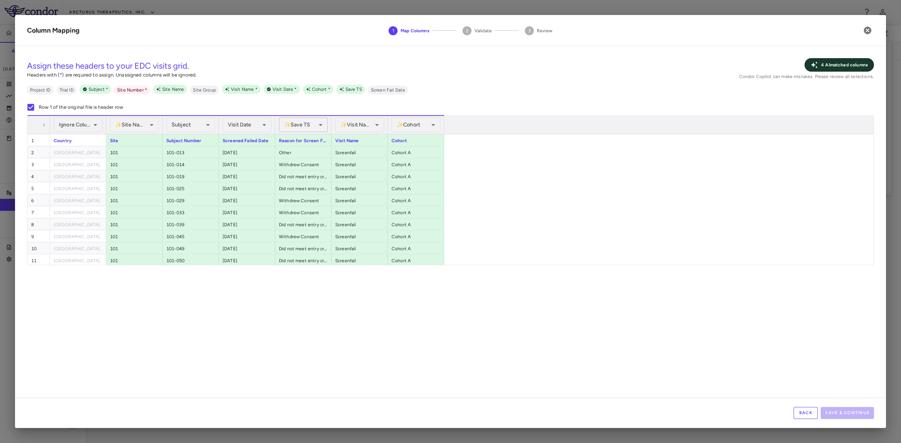
click at [303, 127] on div "✨ Save TS Assigned" at bounding box center [303, 124] width 49 height 15
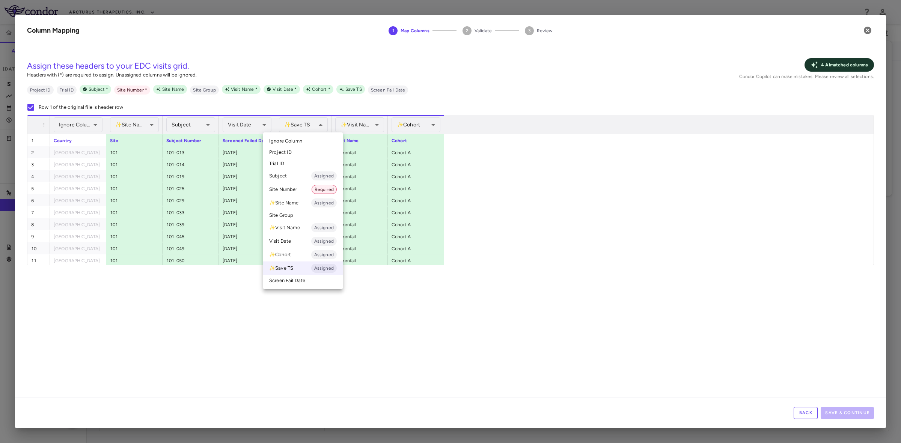
click at [304, 142] on li "Ignore Column" at bounding box center [303, 140] width 80 height 11
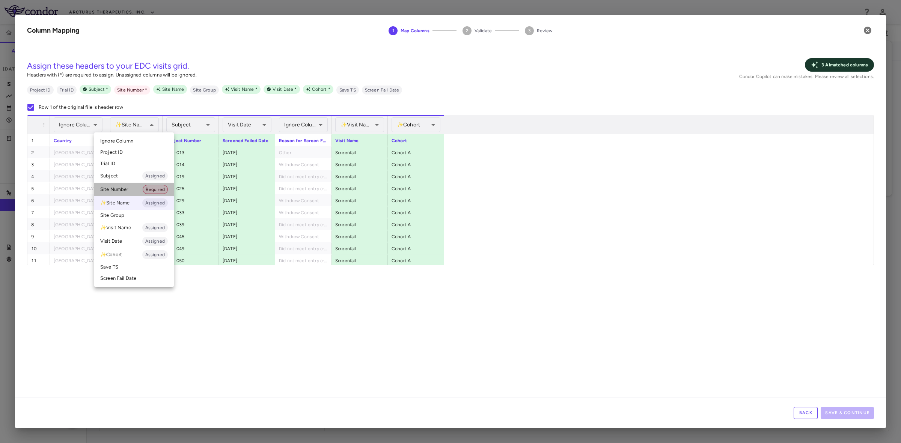
click at [126, 187] on li "Site Number Required" at bounding box center [134, 190] width 80 height 14
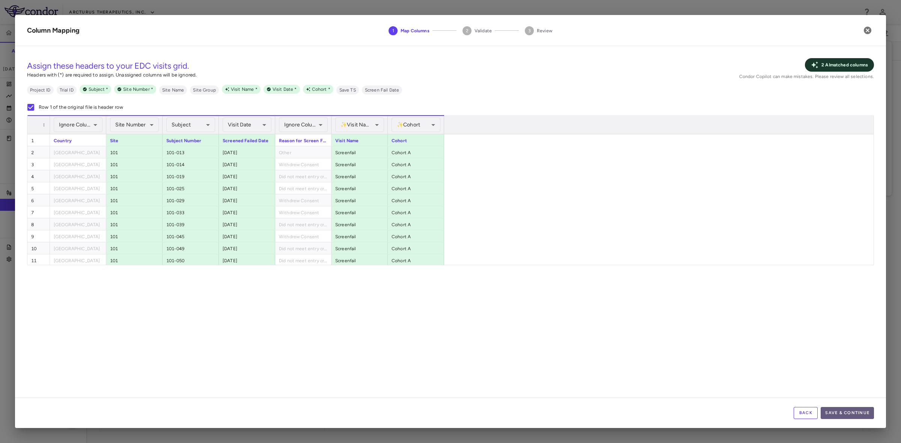
click at [846, 413] on button "Save & Continue" at bounding box center [846, 413] width 53 height 12
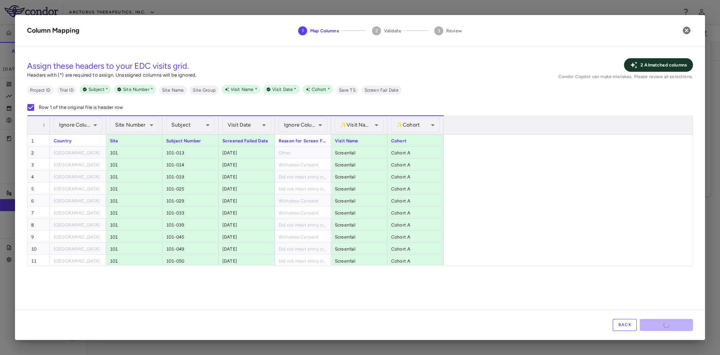
scroll to position [0, 112]
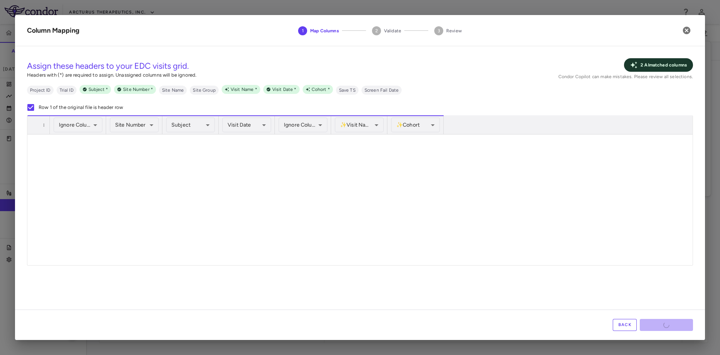
scroll to position [0, 0]
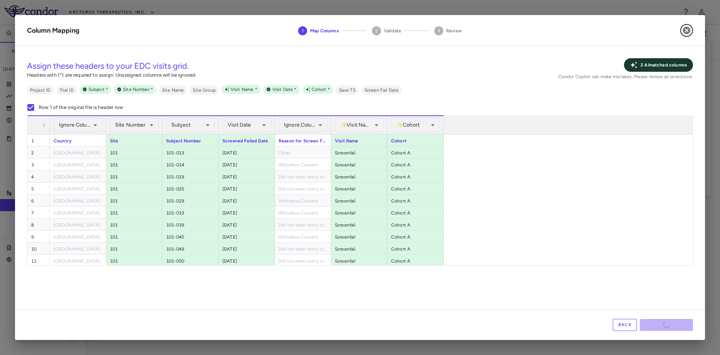
click at [686, 33] on icon "button" at bounding box center [687, 31] width 8 height 8
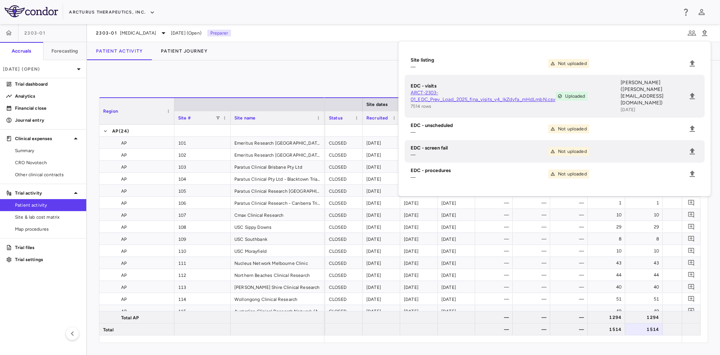
click at [238, 59] on div "Patient Activity Patient Journey" at bounding box center [403, 51] width 633 height 18
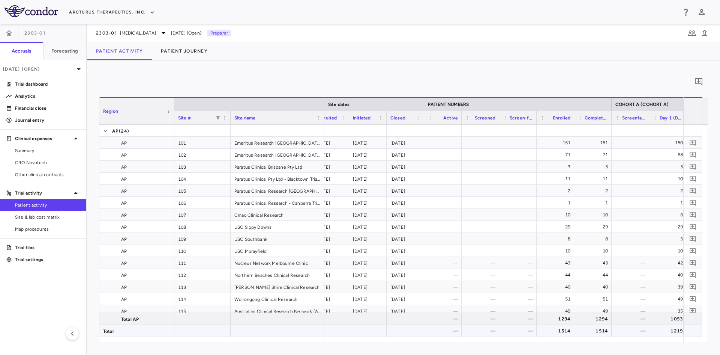
click at [564, 331] on div "1514" at bounding box center [557, 331] width 27 height 12
click at [593, 328] on div "1514" at bounding box center [594, 331] width 27 height 12
click at [705, 30] on icon "button" at bounding box center [704, 33] width 5 height 6
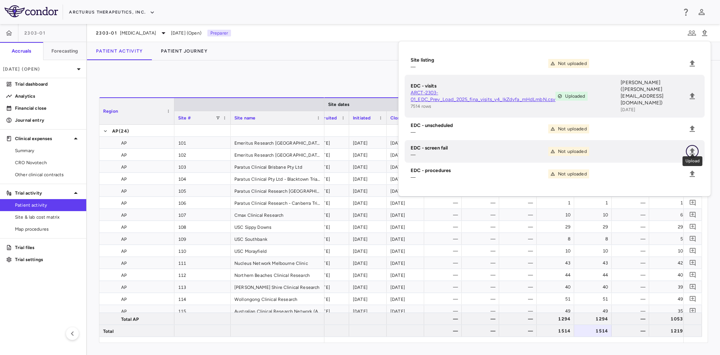
click at [692, 148] on icon "Upload" at bounding box center [692, 151] width 5 height 6
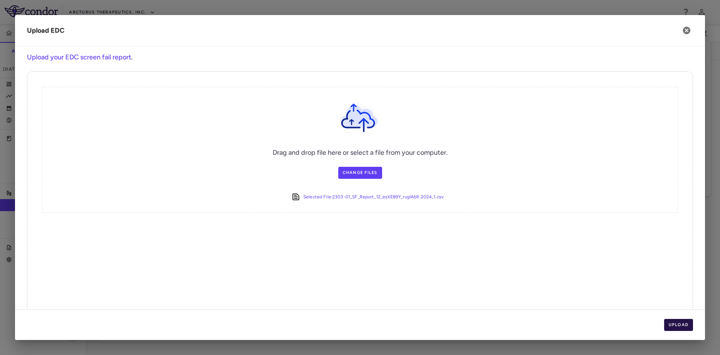
click at [690, 328] on button "Upload" at bounding box center [678, 325] width 29 height 12
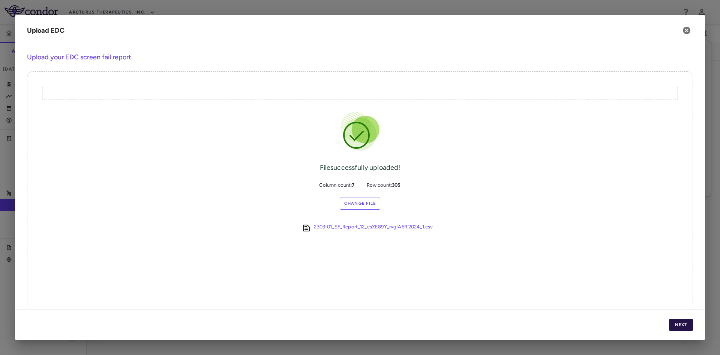
click at [684, 327] on button "Next" at bounding box center [681, 325] width 24 height 12
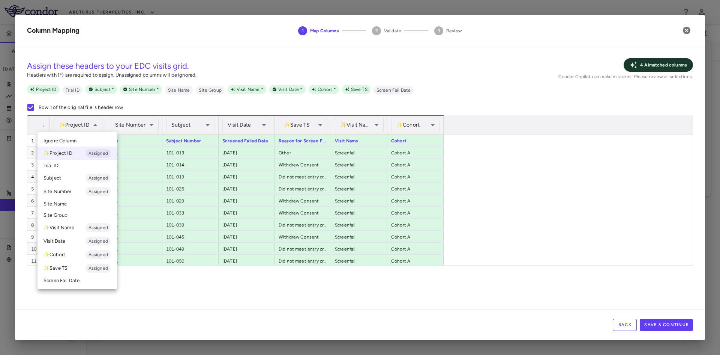
click at [77, 138] on li "Ignore Column" at bounding box center [78, 140] width 80 height 11
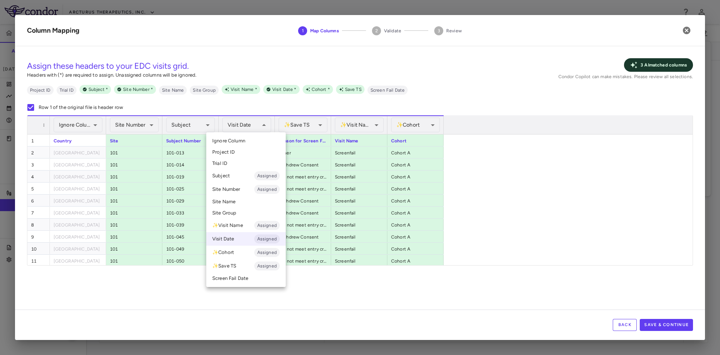
click at [258, 125] on div at bounding box center [360, 177] width 720 height 355
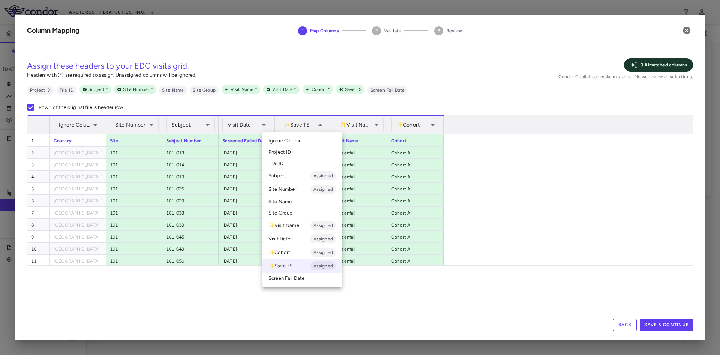
click at [300, 136] on li "Ignore Column" at bounding box center [303, 140] width 80 height 11
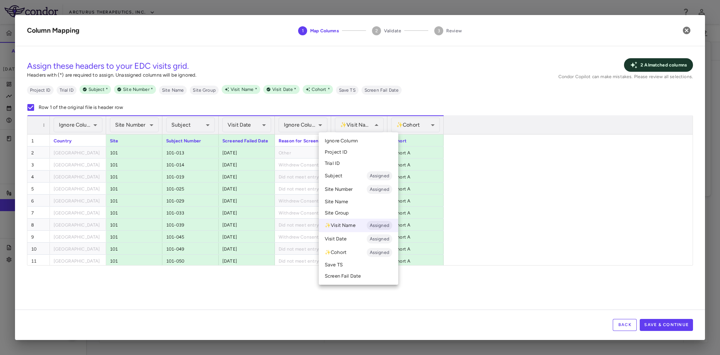
click at [367, 126] on div at bounding box center [360, 177] width 720 height 355
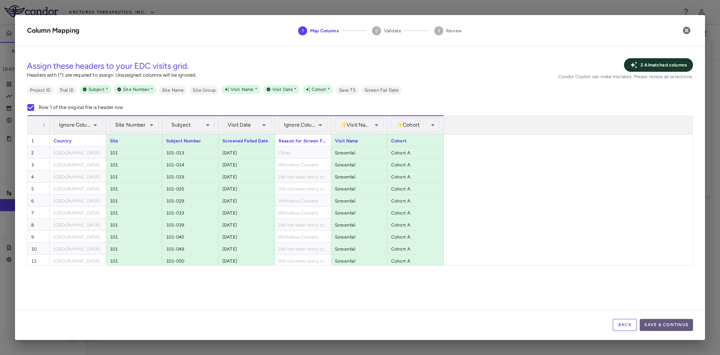
click at [666, 326] on button "Save & Continue" at bounding box center [666, 325] width 53 height 12
click at [687, 30] on icon "button" at bounding box center [687, 31] width 8 height 8
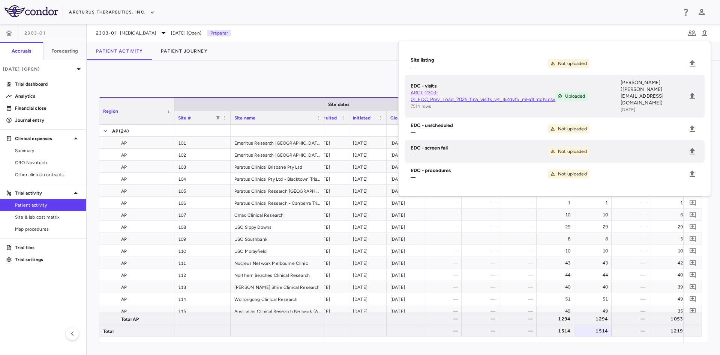
click at [312, 78] on div "0" at bounding box center [403, 81] width 609 height 19
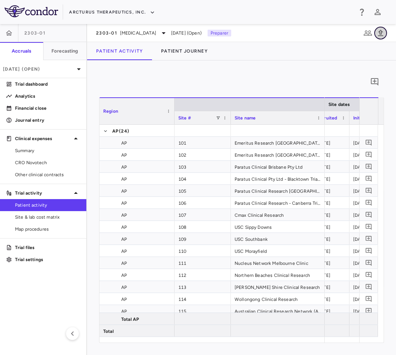
click at [382, 34] on icon "button" at bounding box center [380, 33] width 9 height 9
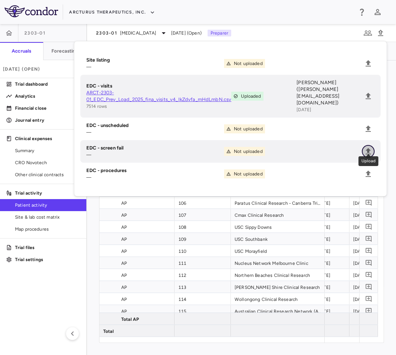
click at [368, 148] on icon "Upload" at bounding box center [367, 151] width 5 height 6
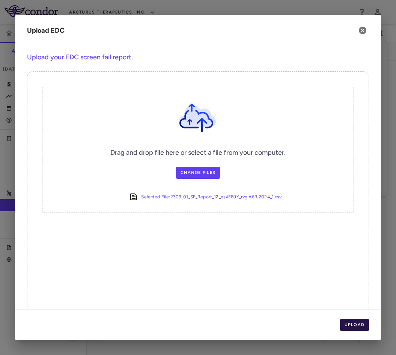
click at [355, 321] on button "Upload" at bounding box center [354, 325] width 29 height 12
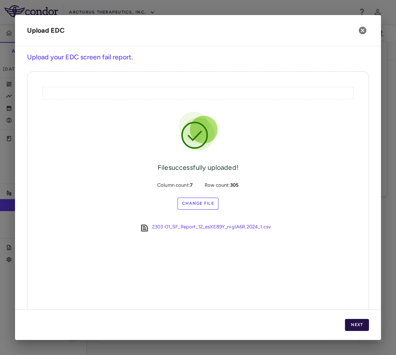
click at [359, 326] on button "Next" at bounding box center [357, 325] width 24 height 12
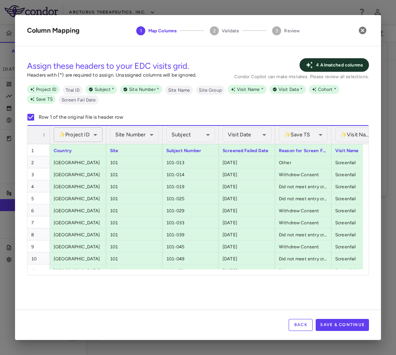
click at [84, 136] on div "✨ Project ID Assigned" at bounding box center [78, 134] width 49 height 15
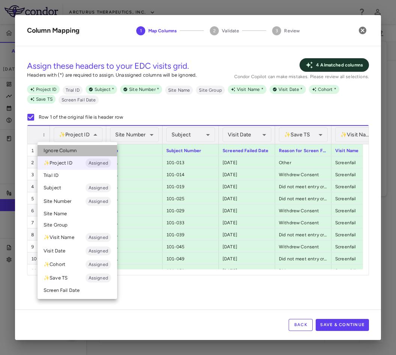
click at [71, 153] on span "Ignore Column" at bounding box center [60, 150] width 33 height 7
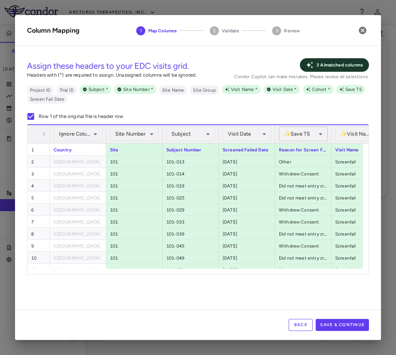
click at [306, 134] on div "✨ Save TS Assigned" at bounding box center [303, 133] width 49 height 15
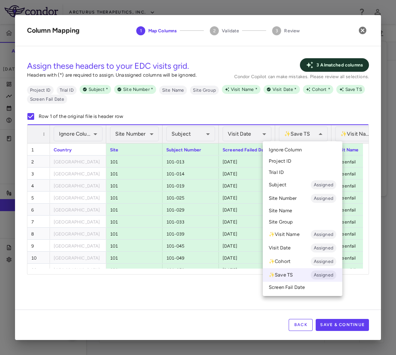
click at [293, 150] on span "Ignore Column" at bounding box center [285, 149] width 33 height 7
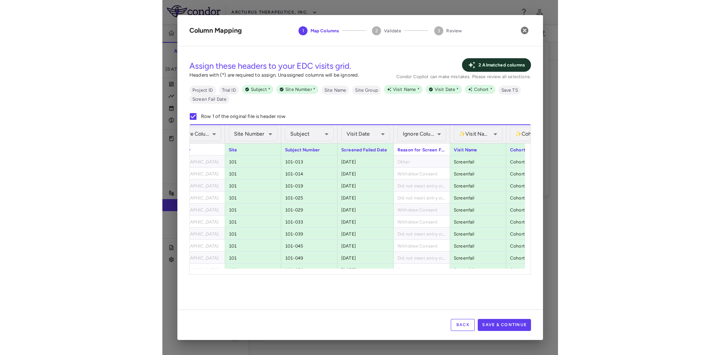
scroll to position [0, 81]
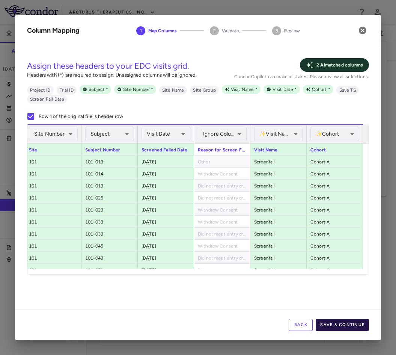
click at [344, 326] on button "Save & Continue" at bounding box center [342, 325] width 53 height 12
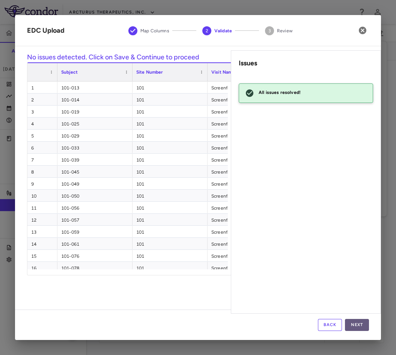
click at [358, 324] on button "Next" at bounding box center [357, 325] width 24 height 12
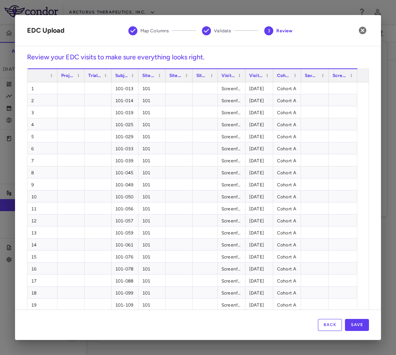
drag, startPoint x: 218, startPoint y: 75, endPoint x: 216, endPoint y: 79, distance: 4.5
click at [216, 79] on div at bounding box center [217, 75] width 3 height 13
click at [362, 324] on button "Save" at bounding box center [357, 325] width 24 height 12
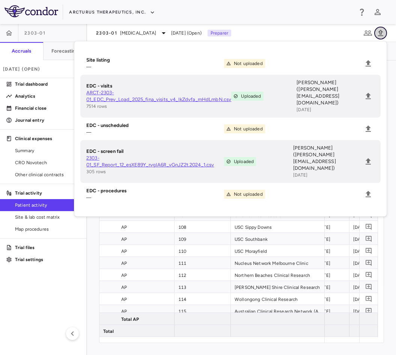
click at [385, 33] on icon "button" at bounding box center [380, 33] width 9 height 9
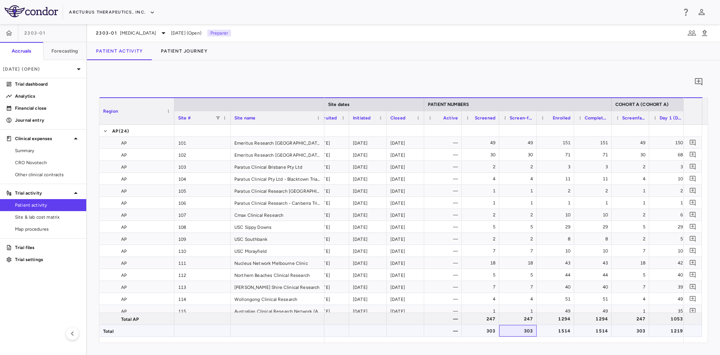
click at [500, 335] on div "303" at bounding box center [518, 331] width 38 height 12
click at [499, 331] on div "303" at bounding box center [481, 331] width 38 height 12
click at [565, 330] on div "1514" at bounding box center [557, 331] width 27 height 12
click at [586, 330] on div "1514" at bounding box center [594, 331] width 27 height 12
click at [552, 334] on div "1514" at bounding box center [557, 331] width 27 height 12
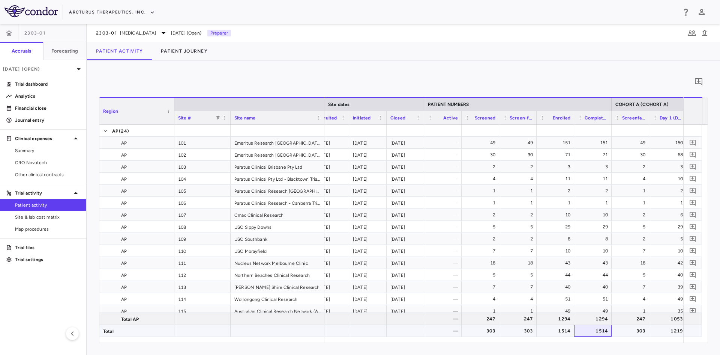
click at [590, 331] on div "1514" at bounding box center [594, 331] width 27 height 12
click at [498, 333] on div "303" at bounding box center [481, 331] width 38 height 12
click at [53, 69] on p "Sep 2025 (Open)" at bounding box center [38, 69] width 71 height 7
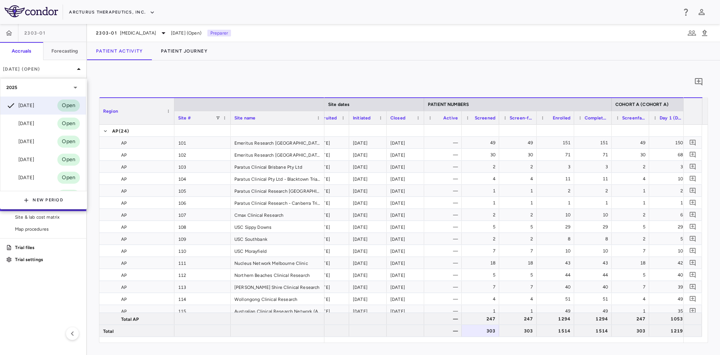
click at [168, 83] on div at bounding box center [360, 177] width 720 height 355
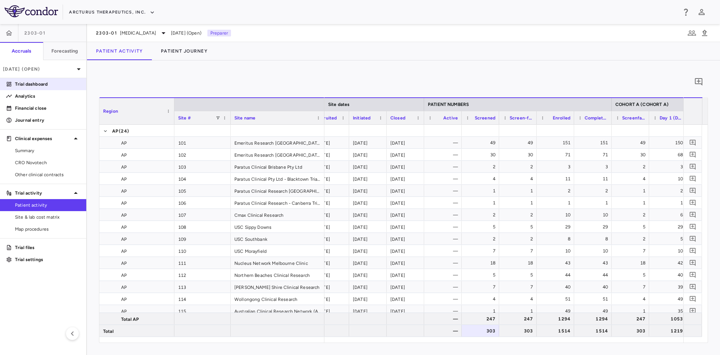
click at [44, 82] on p "Trial dashboard" at bounding box center [47, 84] width 65 height 7
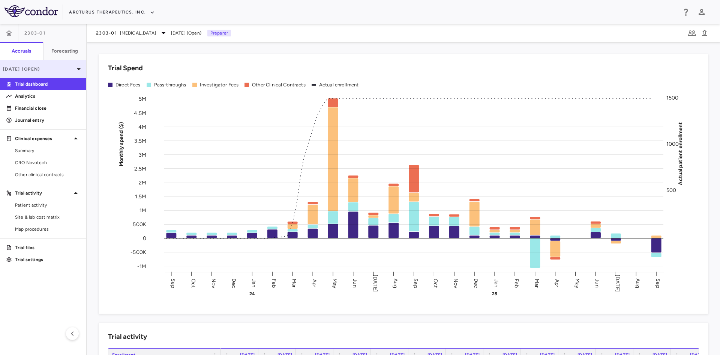
click at [60, 70] on p "Sep 2025 (Open)" at bounding box center [38, 69] width 71 height 7
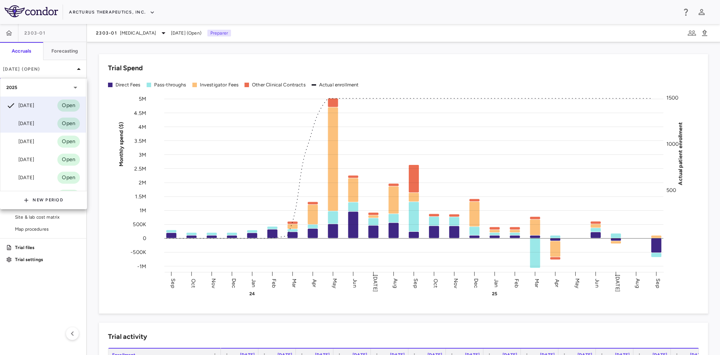
click at [27, 122] on div "Aug 2025" at bounding box center [20, 123] width 28 height 9
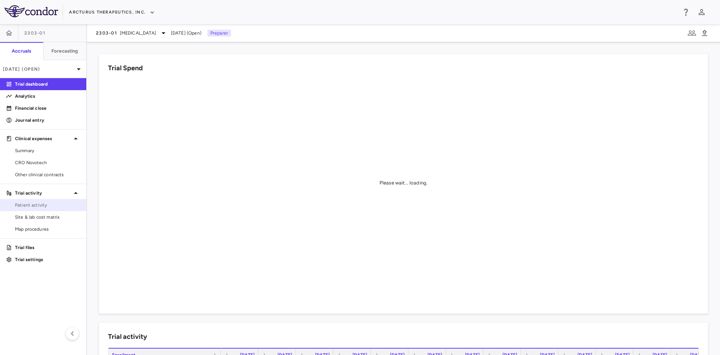
click at [39, 206] on span "Patient activity" at bounding box center [47, 204] width 65 height 7
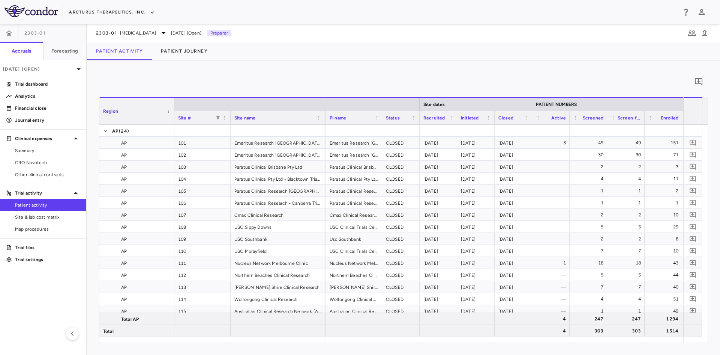
scroll to position [0, 57]
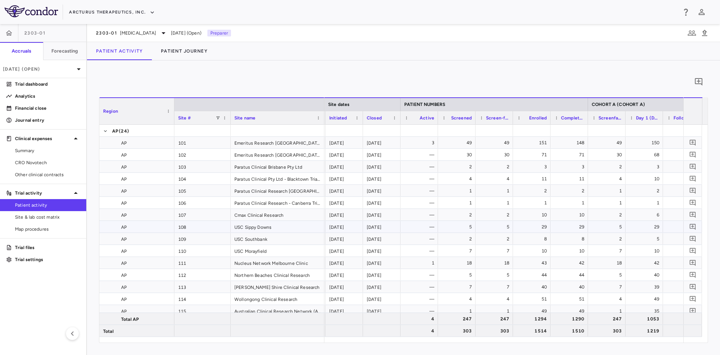
click at [265, 226] on div "USC Sippy Downs" at bounding box center [278, 227] width 94 height 12
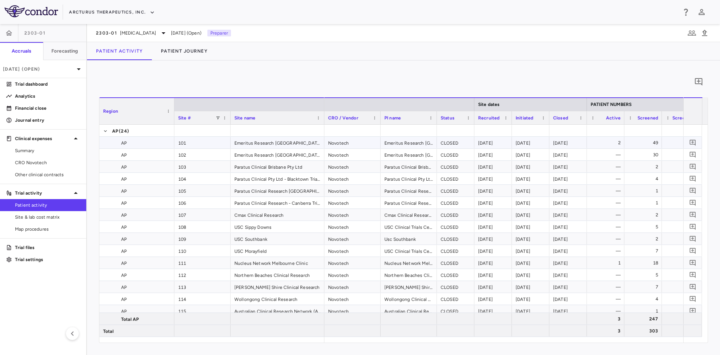
click at [187, 144] on div "101" at bounding box center [202, 143] width 56 height 12
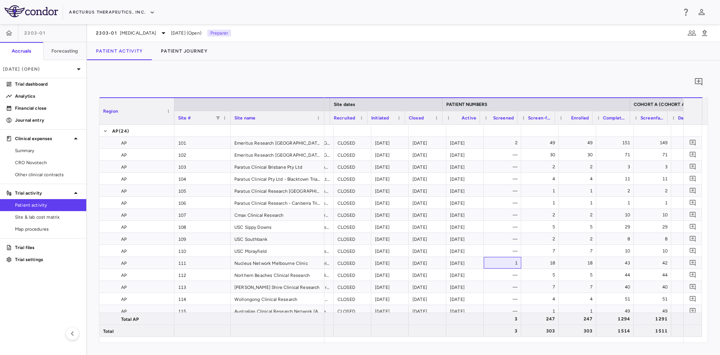
scroll to position [0, 145]
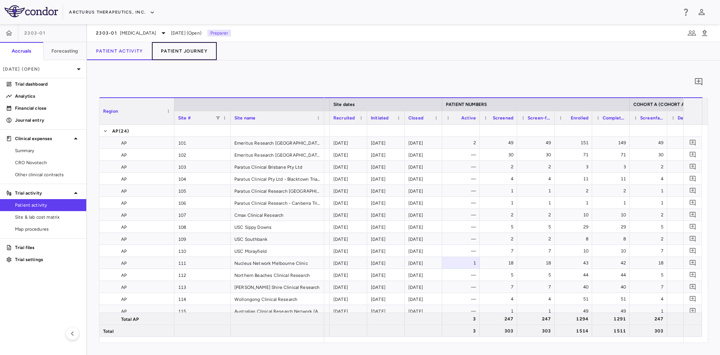
click at [182, 53] on button "Patient Journey" at bounding box center [184, 51] width 65 height 18
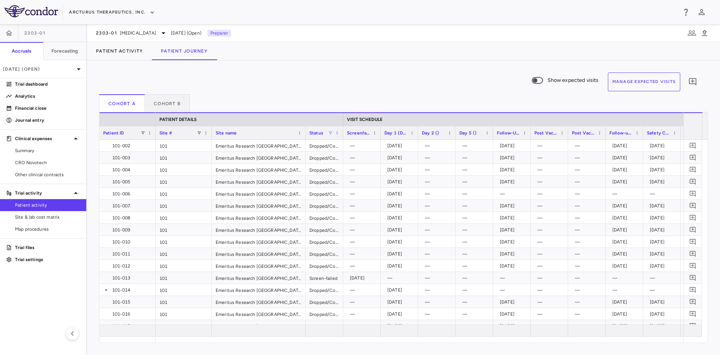
click at [331, 134] on span at bounding box center [330, 133] width 5 height 5
click at [339, 160] on div "(Select All)" at bounding box center [369, 160] width 62 height 5
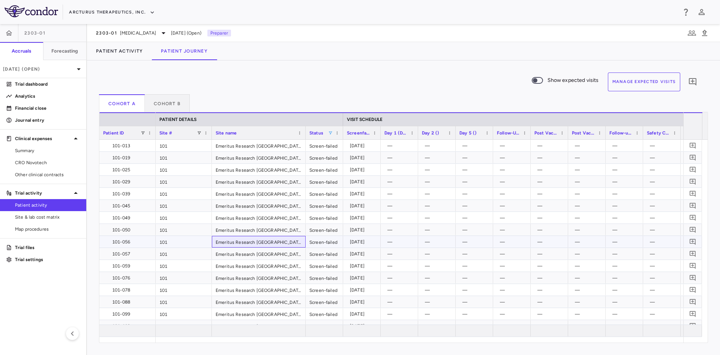
click at [236, 242] on div "Emeritus Research [GEOGRAPHIC_DATA]" at bounding box center [259, 242] width 94 height 12
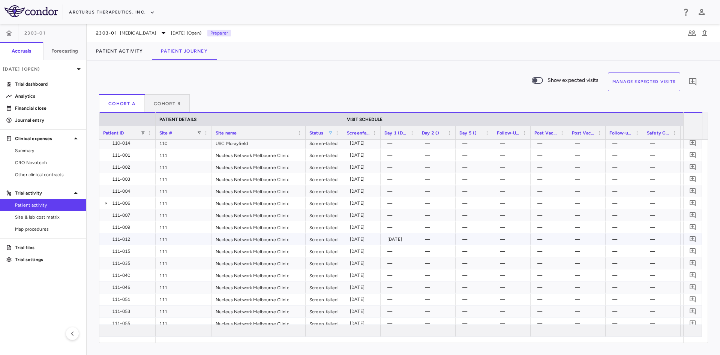
click at [373, 242] on div "[DATE]" at bounding box center [363, 239] width 27 height 12
click at [398, 243] on div "[DATE]" at bounding box center [401, 239] width 27 height 12
click at [358, 242] on div "[DATE]" at bounding box center [363, 239] width 27 height 12
click at [395, 242] on div "[DATE]" at bounding box center [401, 239] width 27 height 12
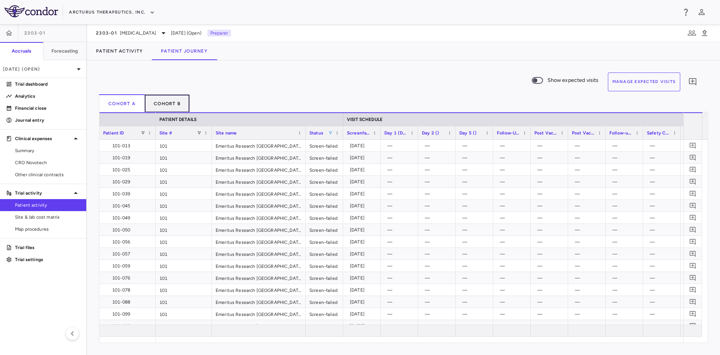
click at [166, 98] on button "Cohort B" at bounding box center [167, 103] width 45 height 18
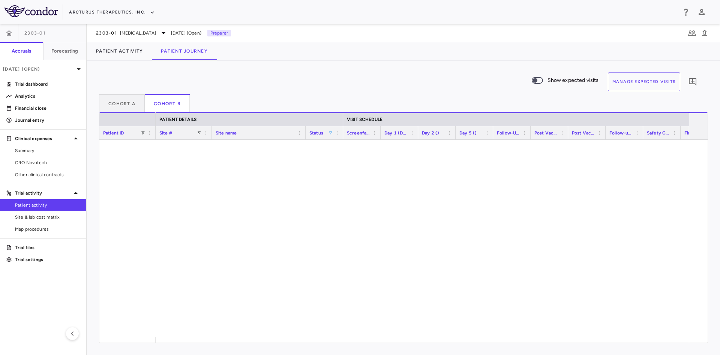
click at [332, 131] on span at bounding box center [330, 133] width 5 height 5
click at [511, 204] on div at bounding box center [423, 238] width 534 height 197
click at [221, 209] on div at bounding box center [423, 238] width 534 height 197
click at [125, 102] on button "Cohort A" at bounding box center [122, 103] width 46 height 18
click at [166, 100] on button "Cohort B" at bounding box center [167, 103] width 45 height 18
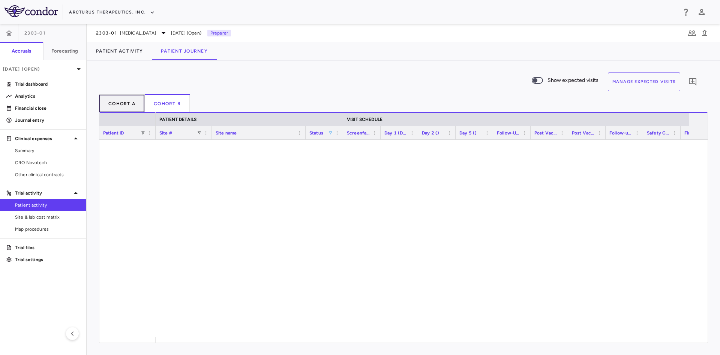
click at [128, 104] on button "Cohort A" at bounding box center [122, 103] width 46 height 18
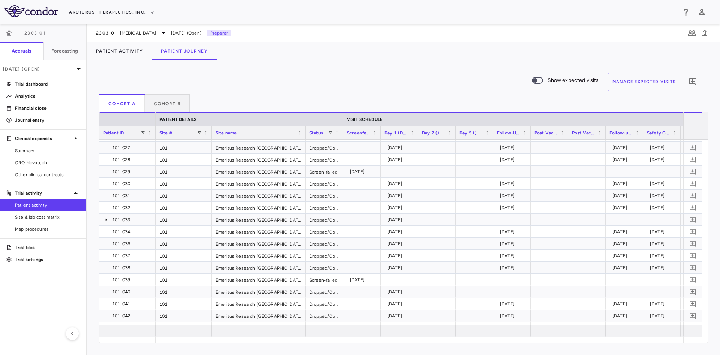
scroll to position [413, 0]
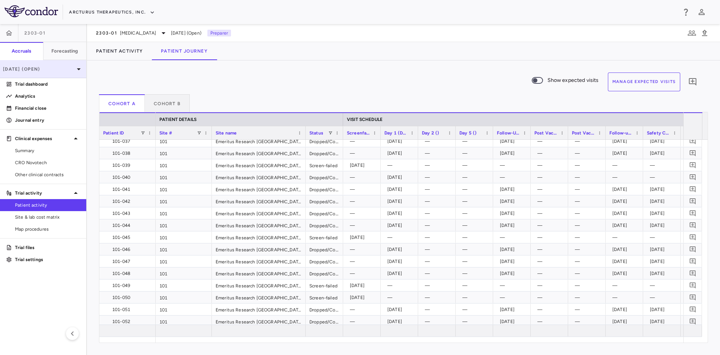
click at [80, 77] on div "Aug 2025 (Open)" at bounding box center [43, 69] width 86 height 18
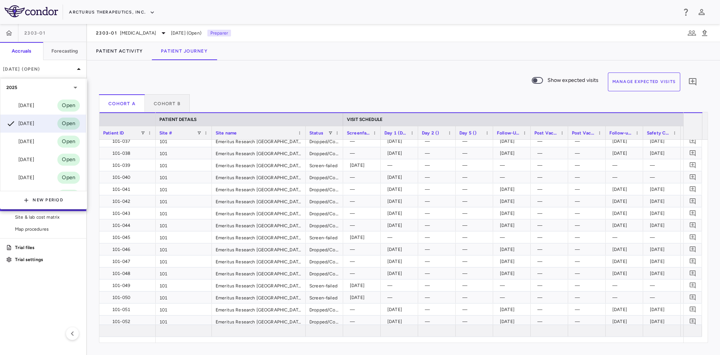
click at [50, 107] on div "Sep 2025 Open" at bounding box center [43, 105] width 86 height 18
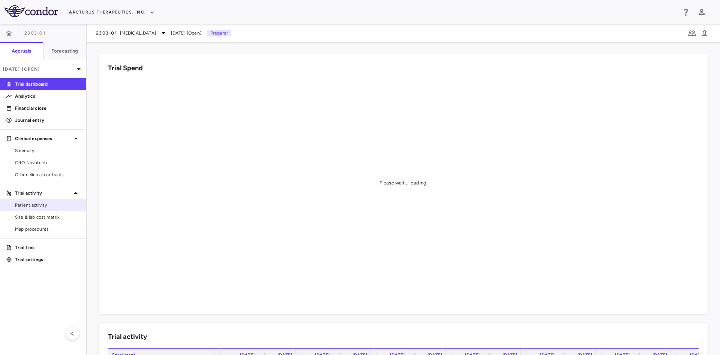
click at [48, 202] on span "Patient activity" at bounding box center [47, 204] width 65 height 7
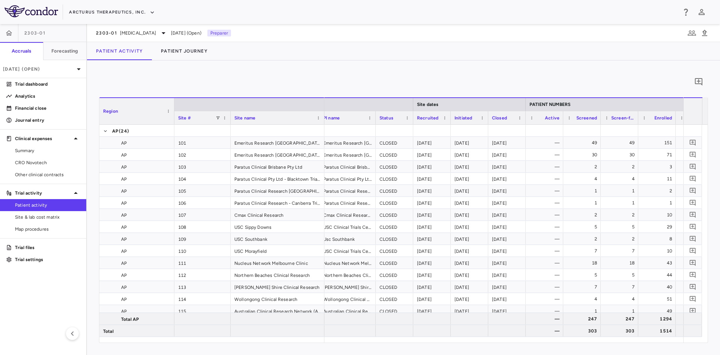
scroll to position [0, 91]
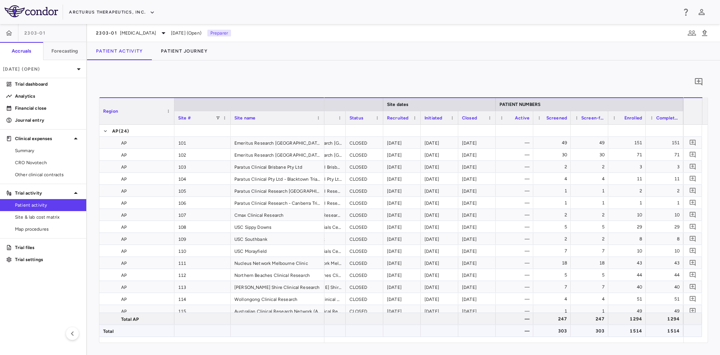
click at [448, 333] on div at bounding box center [440, 331] width 38 height 12
click at [195, 50] on button "Patient Journey" at bounding box center [184, 51] width 65 height 18
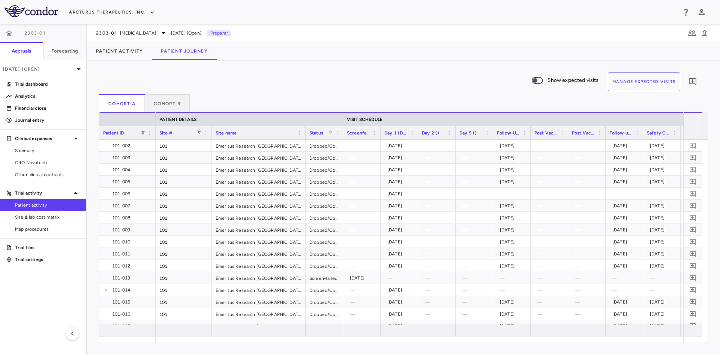
click at [332, 132] on span at bounding box center [330, 133] width 5 height 5
click at [155, 165] on div "101-004" at bounding box center [127, 170] width 56 height 12
click at [200, 133] on span at bounding box center [199, 133] width 5 height 5
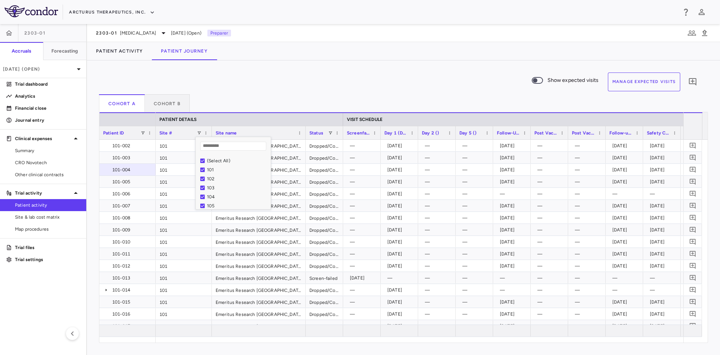
click at [210, 161] on div "(Select All)" at bounding box center [238, 160] width 62 height 5
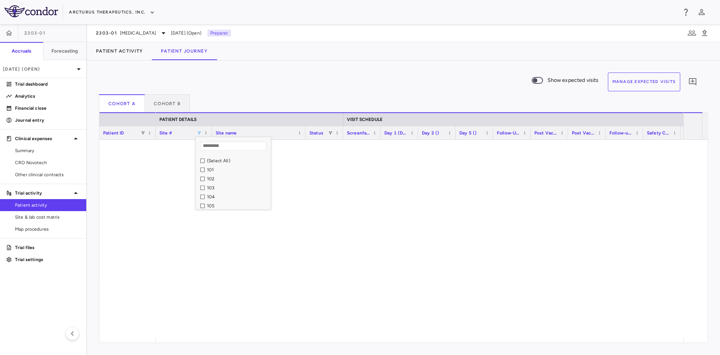
click at [207, 170] on div "101" at bounding box center [238, 169] width 62 height 5
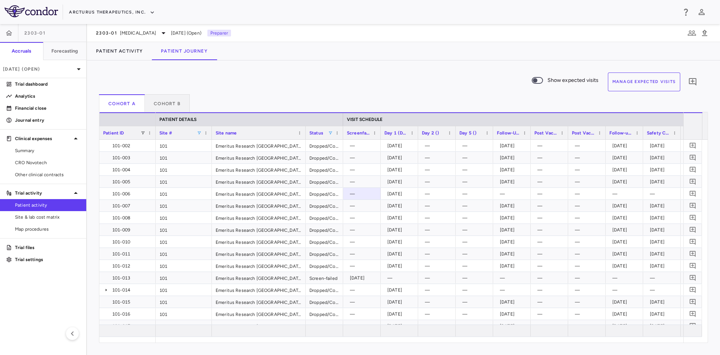
click at [329, 132] on span at bounding box center [330, 133] width 5 height 5
click at [346, 170] on div "Dropped/Complete" at bounding box center [369, 169] width 62 height 5
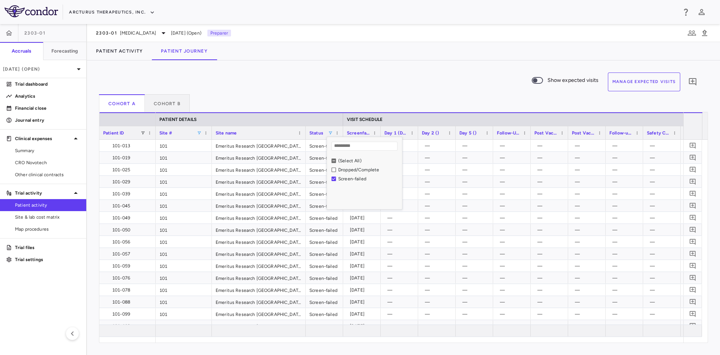
click at [416, 248] on div "2024-03-27" at bounding box center [400, 254] width 38 height 12
click at [166, 105] on button "Cohort B" at bounding box center [167, 103] width 45 height 18
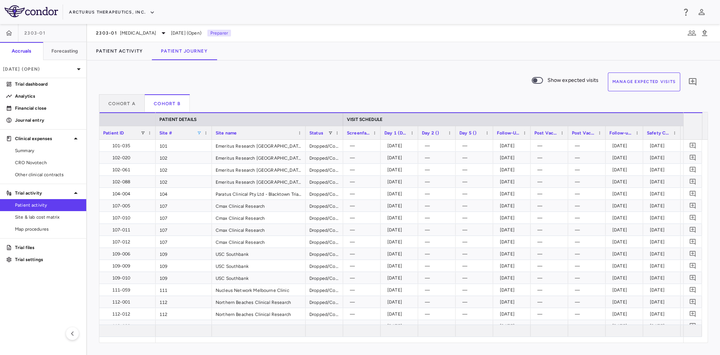
click at [200, 133] on span at bounding box center [199, 133] width 5 height 5
click at [308, 101] on div "Cohort A Cohort B" at bounding box center [403, 103] width 609 height 18
click at [354, 79] on div "Show expected visits Manage Expected Visits 0" at bounding box center [400, 83] width 603 height 22
click at [47, 72] on p "[DATE] (Open)" at bounding box center [38, 69] width 71 height 7
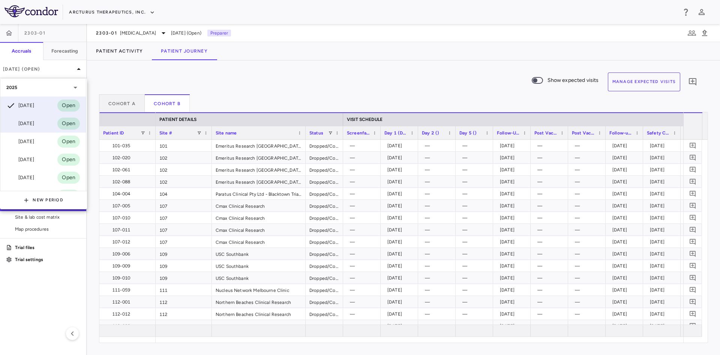
click at [34, 126] on div "[DATE]" at bounding box center [20, 123] width 28 height 9
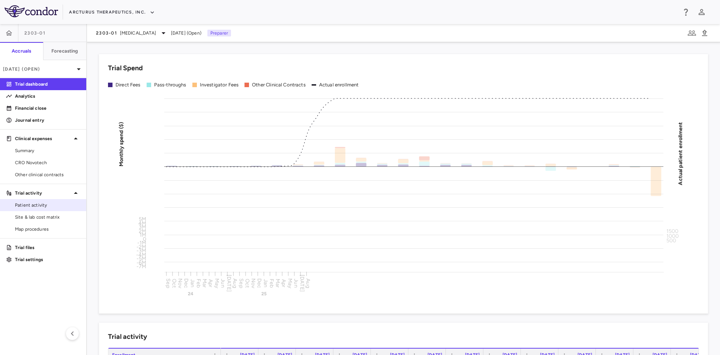
click at [37, 203] on span "Patient activity" at bounding box center [47, 204] width 65 height 7
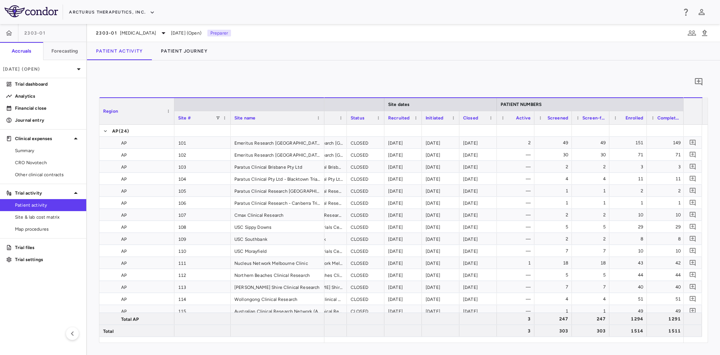
scroll to position [0, 154]
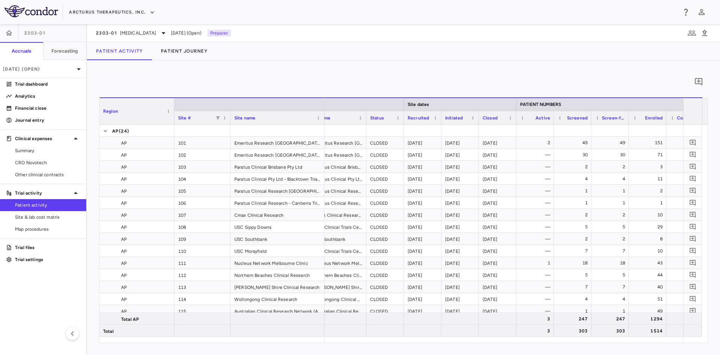
scroll to position [0, 116]
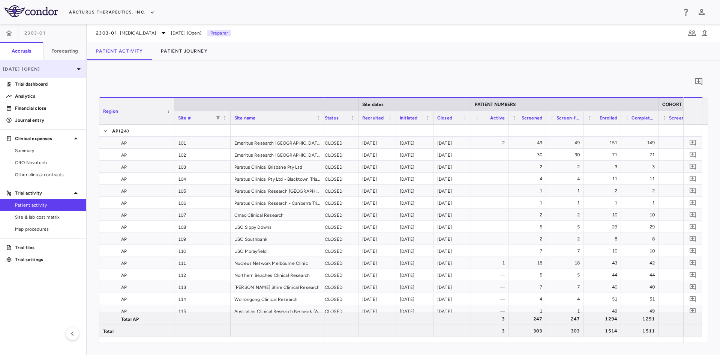
click at [66, 66] on p "[DATE] (Open)" at bounding box center [38, 69] width 71 height 7
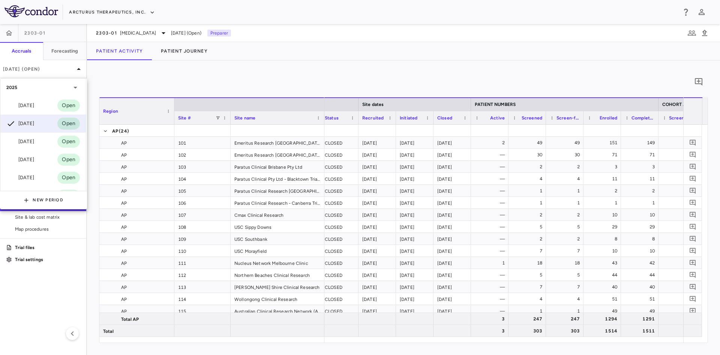
drag, startPoint x: 454, startPoint y: 337, endPoint x: 485, endPoint y: 340, distance: 31.3
click at [485, 340] on div at bounding box center [360, 177] width 720 height 355
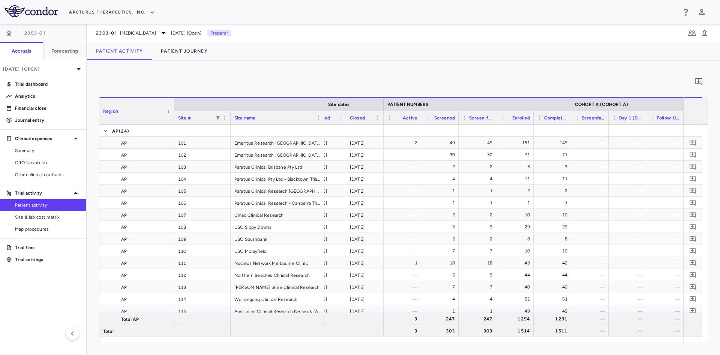
scroll to position [0, 0]
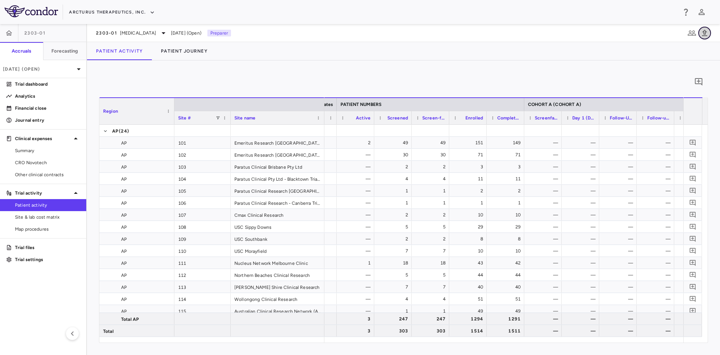
click at [707, 35] on icon "button" at bounding box center [704, 33] width 5 height 6
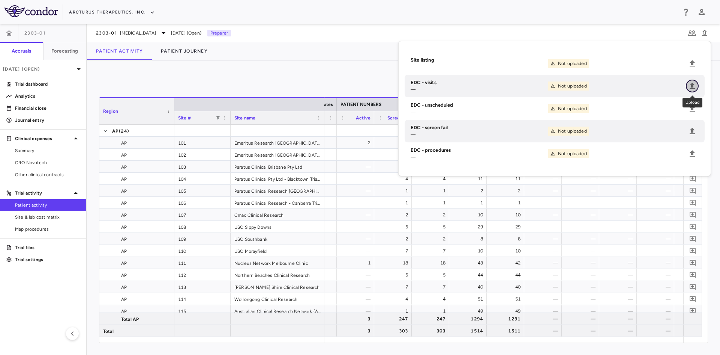
click at [695, 86] on icon "Upload" at bounding box center [692, 85] width 9 height 9
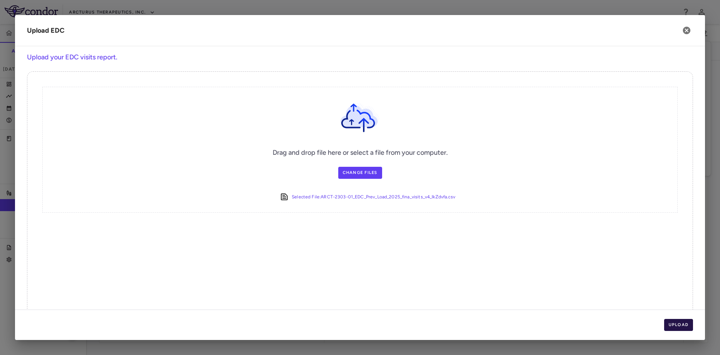
click at [686, 323] on button "Upload" at bounding box center [678, 325] width 29 height 12
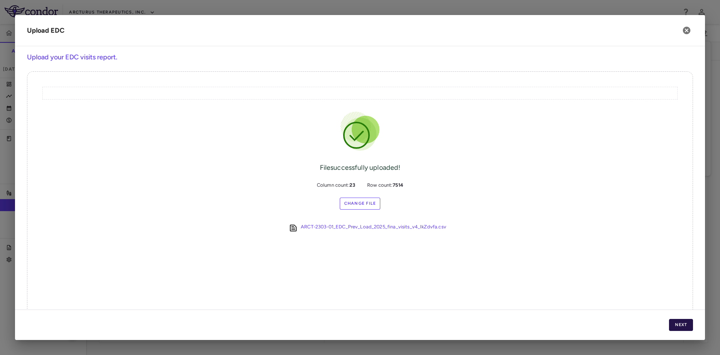
click at [684, 322] on button "Next" at bounding box center [681, 325] width 24 height 12
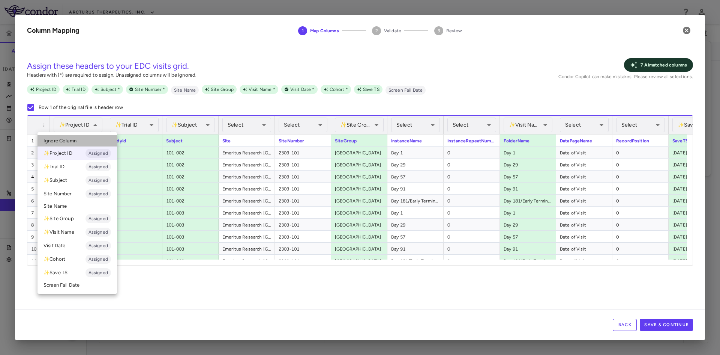
click at [83, 137] on li "Ignore Column" at bounding box center [78, 140] width 80 height 11
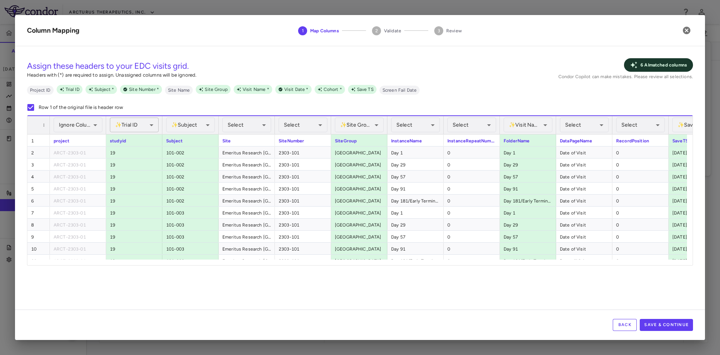
drag, startPoint x: 135, startPoint y: 128, endPoint x: 140, endPoint y: 122, distance: 8.0
click at [140, 122] on div "✨ Trial ID Assigned" at bounding box center [134, 124] width 49 height 15
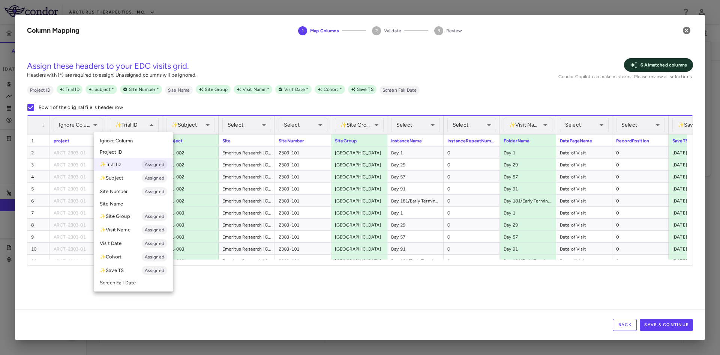
click at [141, 141] on li "Ignore Column" at bounding box center [134, 140] width 80 height 11
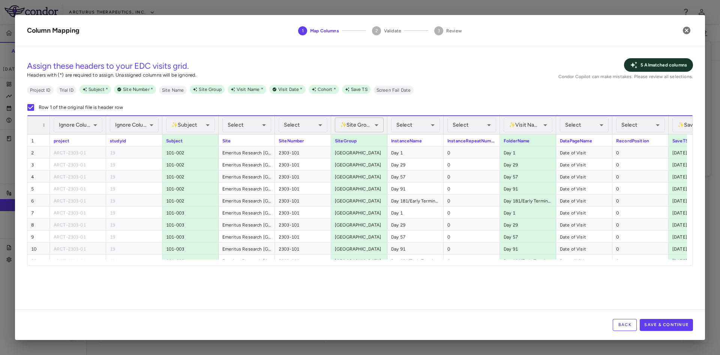
click at [370, 126] on div "✨ Site Group Assigned" at bounding box center [359, 124] width 49 height 15
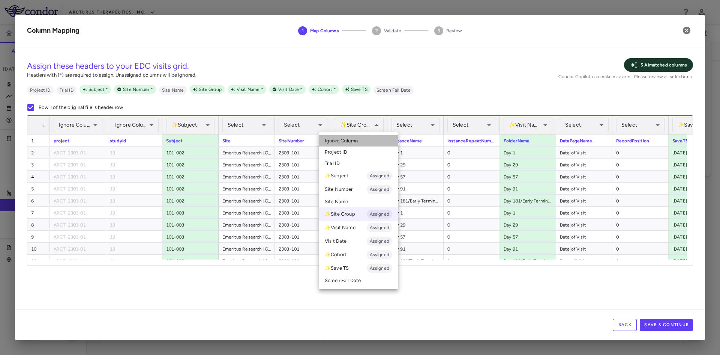
click at [365, 139] on li "Ignore Column" at bounding box center [359, 140] width 80 height 11
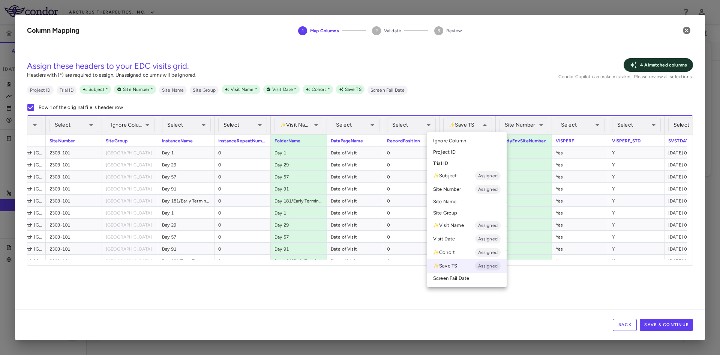
click at [460, 140] on span "Ignore Column" at bounding box center [449, 140] width 33 height 7
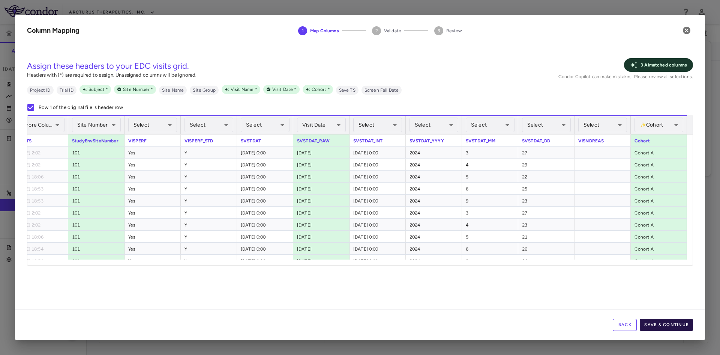
click at [677, 327] on button "Save & Continue" at bounding box center [666, 325] width 53 height 12
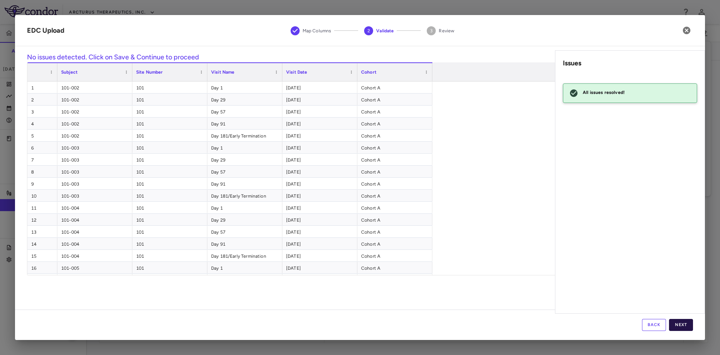
click at [684, 324] on button "Next" at bounding box center [681, 325] width 24 height 12
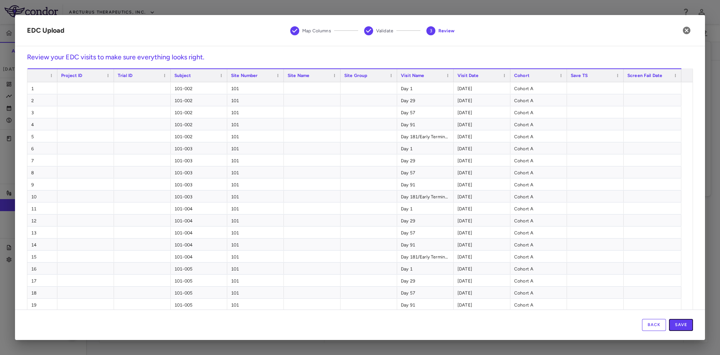
click at [684, 324] on button "Save" at bounding box center [681, 325] width 24 height 12
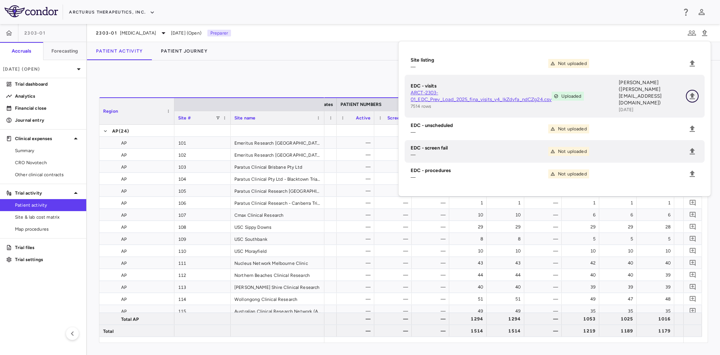
scroll to position [0, 257]
click at [695, 147] on icon "Upload" at bounding box center [692, 151] width 9 height 9
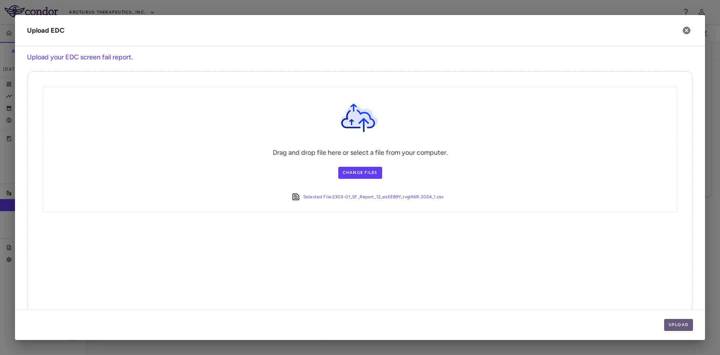
click at [674, 328] on button "Upload" at bounding box center [678, 325] width 29 height 12
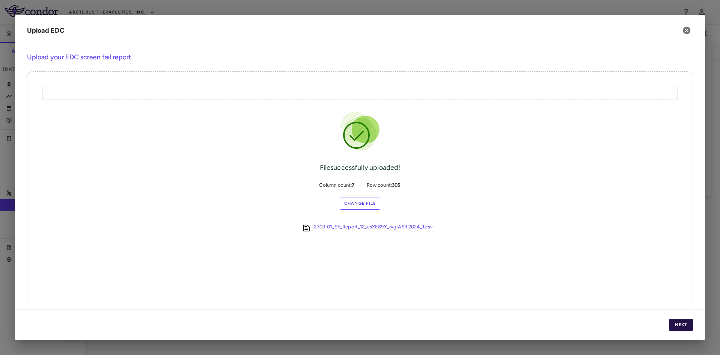
click at [683, 321] on button "Next" at bounding box center [681, 325] width 24 height 12
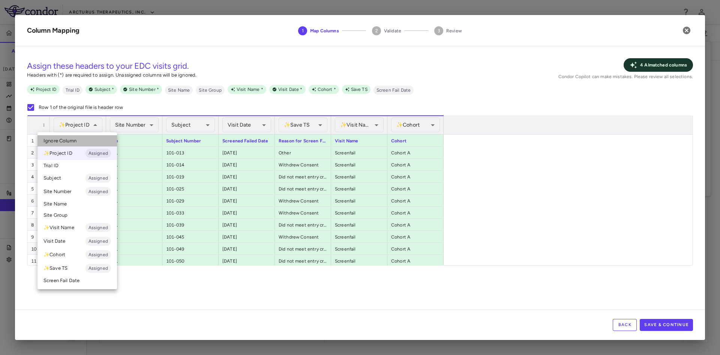
click at [81, 142] on li "Ignore Column" at bounding box center [78, 140] width 80 height 11
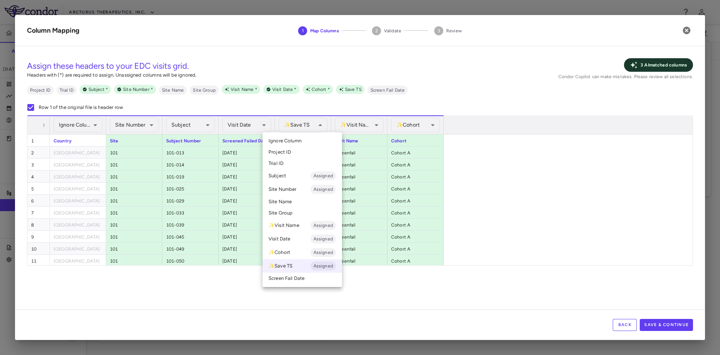
click at [310, 140] on li "Ignore Column" at bounding box center [303, 140] width 80 height 11
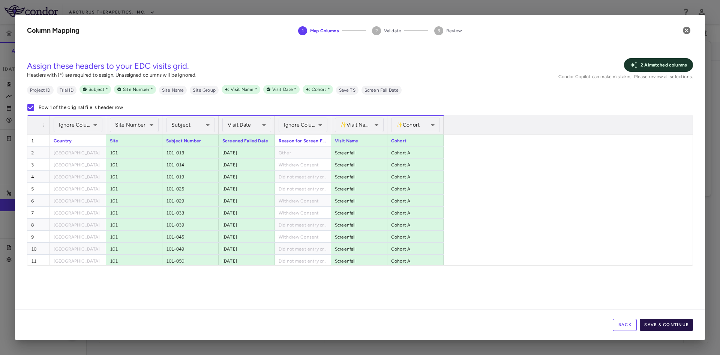
click at [671, 327] on button "Save & Continue" at bounding box center [666, 325] width 53 height 12
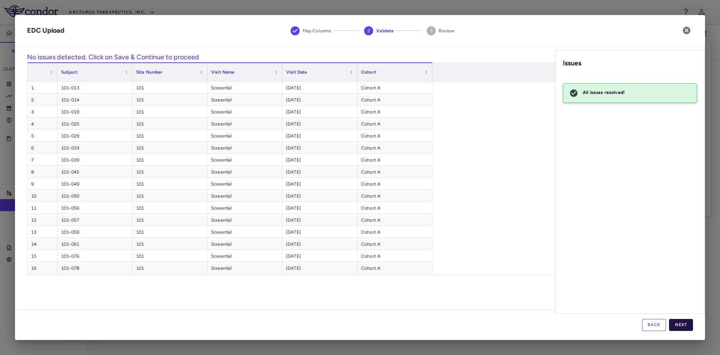
click at [680, 325] on button "Next" at bounding box center [681, 325] width 24 height 12
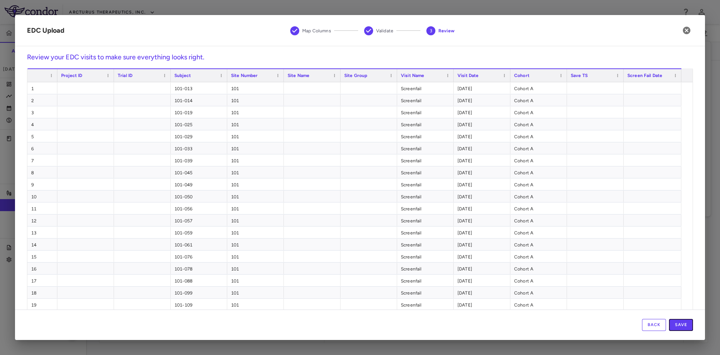
click at [680, 325] on button "Save" at bounding box center [681, 325] width 24 height 12
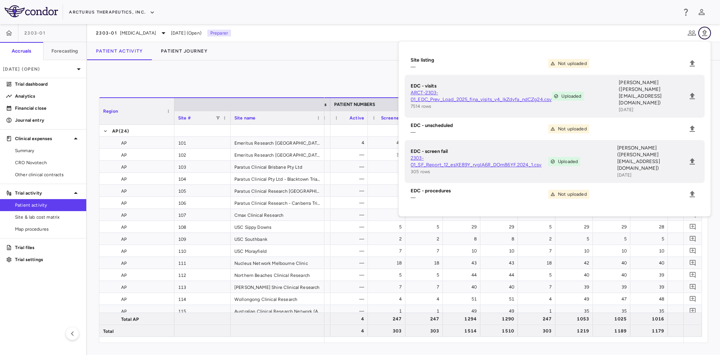
click at [708, 35] on icon "button" at bounding box center [705, 33] width 9 height 9
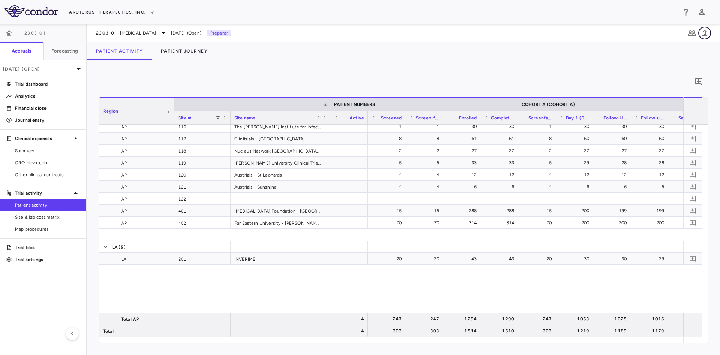
scroll to position [0, 0]
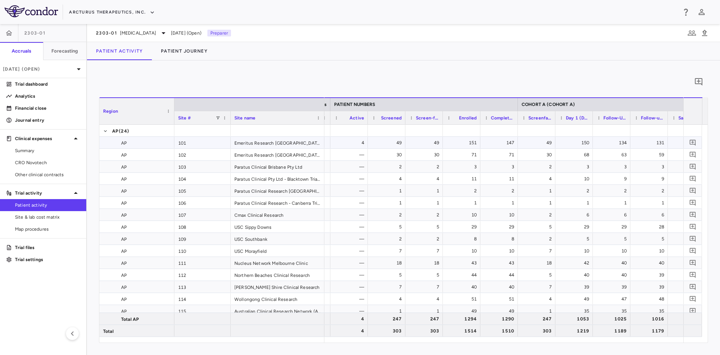
click at [348, 144] on div "4" at bounding box center [350, 143] width 27 height 12
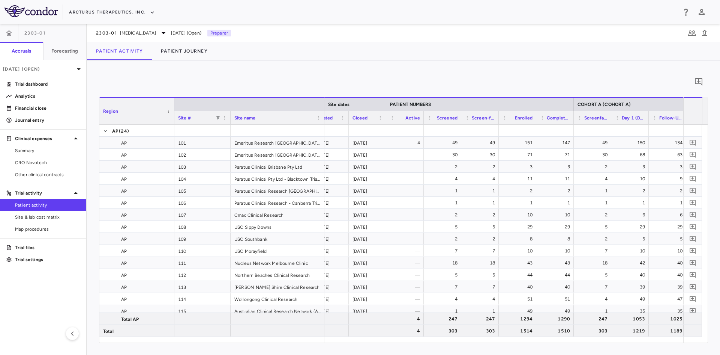
scroll to position [0, 262]
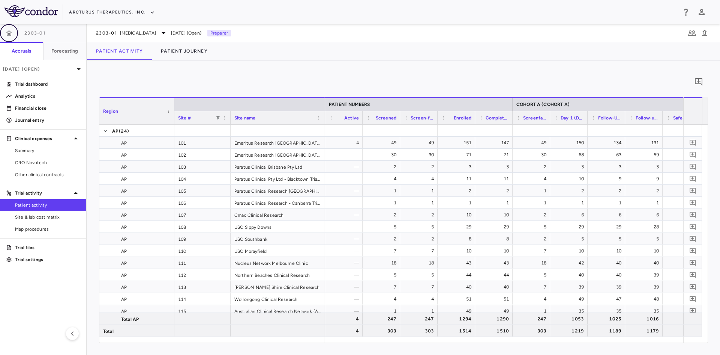
click at [9, 32] on icon "button" at bounding box center [9, 33] width 8 height 8
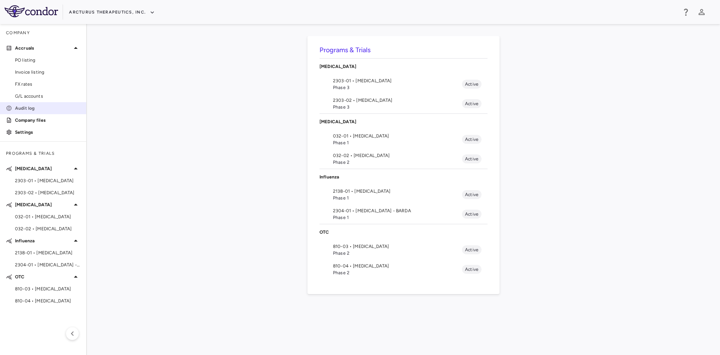
click at [33, 110] on p "Audit log" at bounding box center [47, 108] width 65 height 7
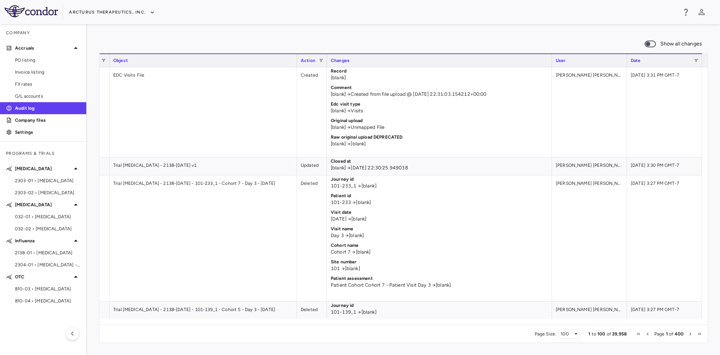
drag, startPoint x: 22, startPoint y: 241, endPoint x: 221, endPoint y: 210, distance: 201.5
click at [221, 210] on div "Trial [MEDICAL_DATA] - 2138-[DATE] - 101-233_1 - Cohort 7 - Day 3 - [DATE]" at bounding box center [204, 238] width 188 height 126
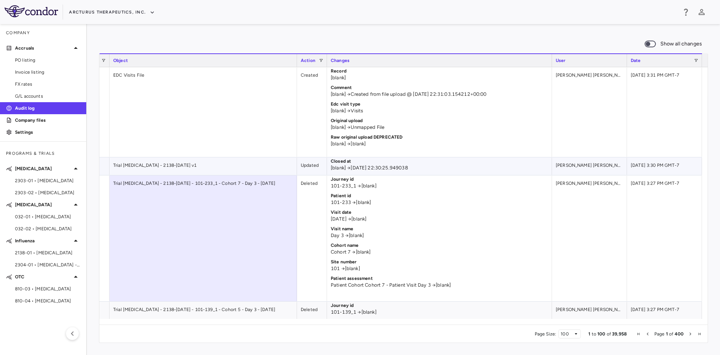
click at [151, 167] on div "Trial [MEDICAL_DATA] - 2138-[DATE] v1" at bounding box center [204, 166] width 188 height 18
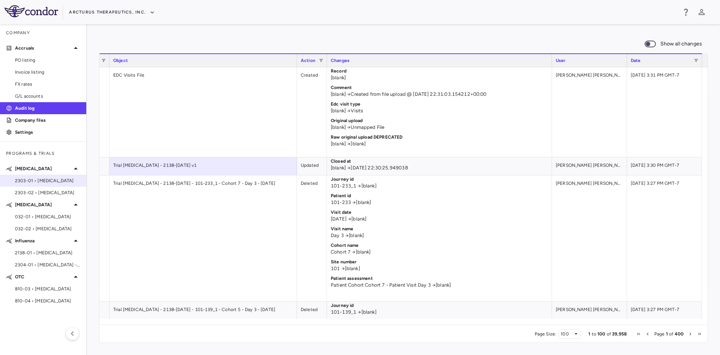
click at [47, 180] on span "2303-01 • [MEDICAL_DATA]" at bounding box center [47, 180] width 65 height 7
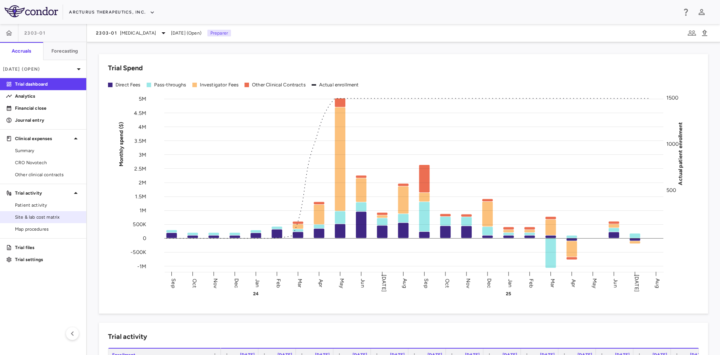
click at [46, 218] on span "Site & lab cost matrix" at bounding box center [47, 216] width 65 height 7
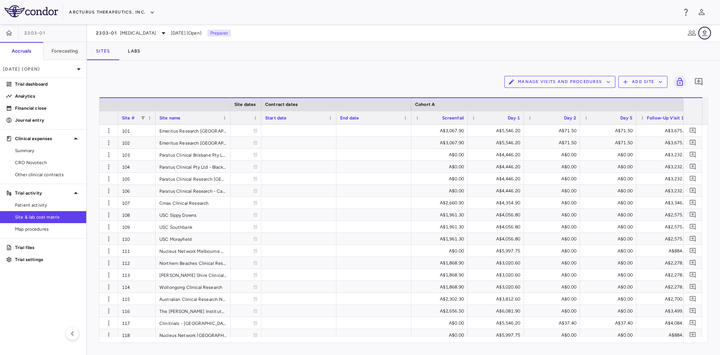
click at [704, 33] on icon "button" at bounding box center [704, 33] width 5 height 6
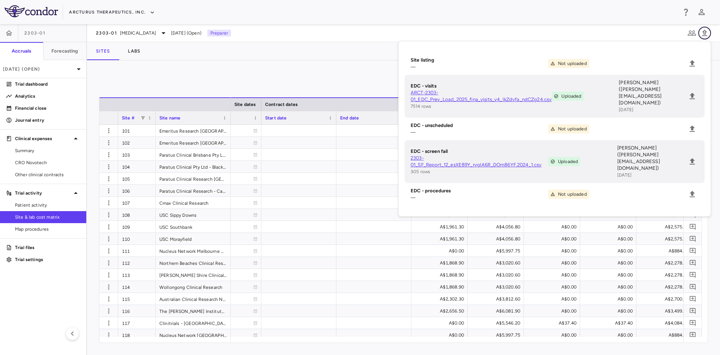
click at [706, 30] on icon "button" at bounding box center [705, 33] width 9 height 9
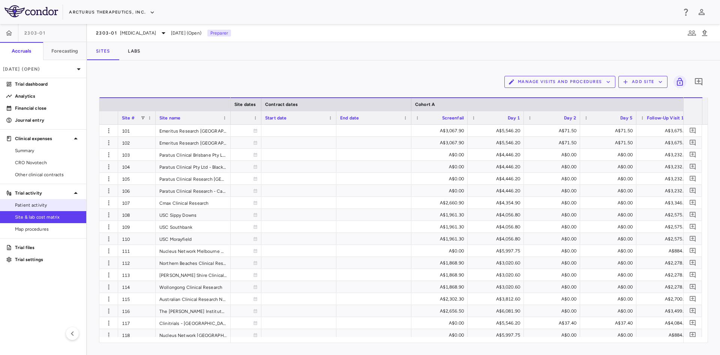
click at [45, 202] on span "Patient activity" at bounding box center [47, 204] width 65 height 7
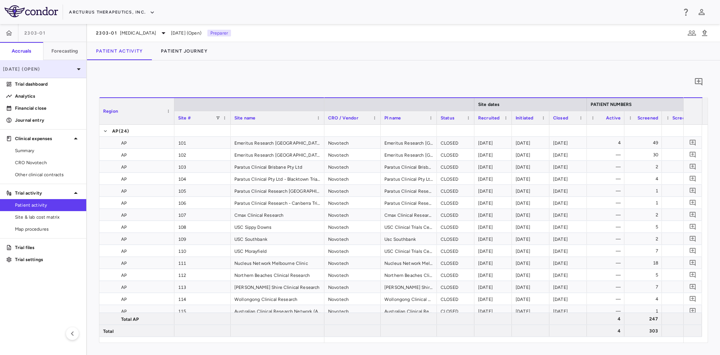
click at [58, 69] on p "[DATE] (Open)" at bounding box center [38, 69] width 71 height 7
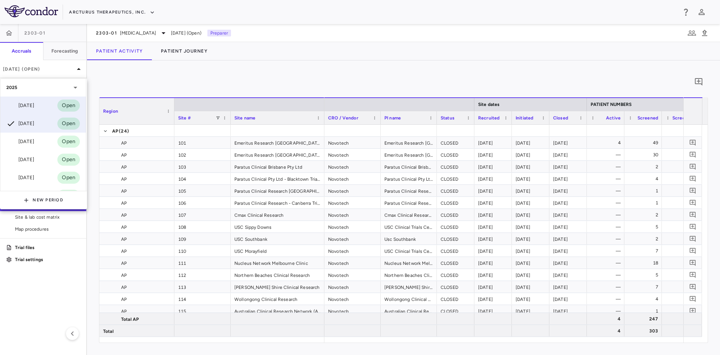
click at [34, 102] on div "[DATE]" at bounding box center [20, 105] width 28 height 9
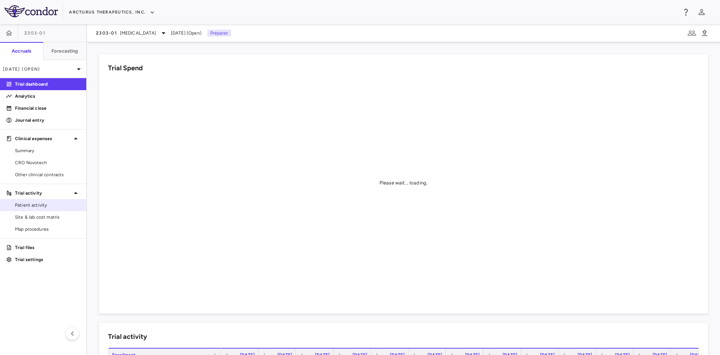
click at [51, 203] on span "Patient activity" at bounding box center [47, 204] width 65 height 7
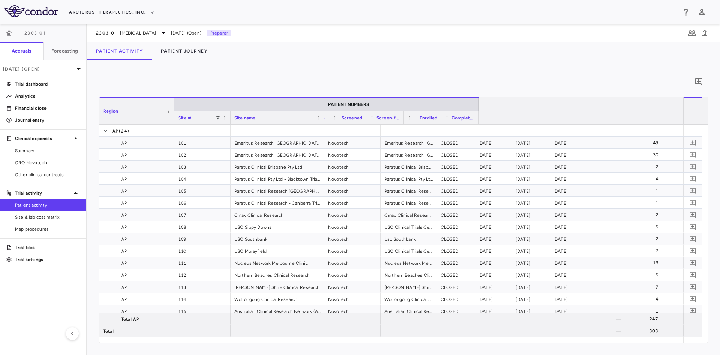
scroll to position [0, 296]
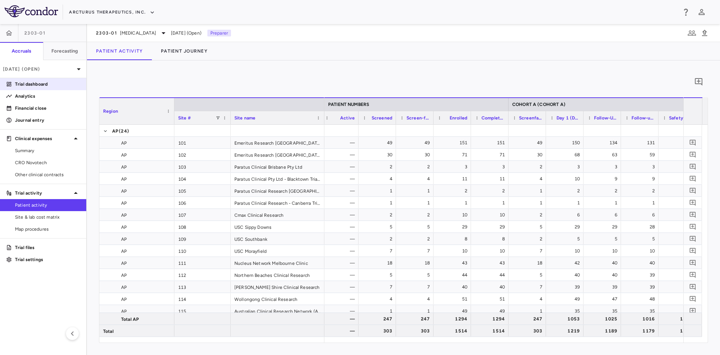
click at [49, 83] on p "Trial dashboard" at bounding box center [47, 84] width 65 height 7
